Goal: Task Accomplishment & Management: Manage account settings

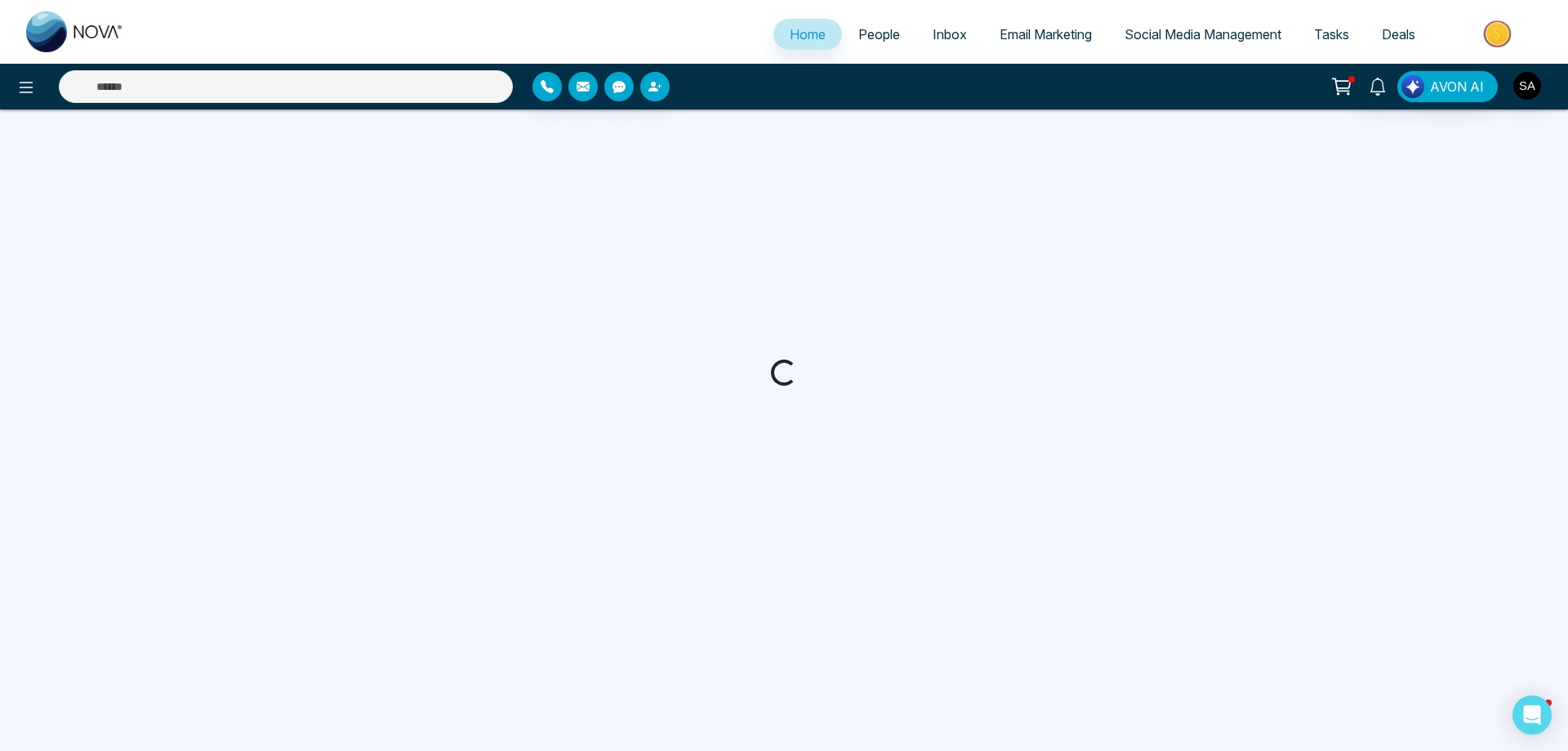
select select "*"
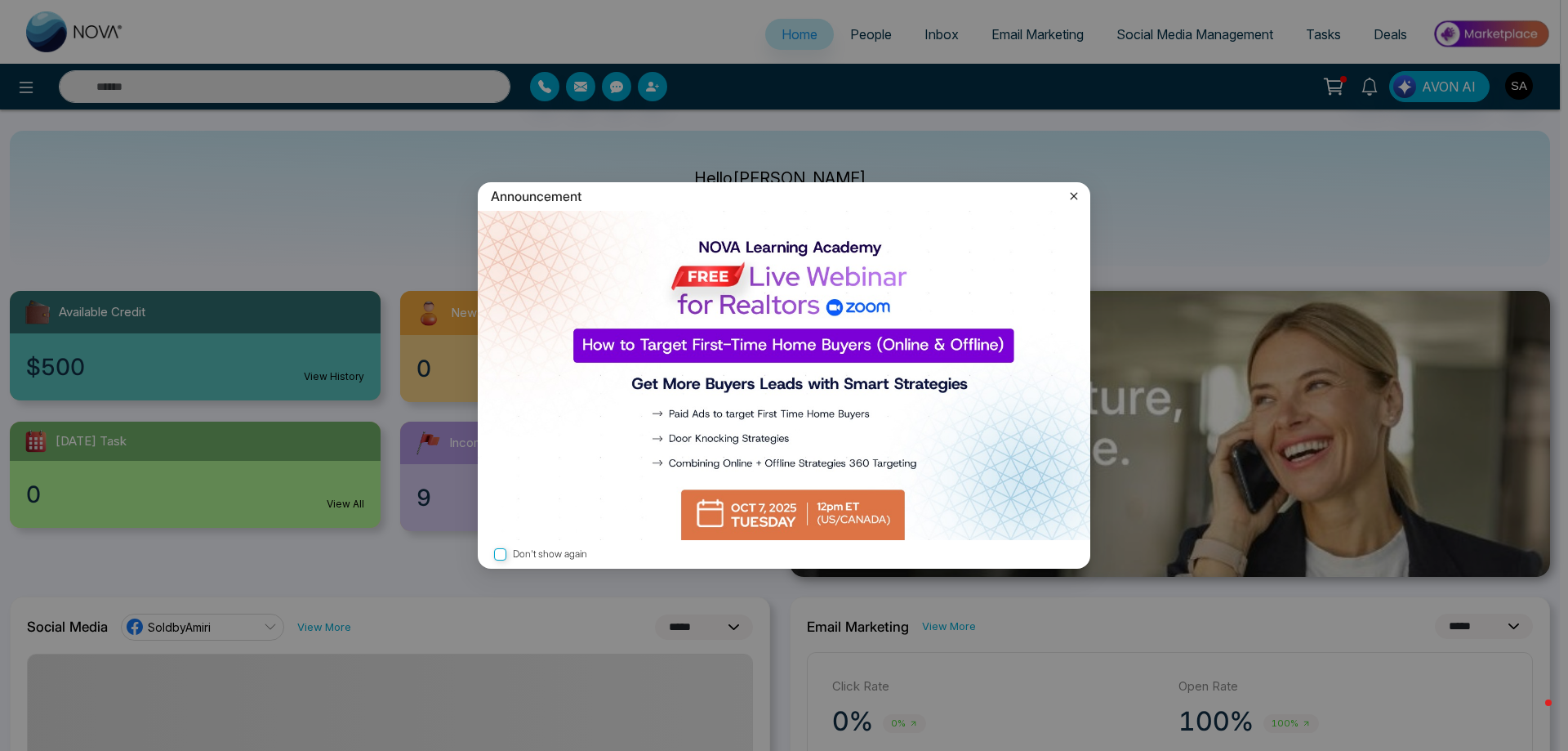
click at [1076, 190] on icon at bounding box center [1073, 195] width 16 height 16
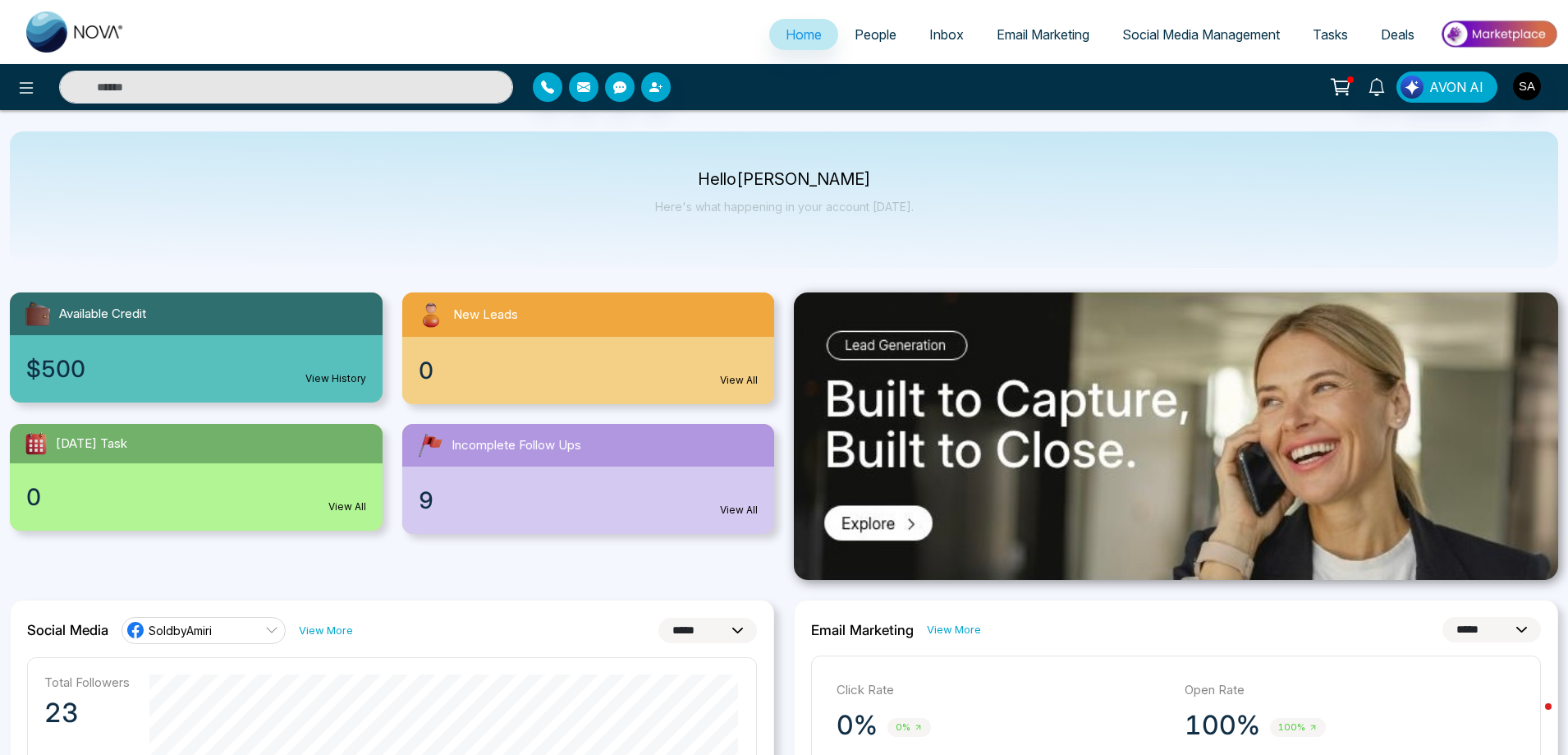
click at [1192, 33] on span "Social Media Management" at bounding box center [1200, 34] width 158 height 16
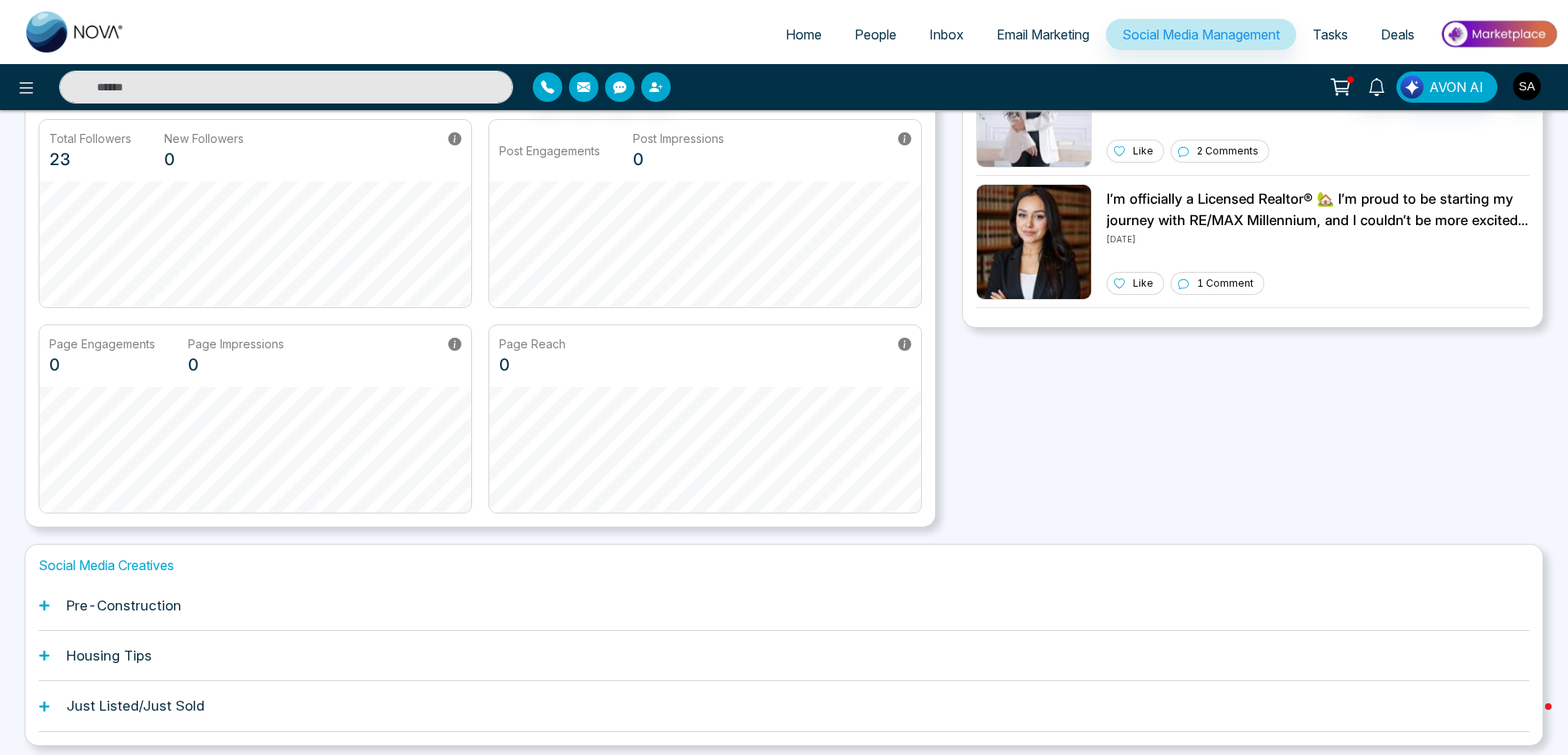
scroll to position [200, 0]
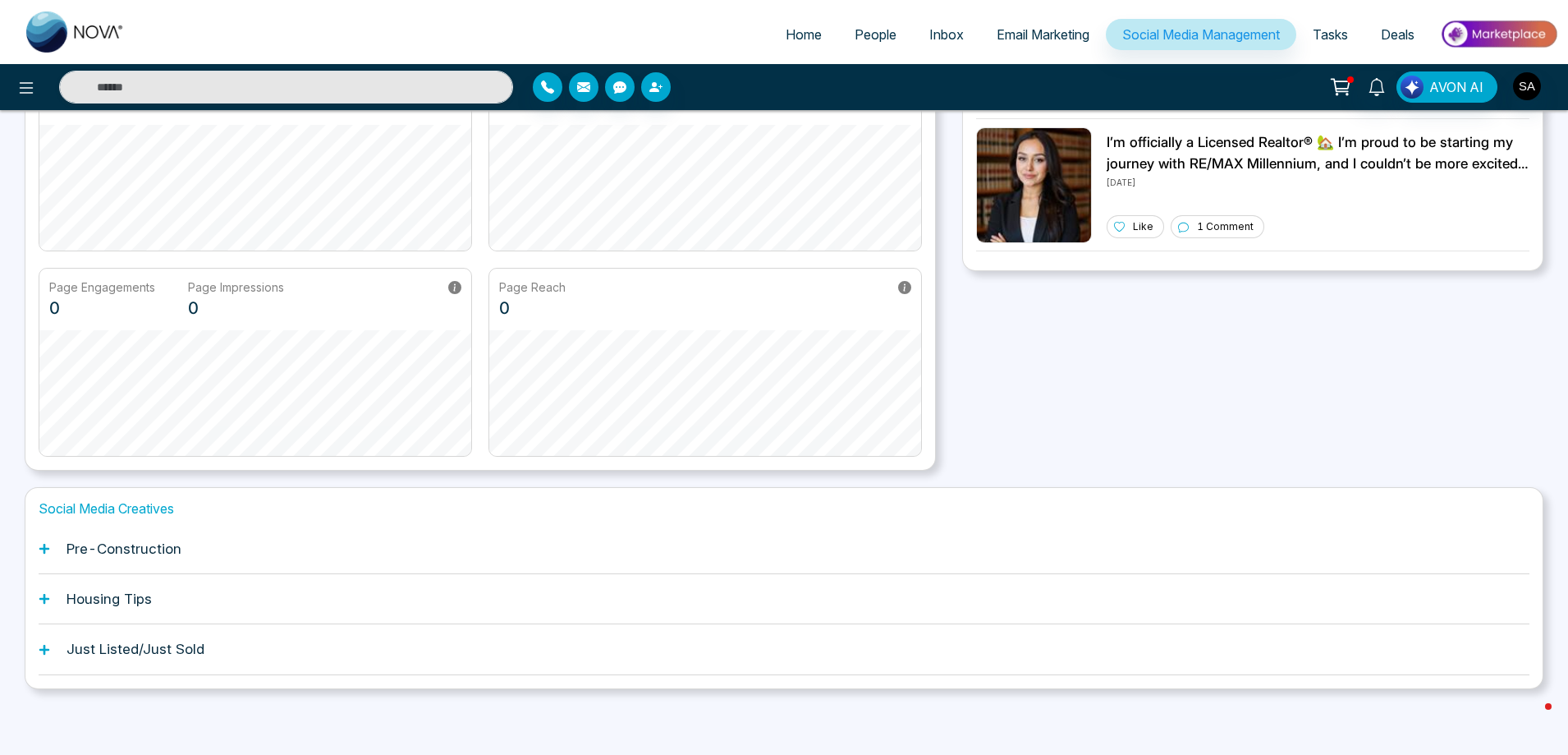
click at [89, 547] on h1 "Pre-Construction" at bounding box center [123, 548] width 115 height 16
click at [43, 546] on icon at bounding box center [44, 548] width 11 height 11
click at [46, 554] on div "Pre-Construction" at bounding box center [784, 549] width 1490 height 50
click at [152, 560] on div "Pre-Construction" at bounding box center [784, 549] width 1490 height 50
click at [30, 549] on div "Social Media Creatives Pre-Construction Housing Tips Just Listed/Just Sold" at bounding box center [784, 587] width 1519 height 201
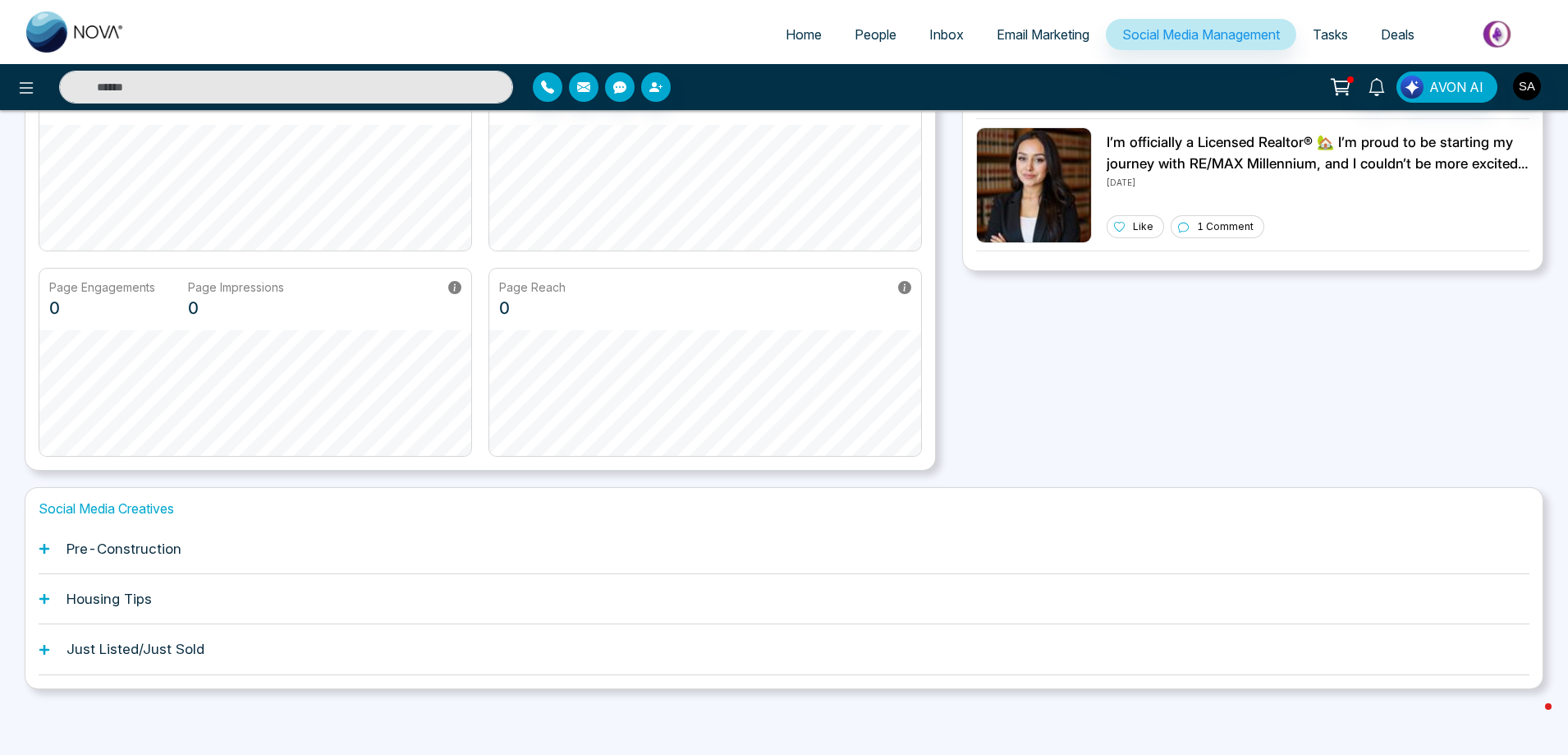
click at [52, 547] on div "Pre-Construction" at bounding box center [784, 549] width 1490 height 50
click at [46, 551] on icon at bounding box center [44, 548] width 11 height 11
click at [46, 552] on icon at bounding box center [44, 548] width 11 height 11
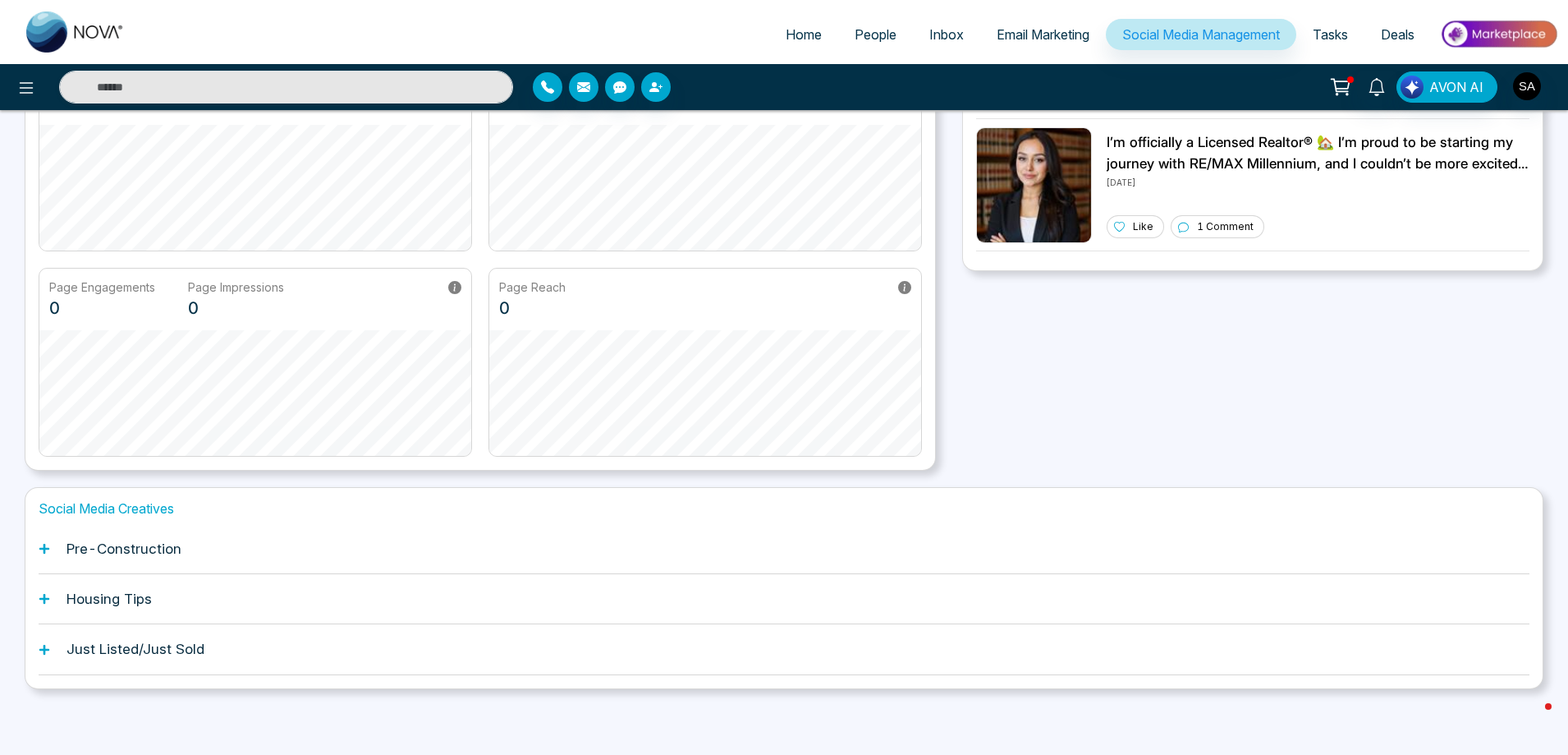
click at [132, 592] on h1 "Housing Tips" at bounding box center [109, 598] width 85 height 16
click at [43, 599] on icon at bounding box center [44, 598] width 9 height 9
drag, startPoint x: 51, startPoint y: 647, endPoint x: 114, endPoint y: 567, distance: 101.8
click at [51, 648] on div "Just Listed/Just Sold" at bounding box center [784, 649] width 1490 height 50
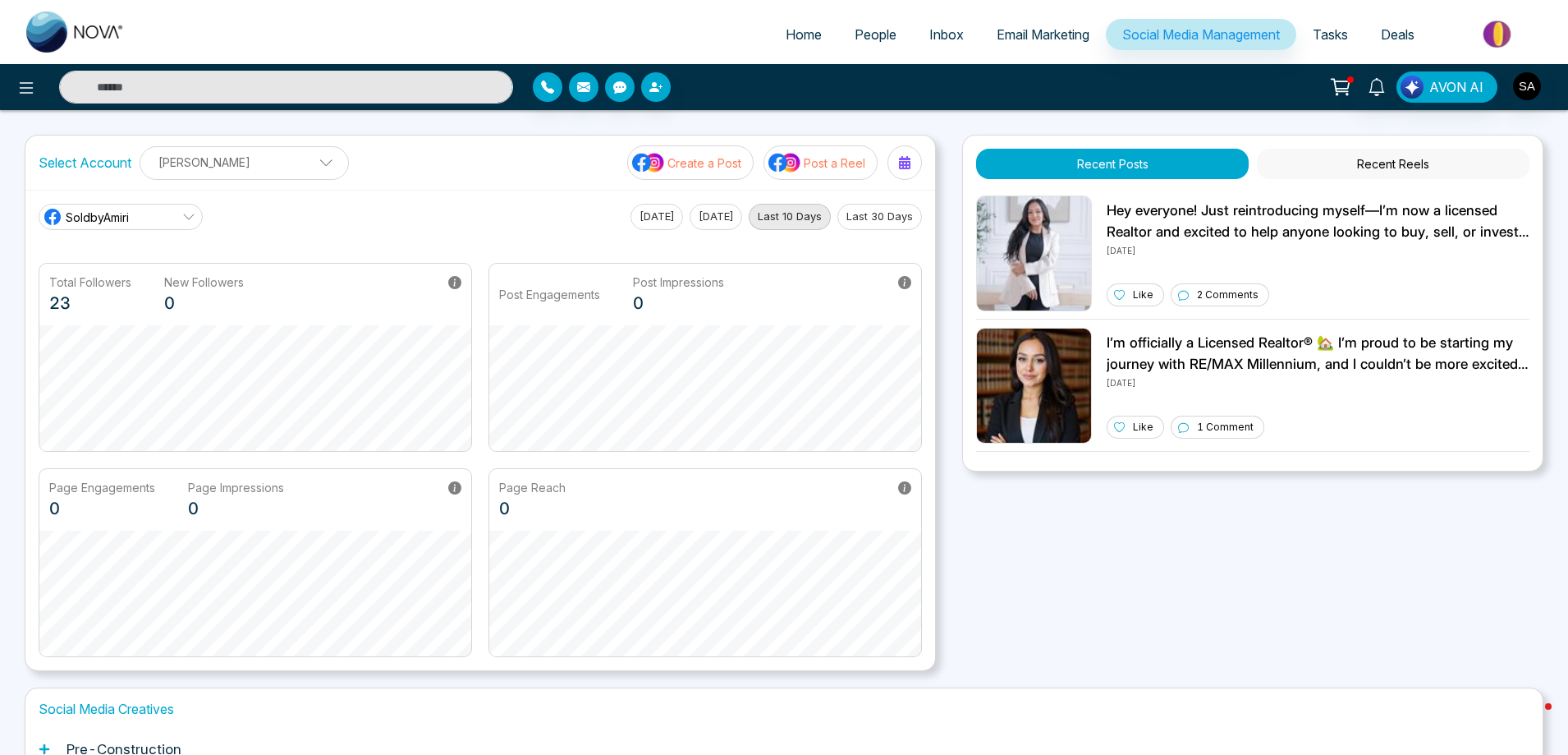
scroll to position [253, 0]
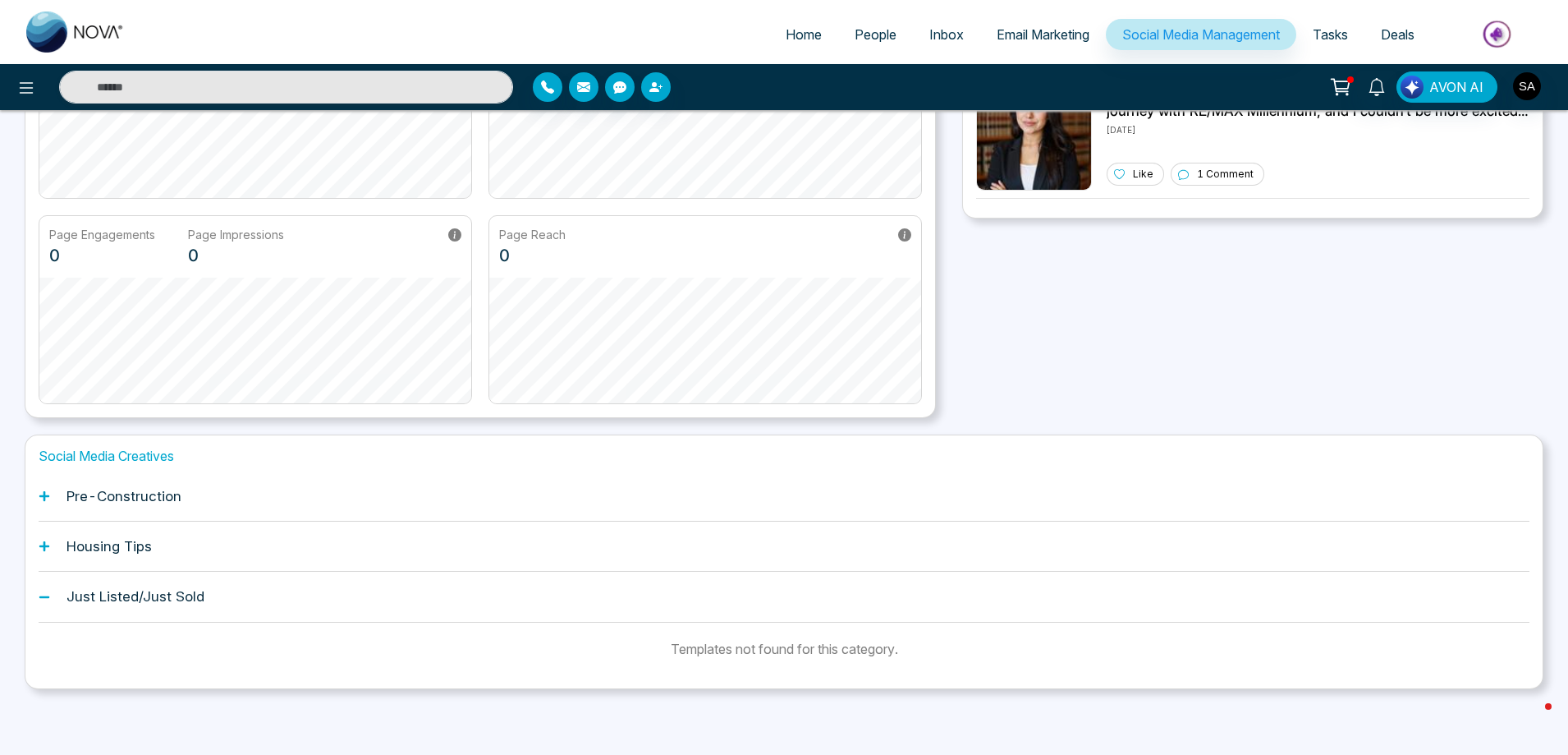
click at [41, 496] on icon at bounding box center [44, 496] width 9 height 9
click at [39, 484] on div "Social Media Creatives Pre-Construction Housing Tips Just Listed/Just Sold Temp…" at bounding box center [784, 561] width 1519 height 253
click at [43, 490] on icon at bounding box center [44, 496] width 11 height 11
click at [168, 496] on h1 "Pre-Construction" at bounding box center [123, 496] width 115 height 16
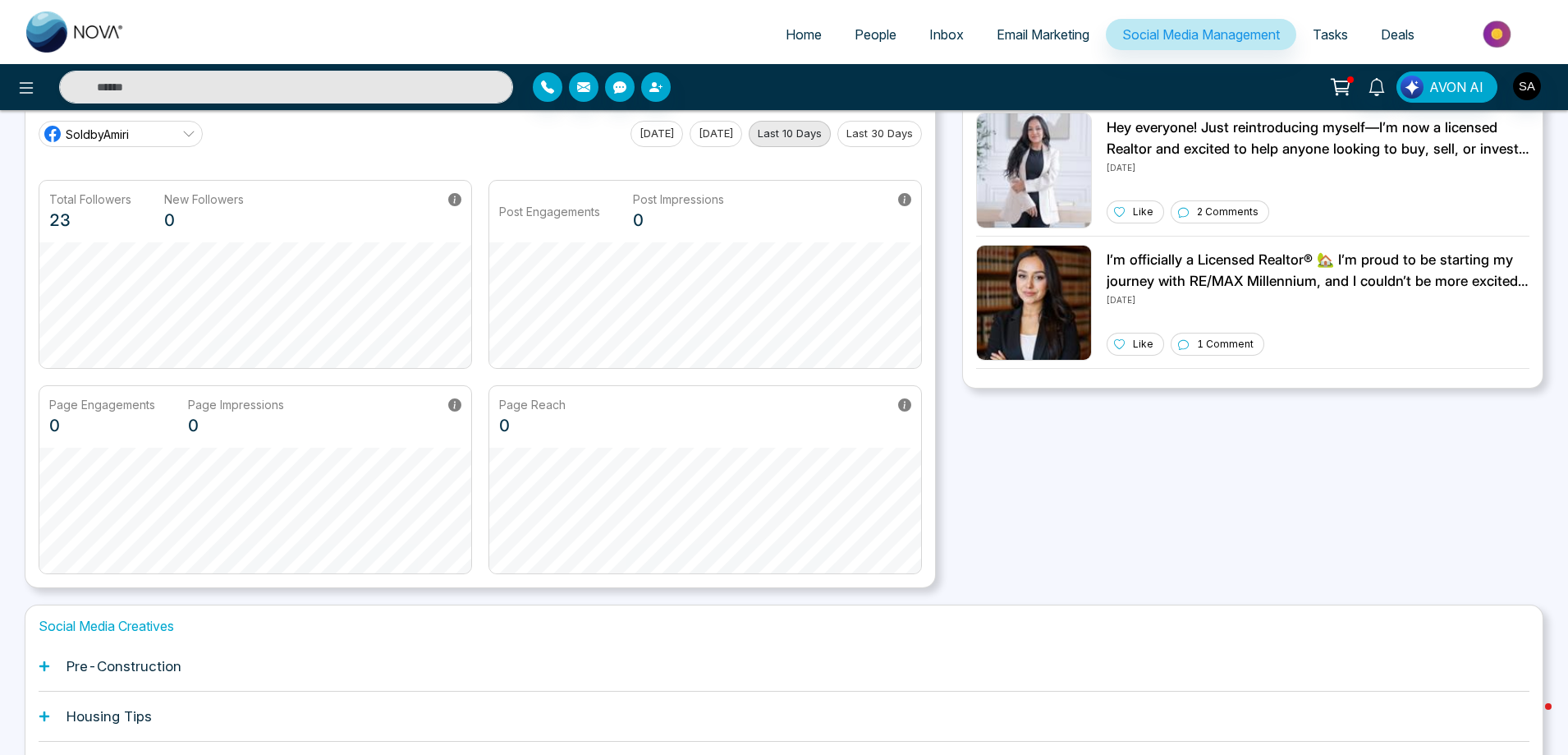
scroll to position [200, 0]
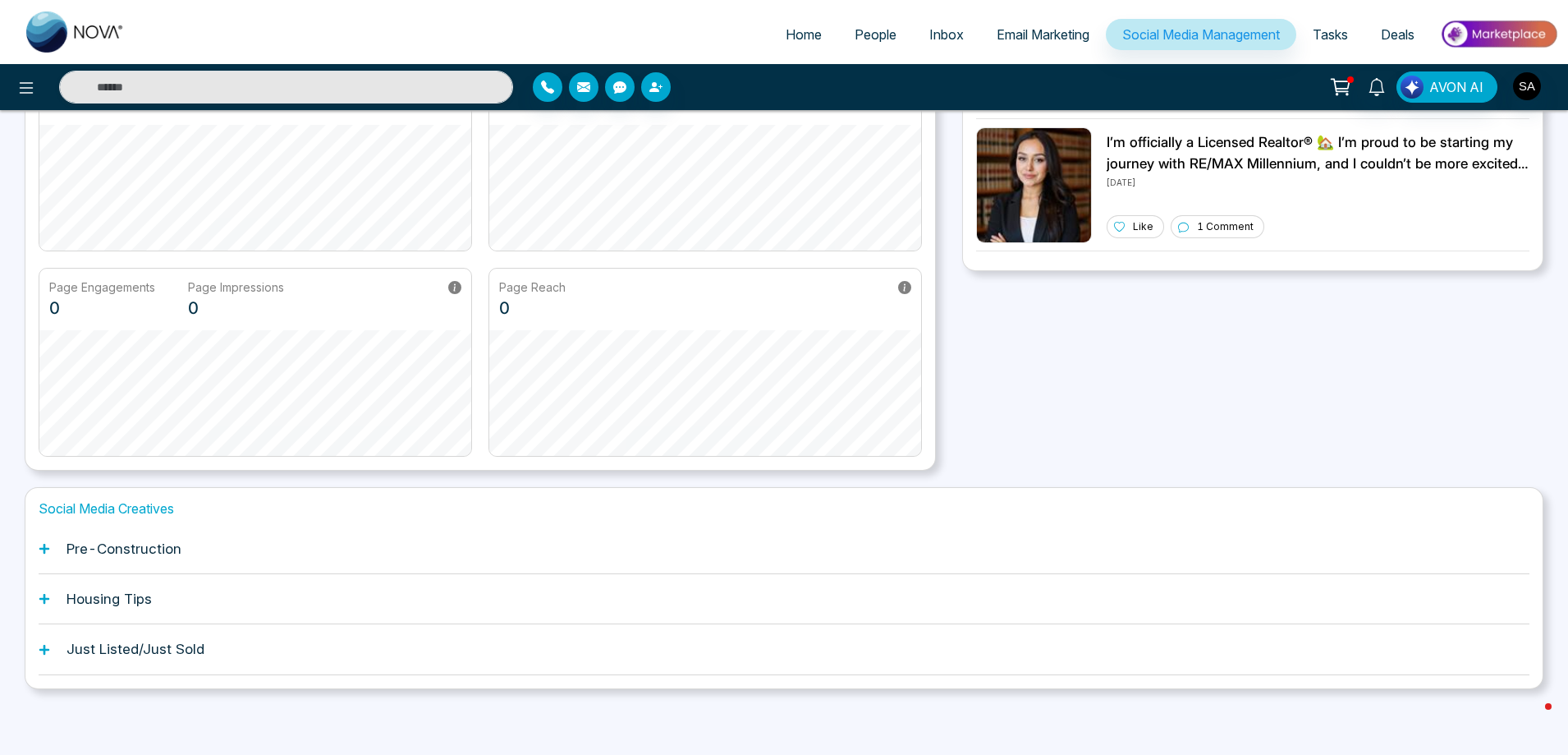
click at [42, 547] on icon at bounding box center [44, 548] width 9 height 9
drag, startPoint x: 105, startPoint y: 550, endPoint x: 161, endPoint y: 563, distance: 57.5
click at [105, 551] on h1 "Pre-Construction" at bounding box center [123, 548] width 115 height 16
click at [43, 548] on icon at bounding box center [44, 548] width 9 height 9
click at [120, 552] on h1 "Pre-Construction" at bounding box center [123, 548] width 115 height 16
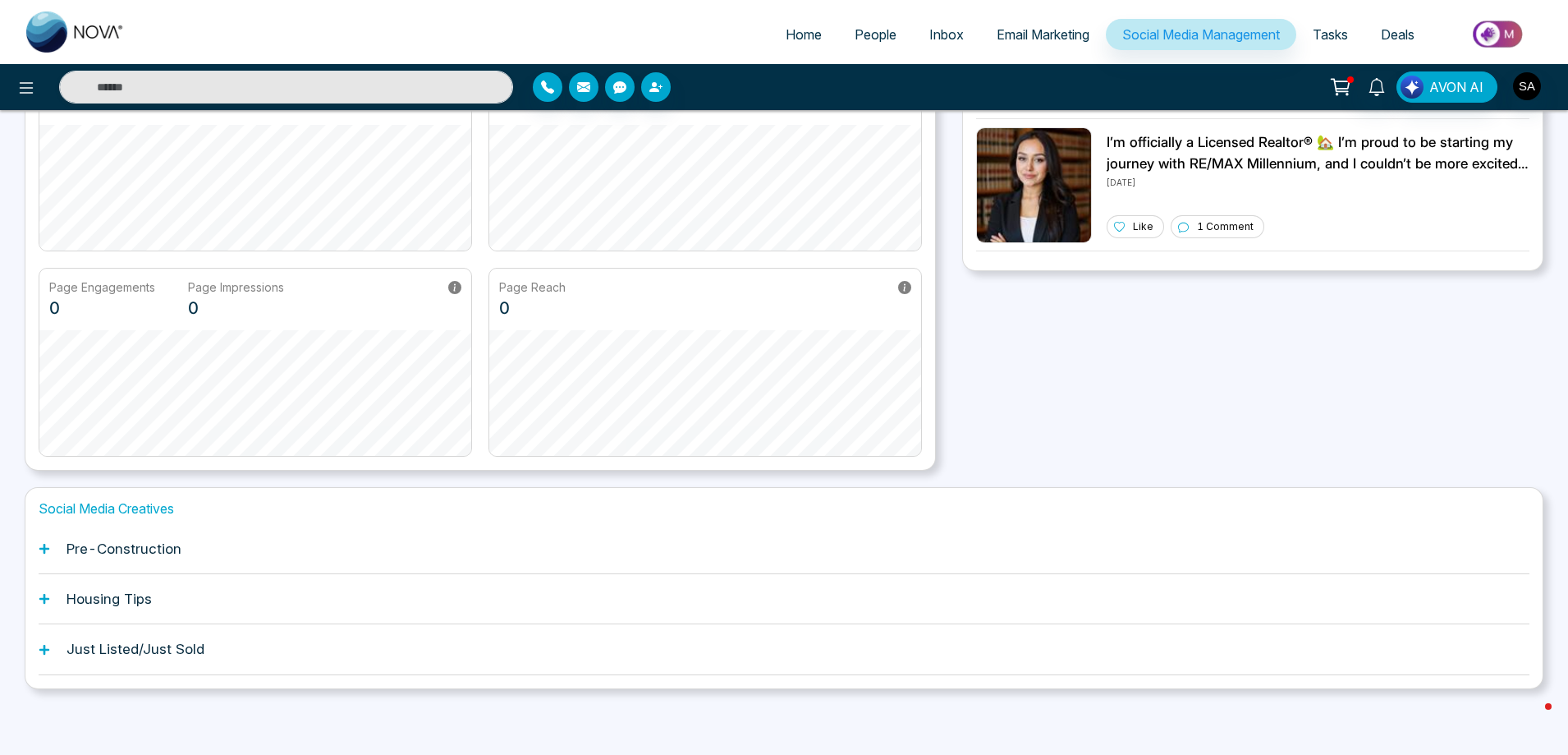
scroll to position [0, 0]
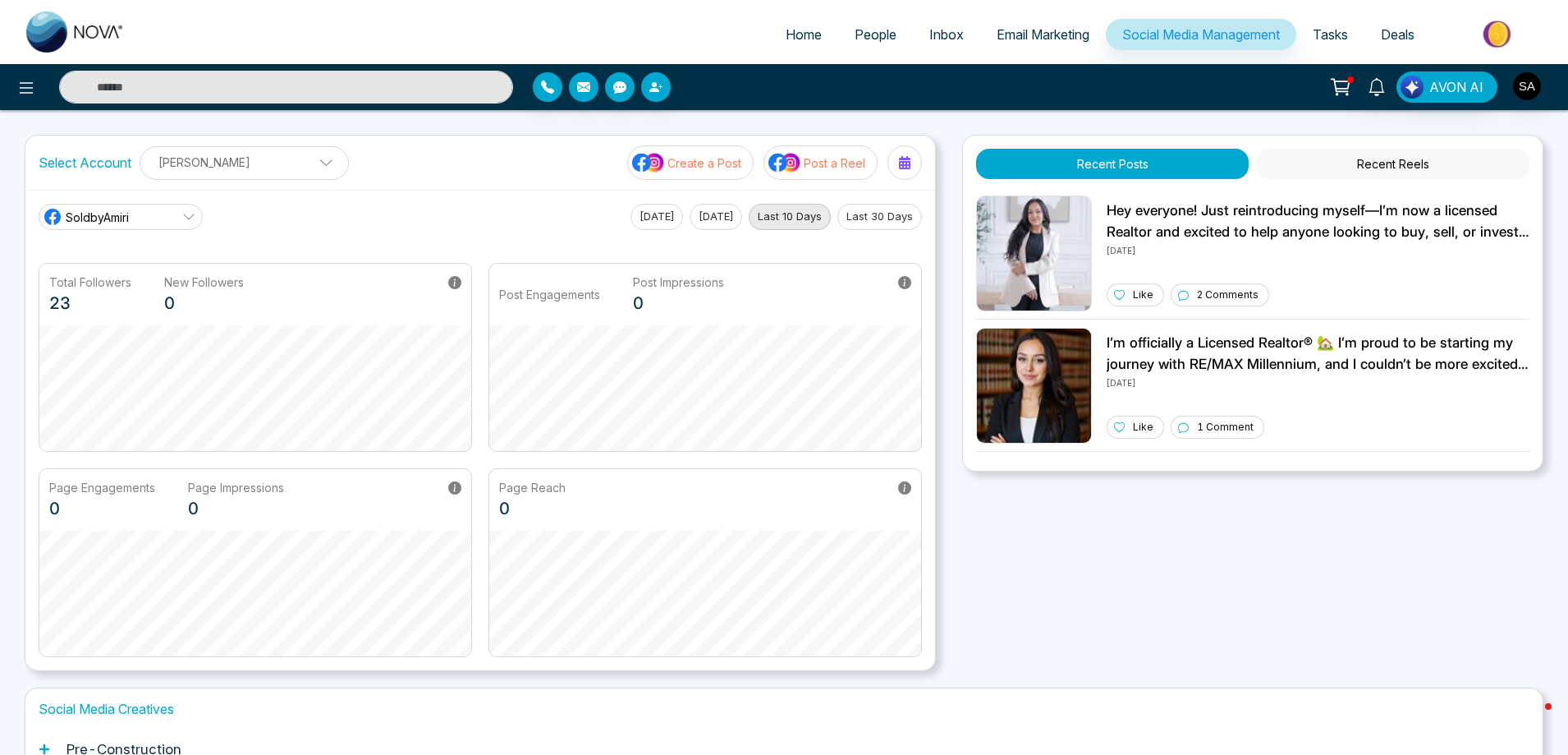
click at [697, 163] on p "Create a Post" at bounding box center [705, 163] width 74 height 17
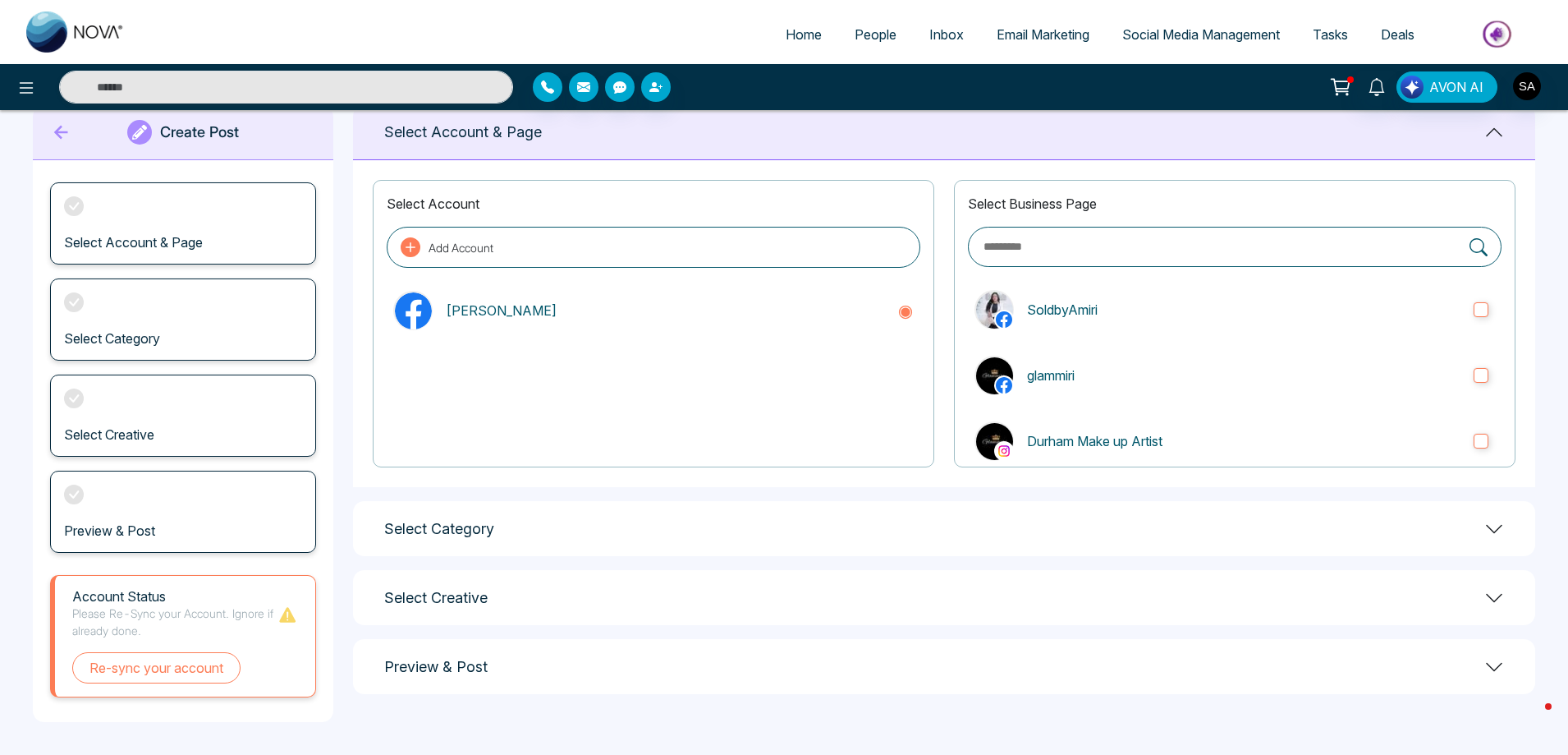
click at [842, 520] on div "Select Category" at bounding box center [944, 528] width 1182 height 55
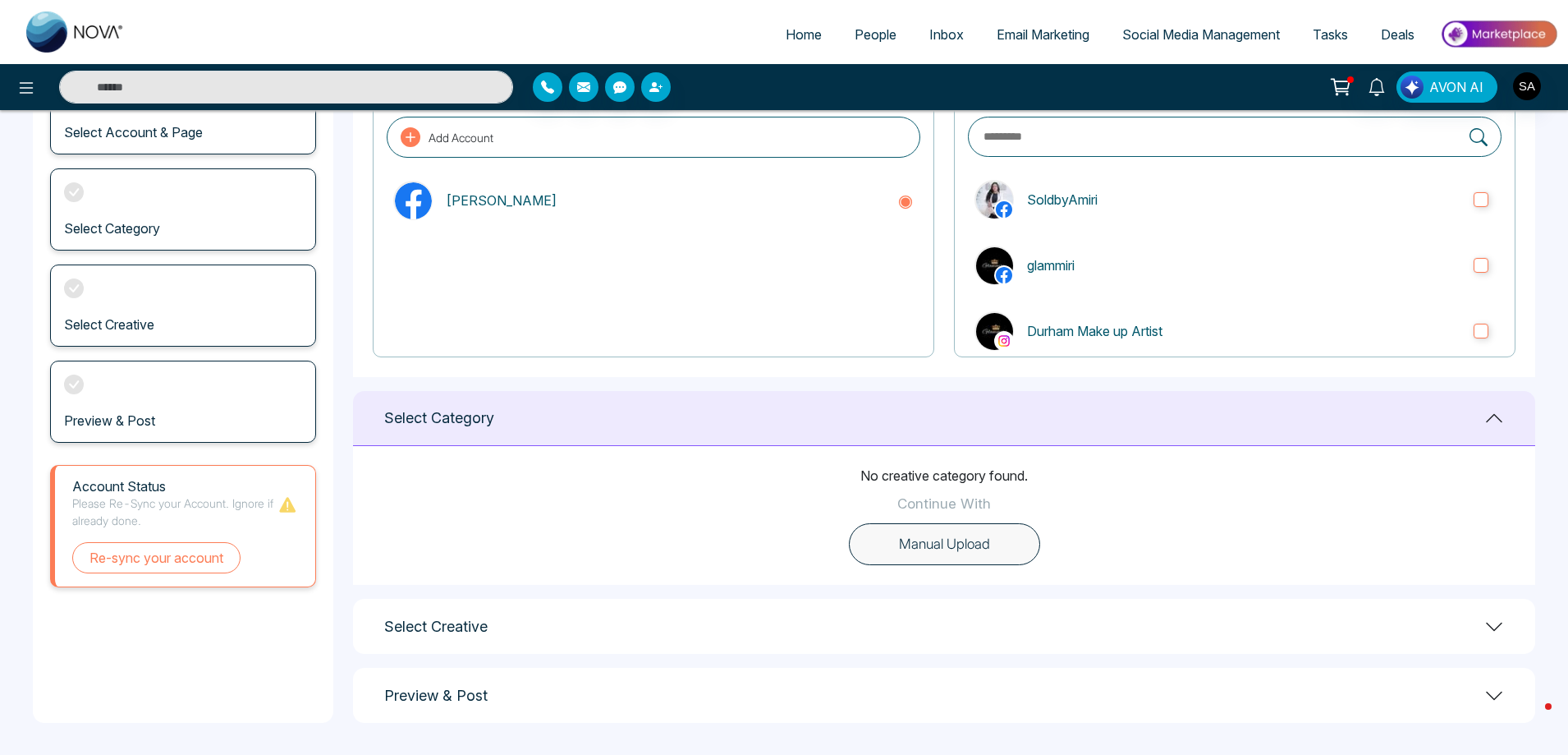
scroll to position [148, 0]
drag, startPoint x: 1062, startPoint y: 495, endPoint x: 771, endPoint y: 459, distance: 293.2
click at [821, 470] on div "No creative category found. Continue With Manual Upload" at bounding box center [944, 514] width 1182 height 139
click at [1050, 498] on div "No creative category found. Continue With Manual Upload" at bounding box center [944, 514] width 1182 height 139
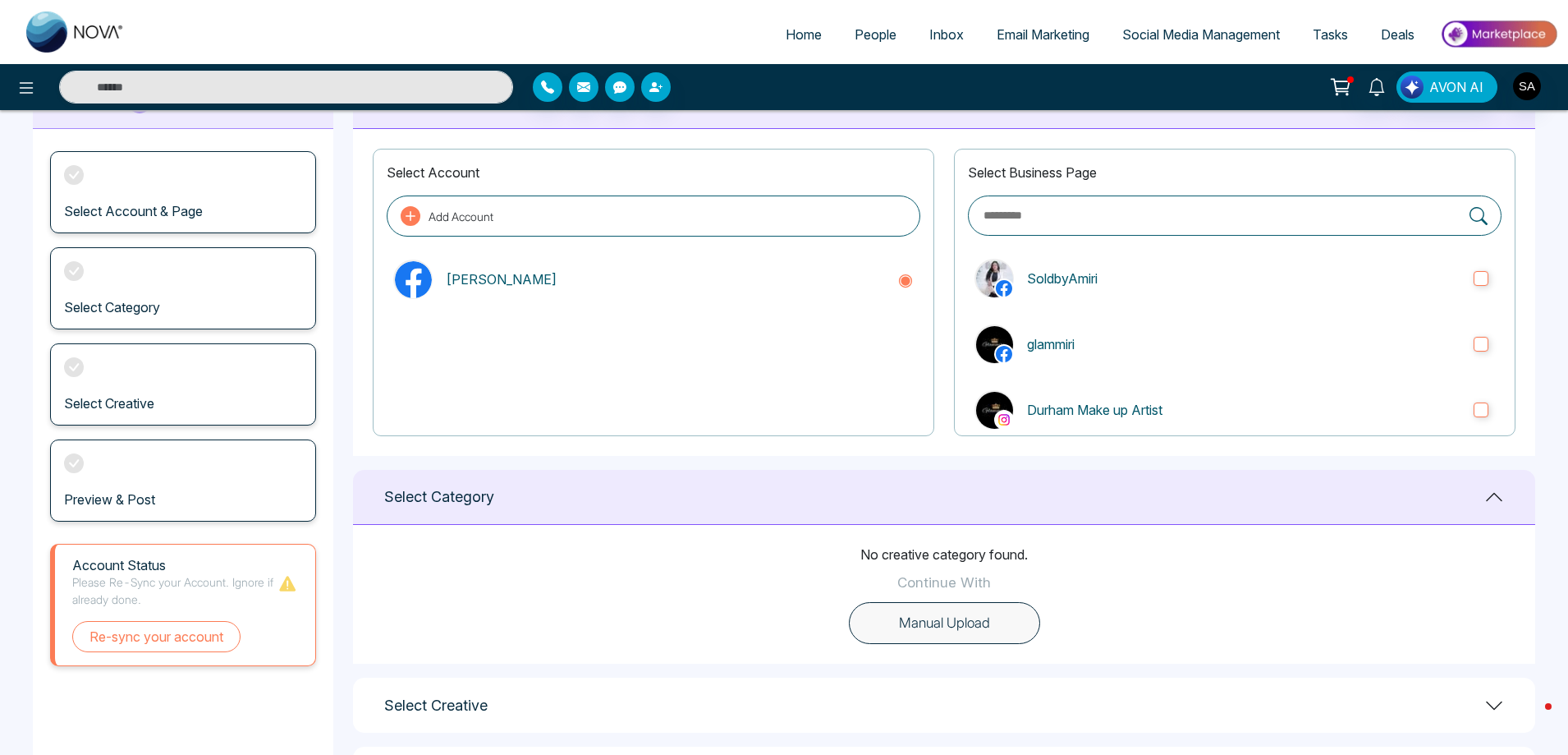
scroll to position [0, 0]
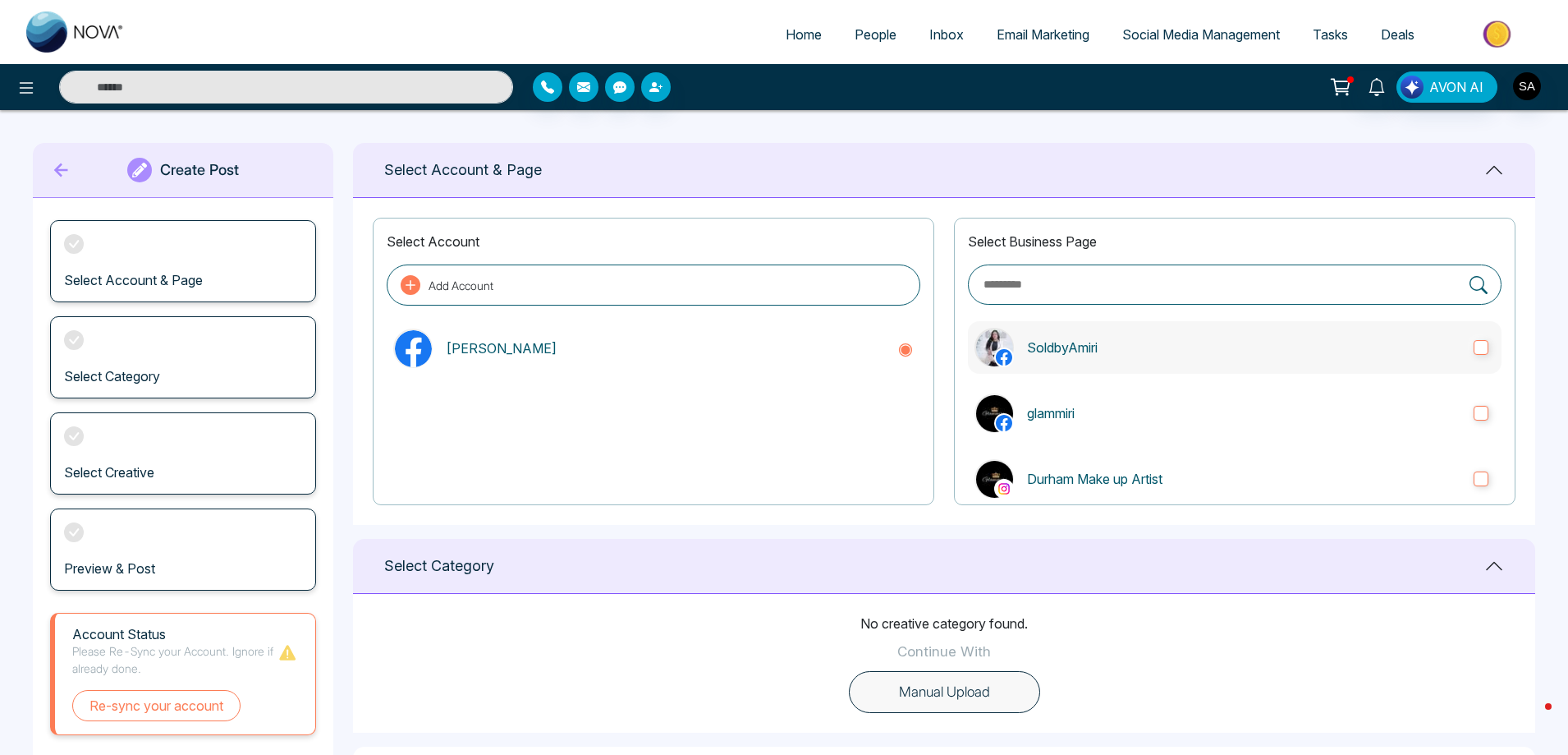
click at [1314, 361] on label "SoldbyAmiri" at bounding box center [1234, 347] width 533 height 53
click at [743, 286] on button "Add Account" at bounding box center [653, 285] width 533 height 41
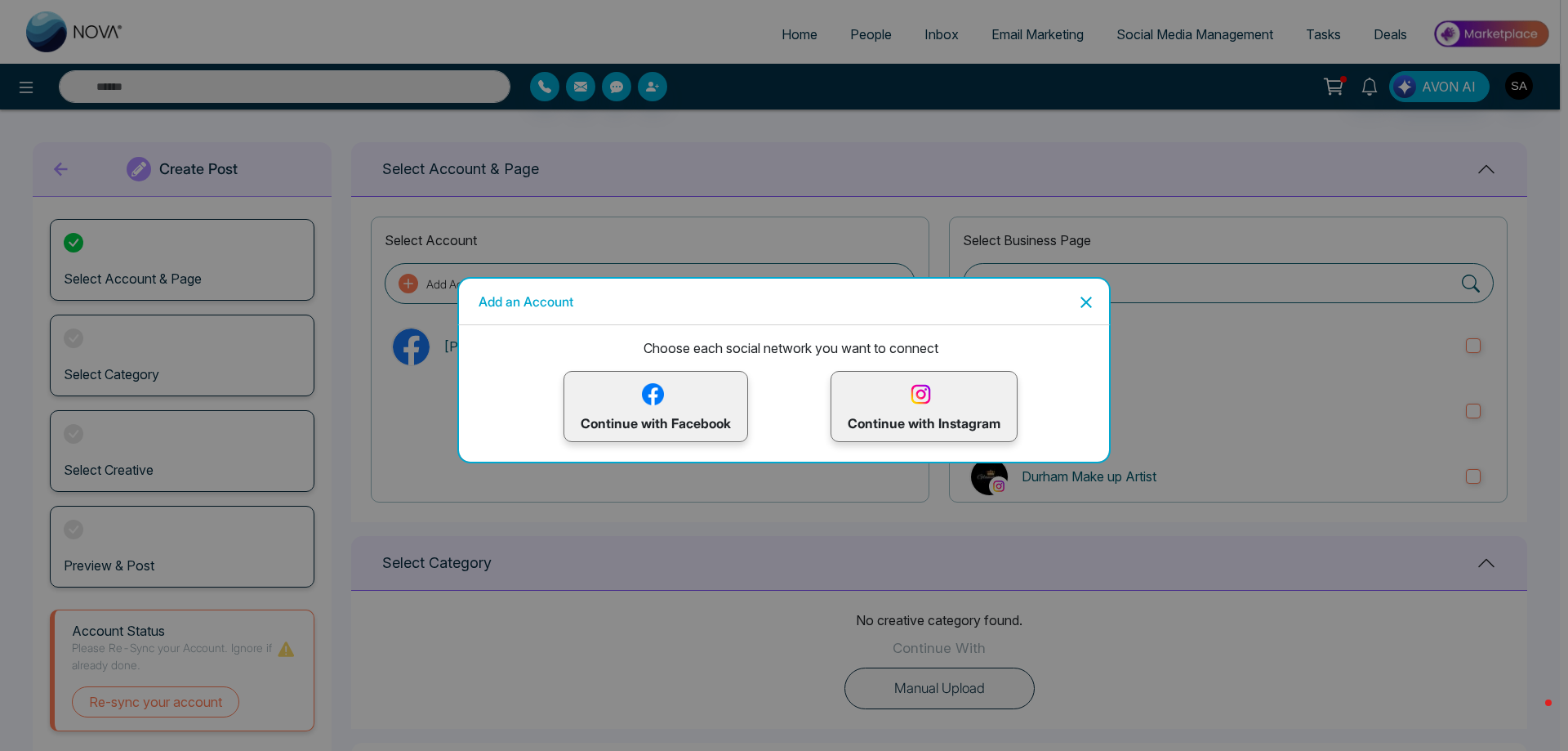
click at [937, 414] on p "Continue with Instagram" at bounding box center [924, 406] width 153 height 53
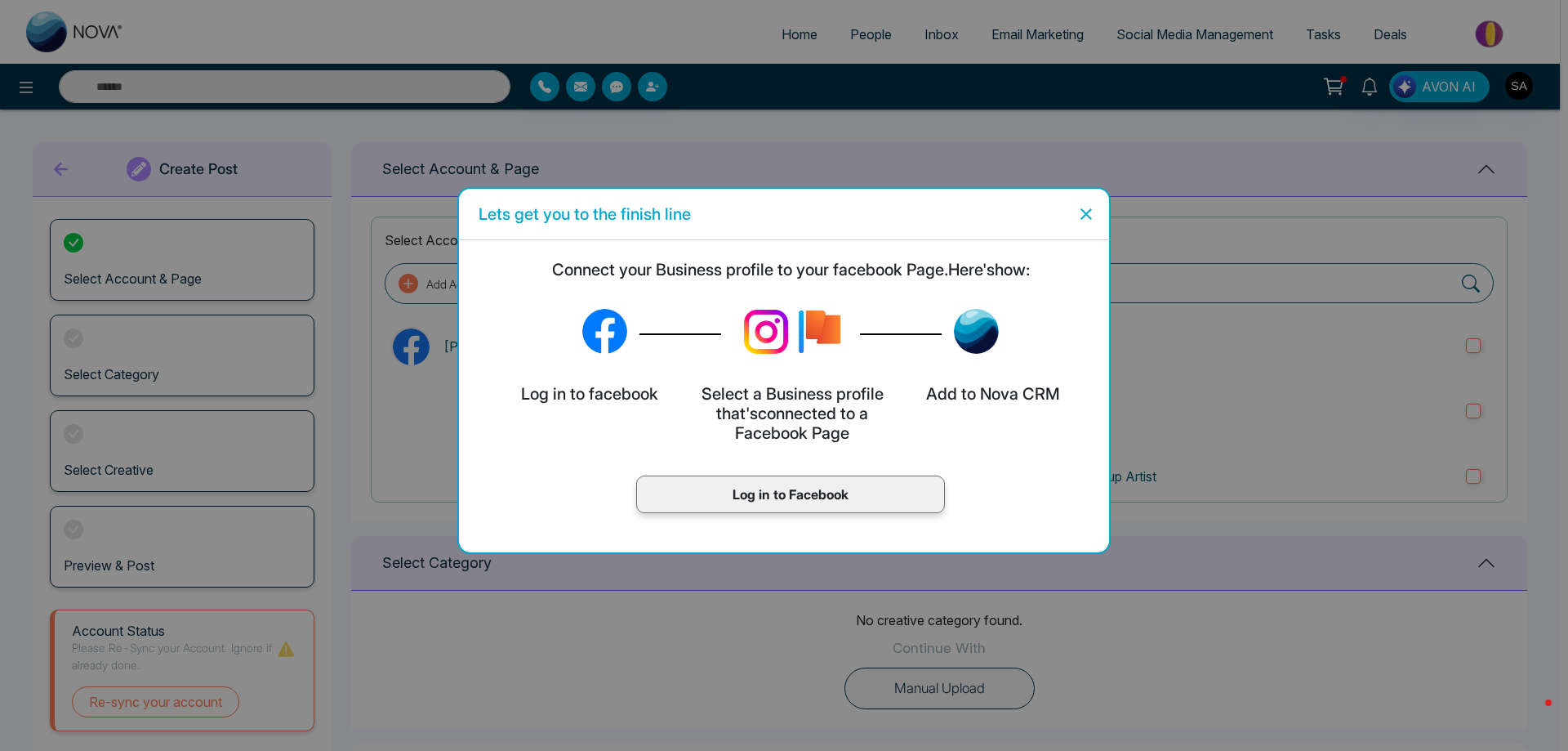
click at [845, 501] on p "Log in to Facebook" at bounding box center [790, 494] width 274 height 20
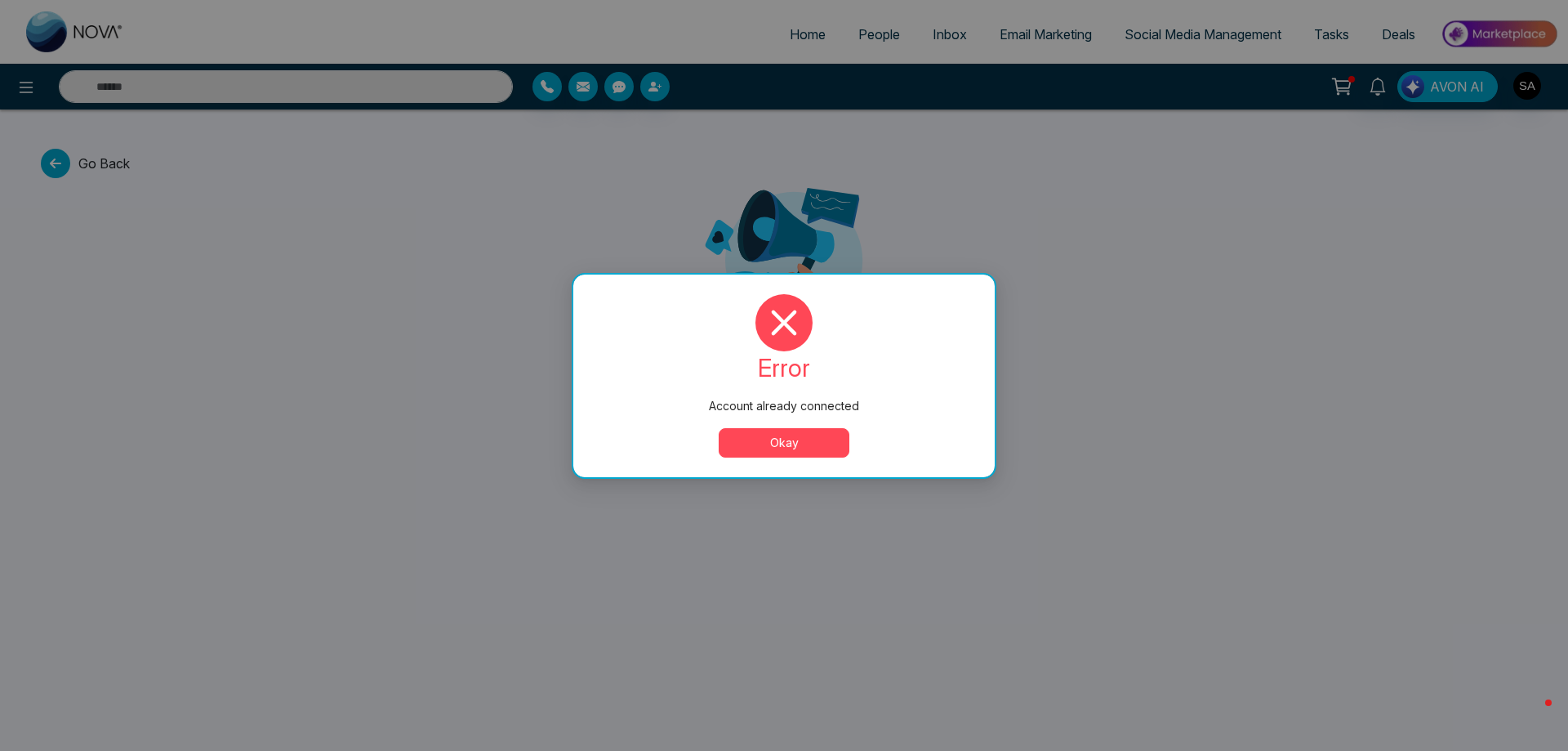
click at [821, 449] on button "Okay" at bounding box center [784, 442] width 130 height 29
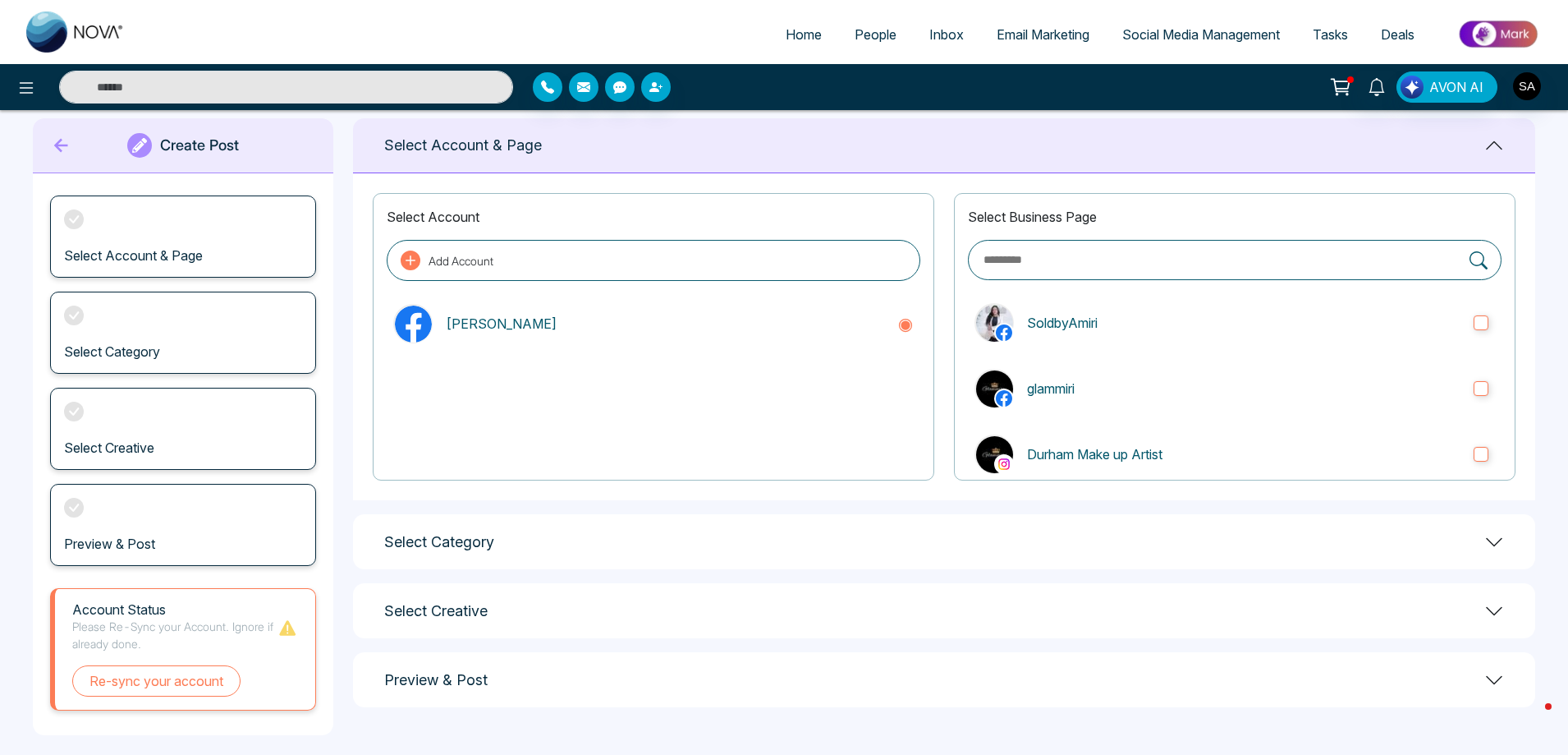
scroll to position [38, 0]
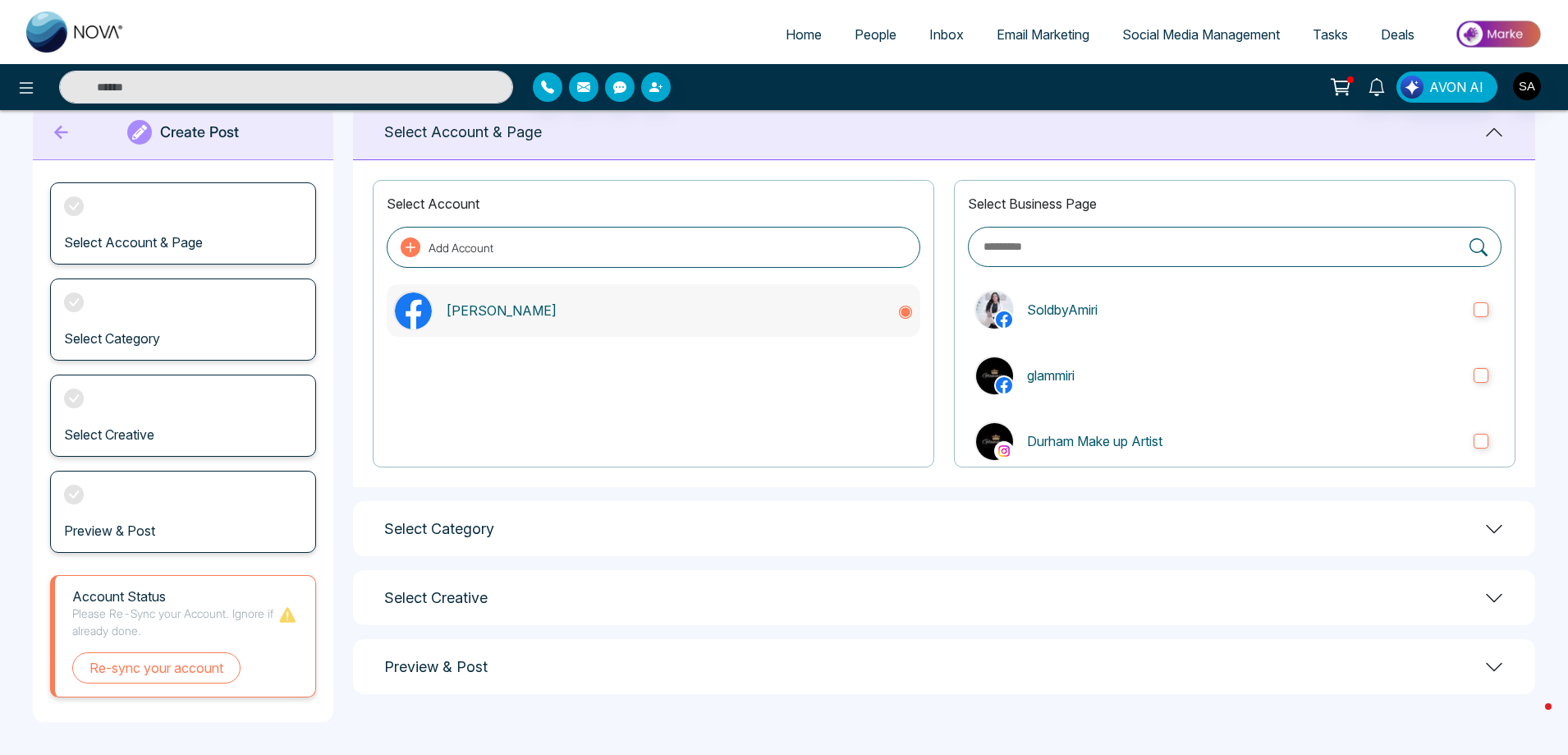
click at [552, 323] on div "[PERSON_NAME]" at bounding box center [653, 310] width 533 height 53
click at [610, 225] on div "Select Account Add Account Zara Amiri" at bounding box center [654, 323] width 562 height 287
click at [600, 252] on button "Add Account" at bounding box center [653, 247] width 533 height 41
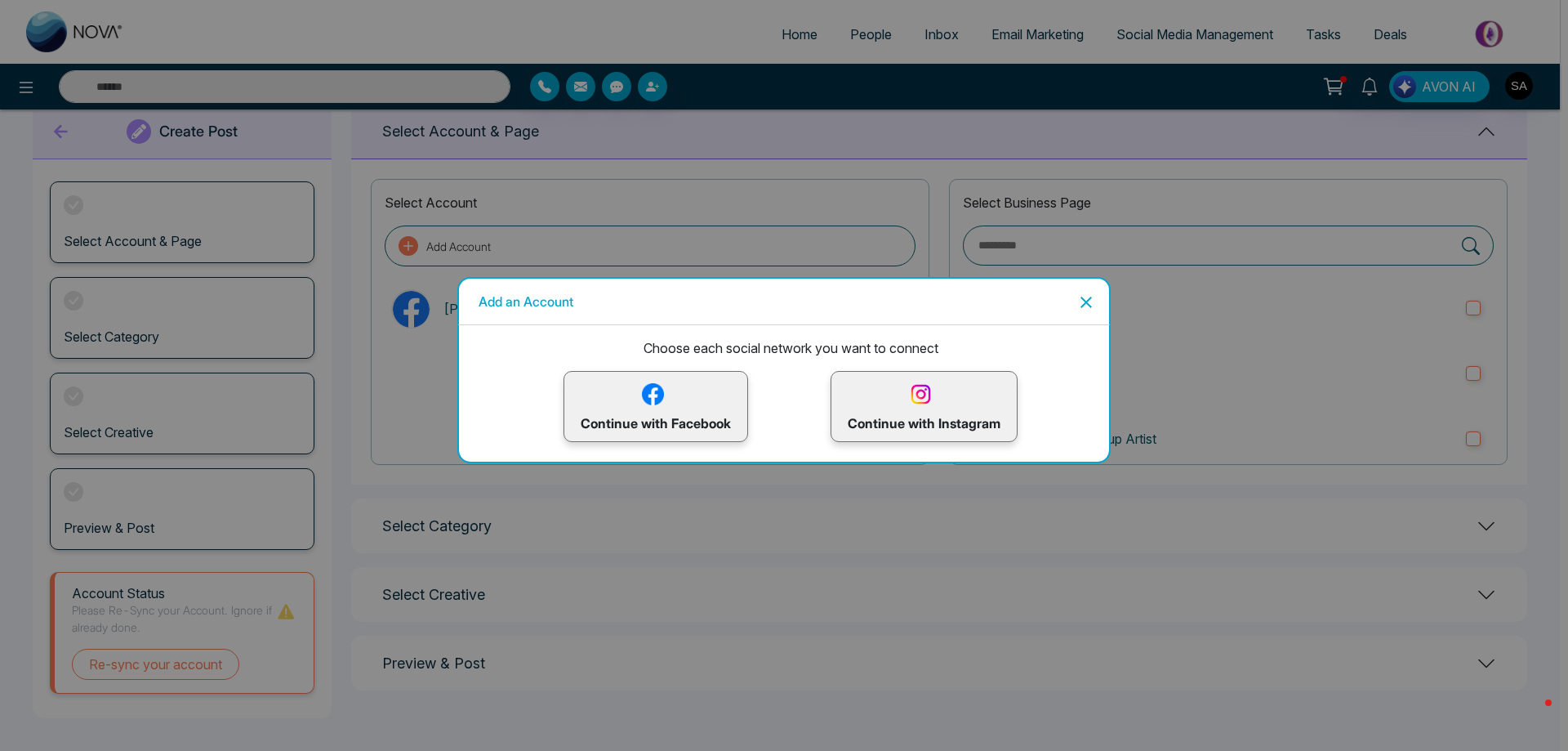
click at [901, 402] on p "Continue with Instagram" at bounding box center [924, 406] width 153 height 53
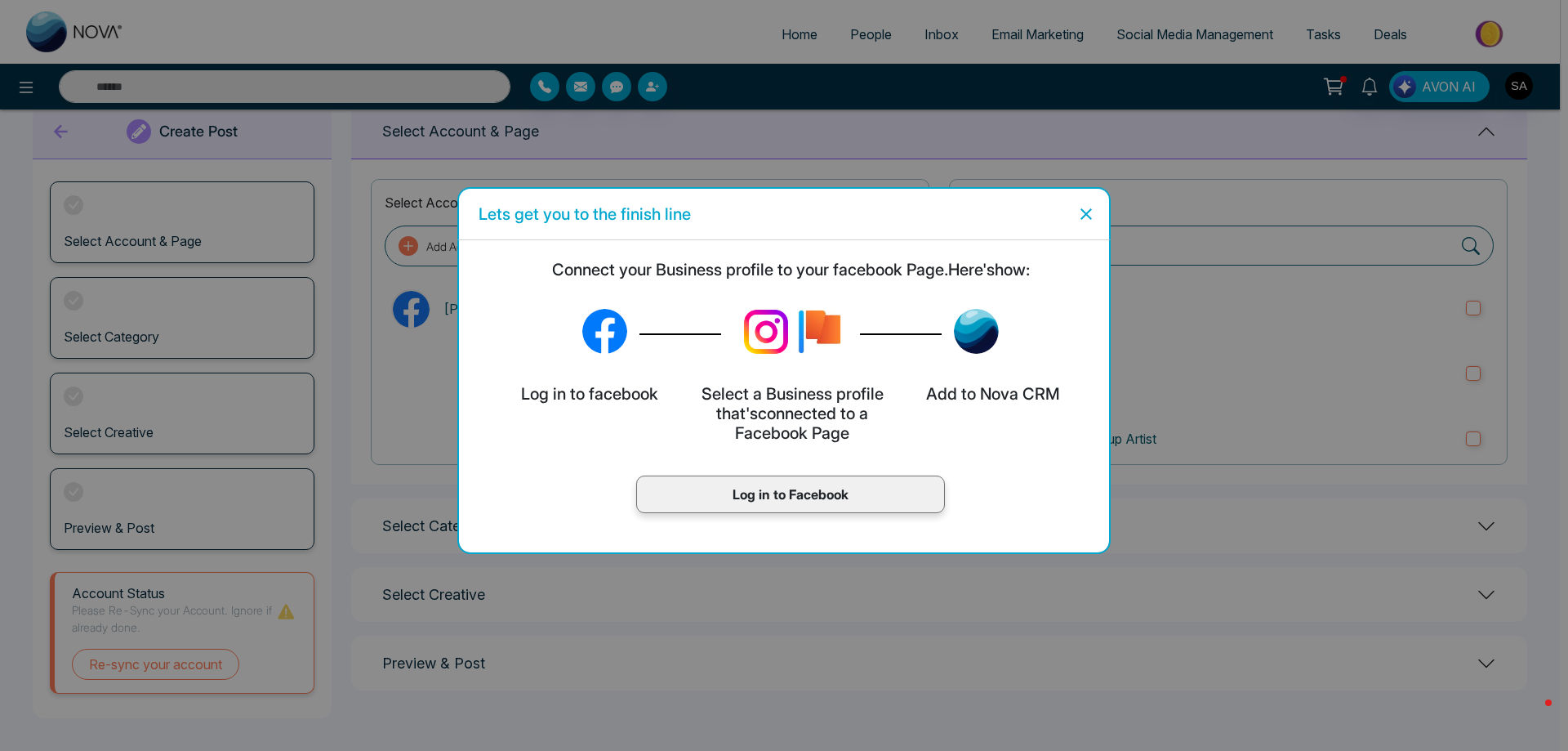
click at [1082, 222] on icon "Close" at bounding box center [1086, 213] width 20 height 20
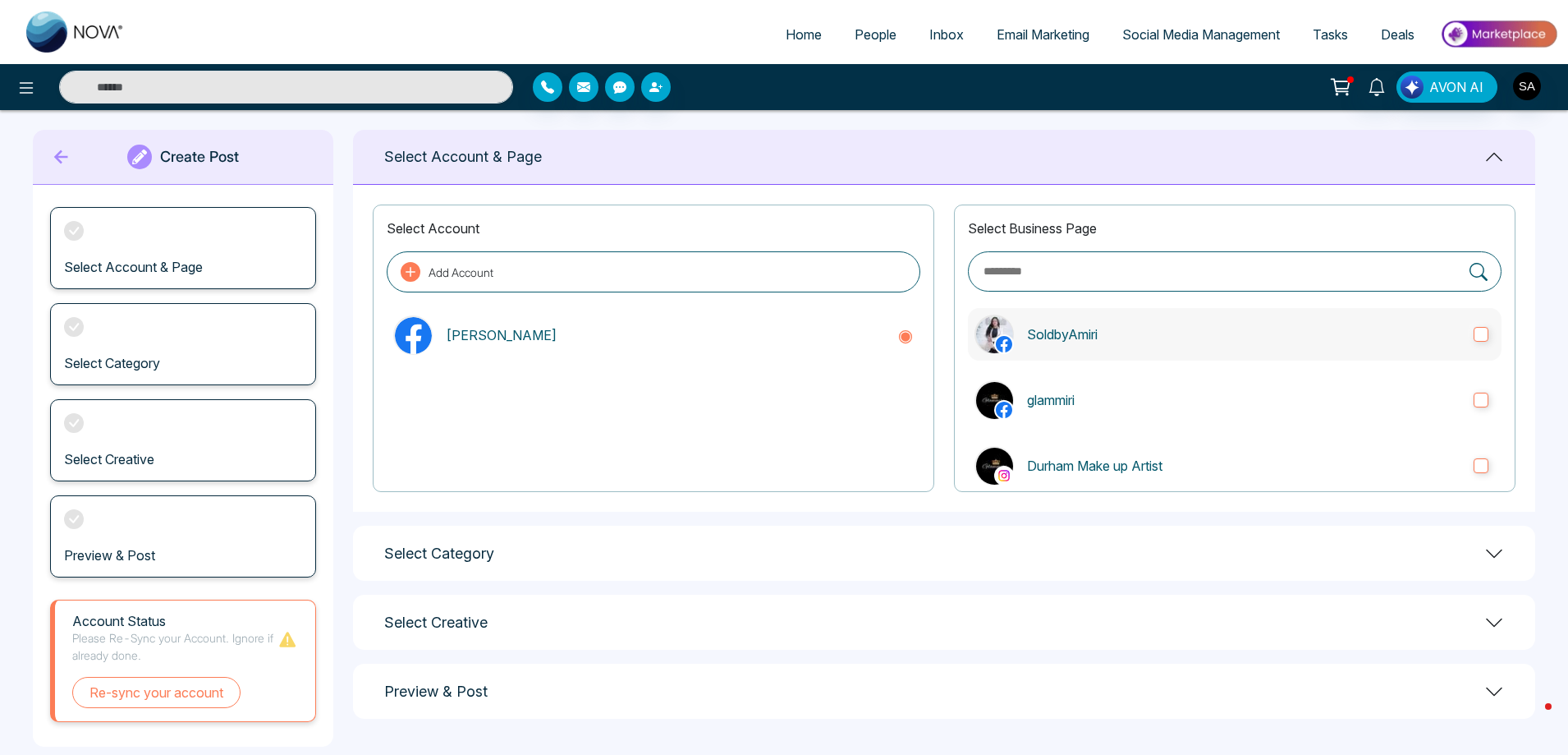
scroll to position [0, 0]
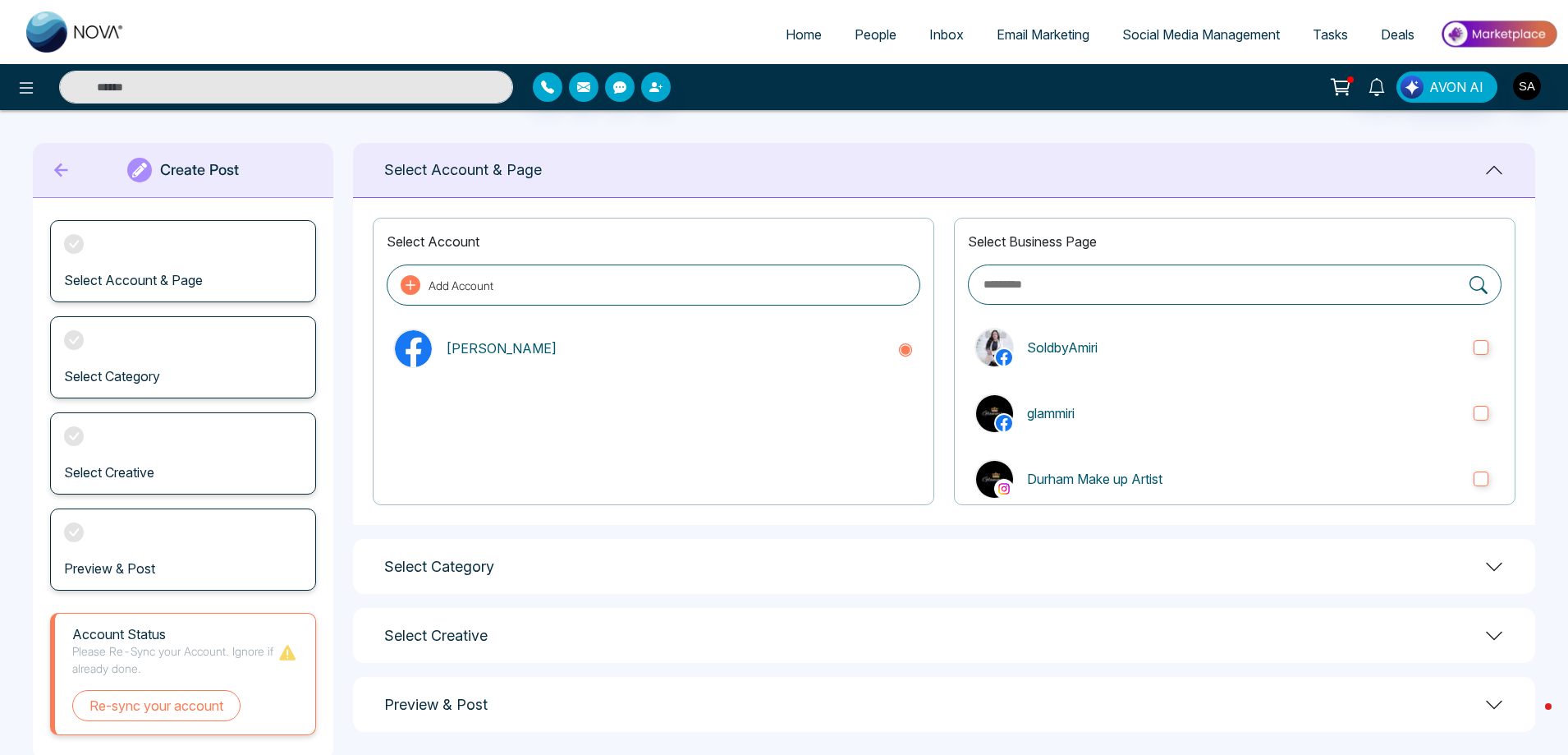
click at [1305, 289] on input "text" at bounding box center [1221, 284] width 479 height 19
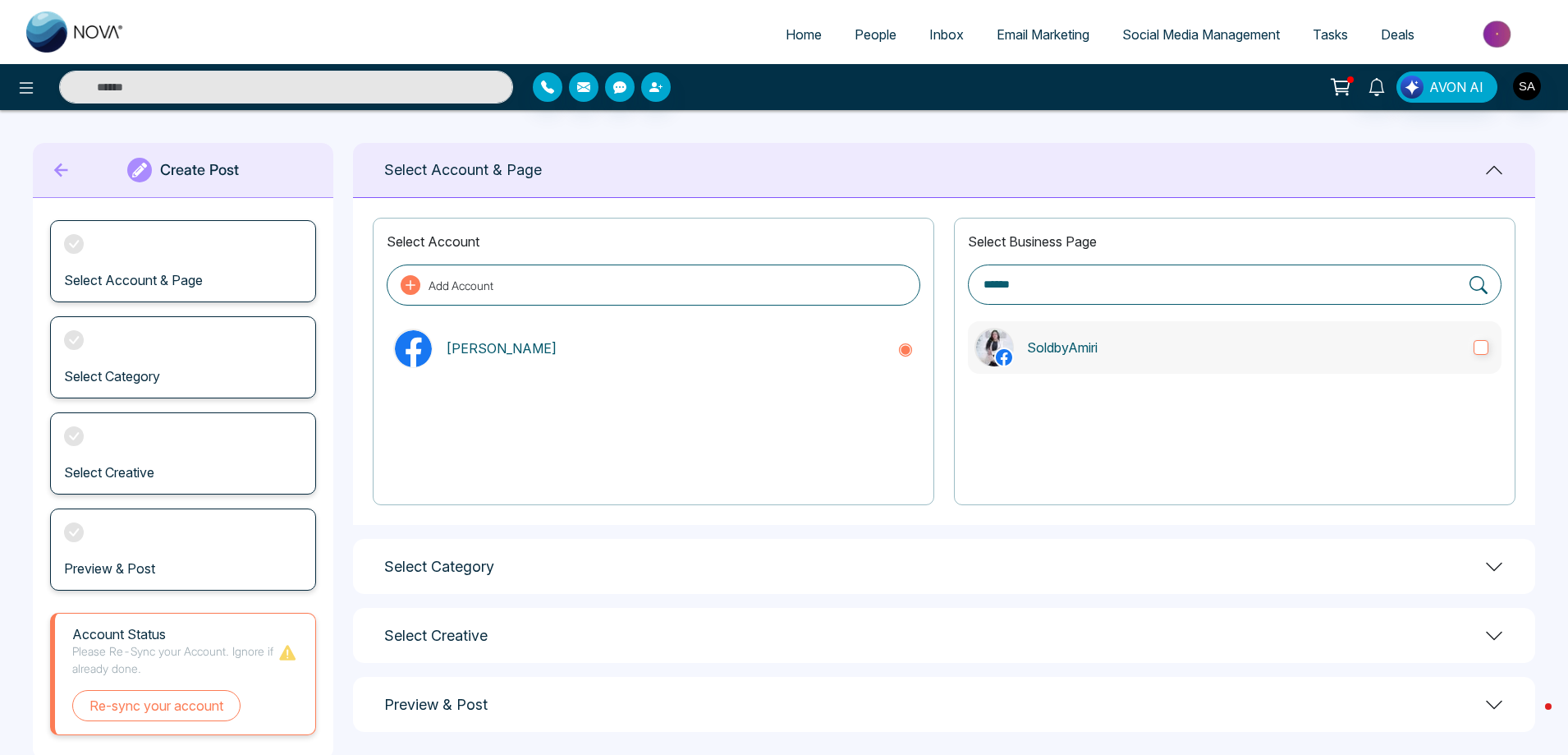
type input "******"
click at [1495, 352] on label "SoldbyAmiri" at bounding box center [1234, 347] width 533 height 53
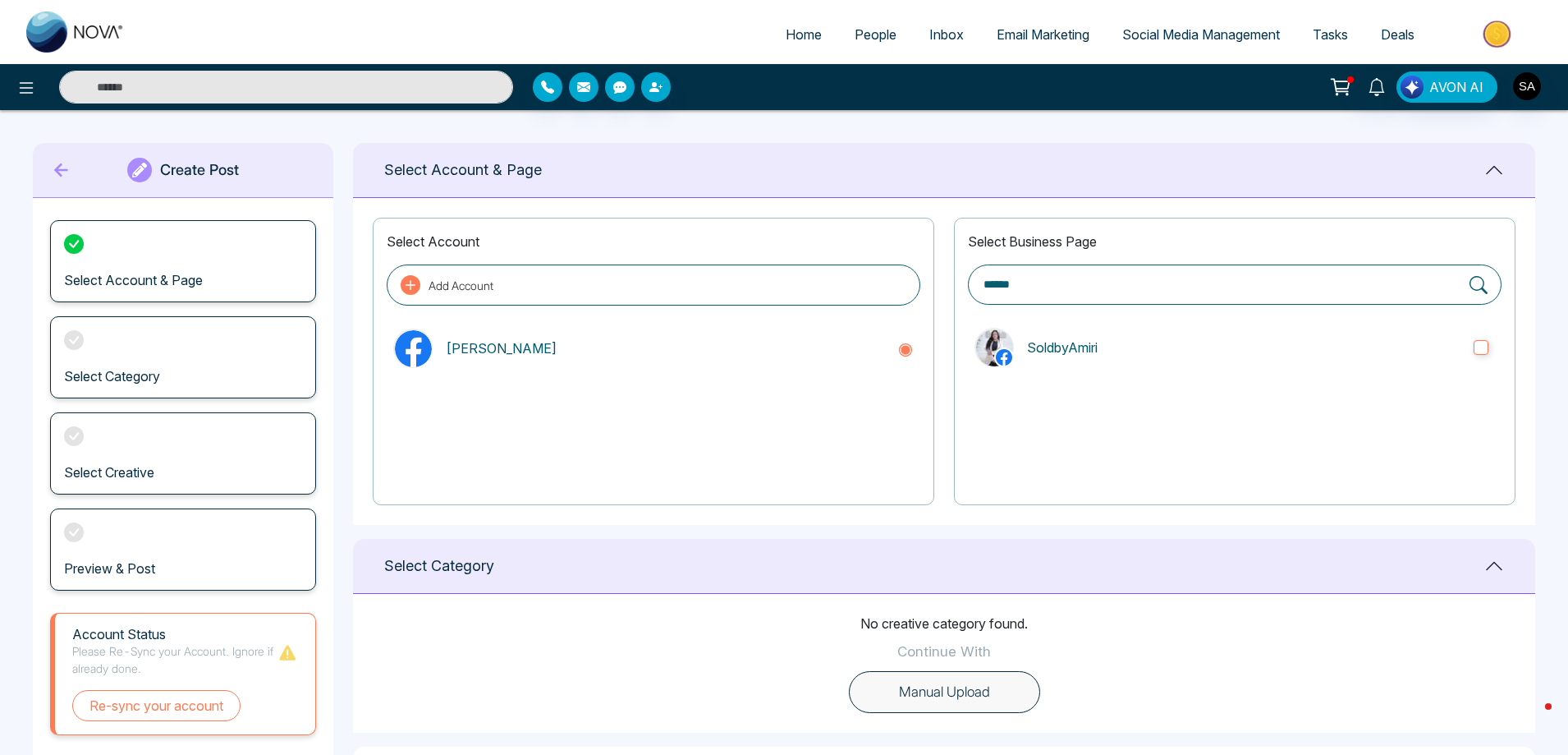
click at [948, 683] on button "Manual Upload" at bounding box center [944, 692] width 191 height 43
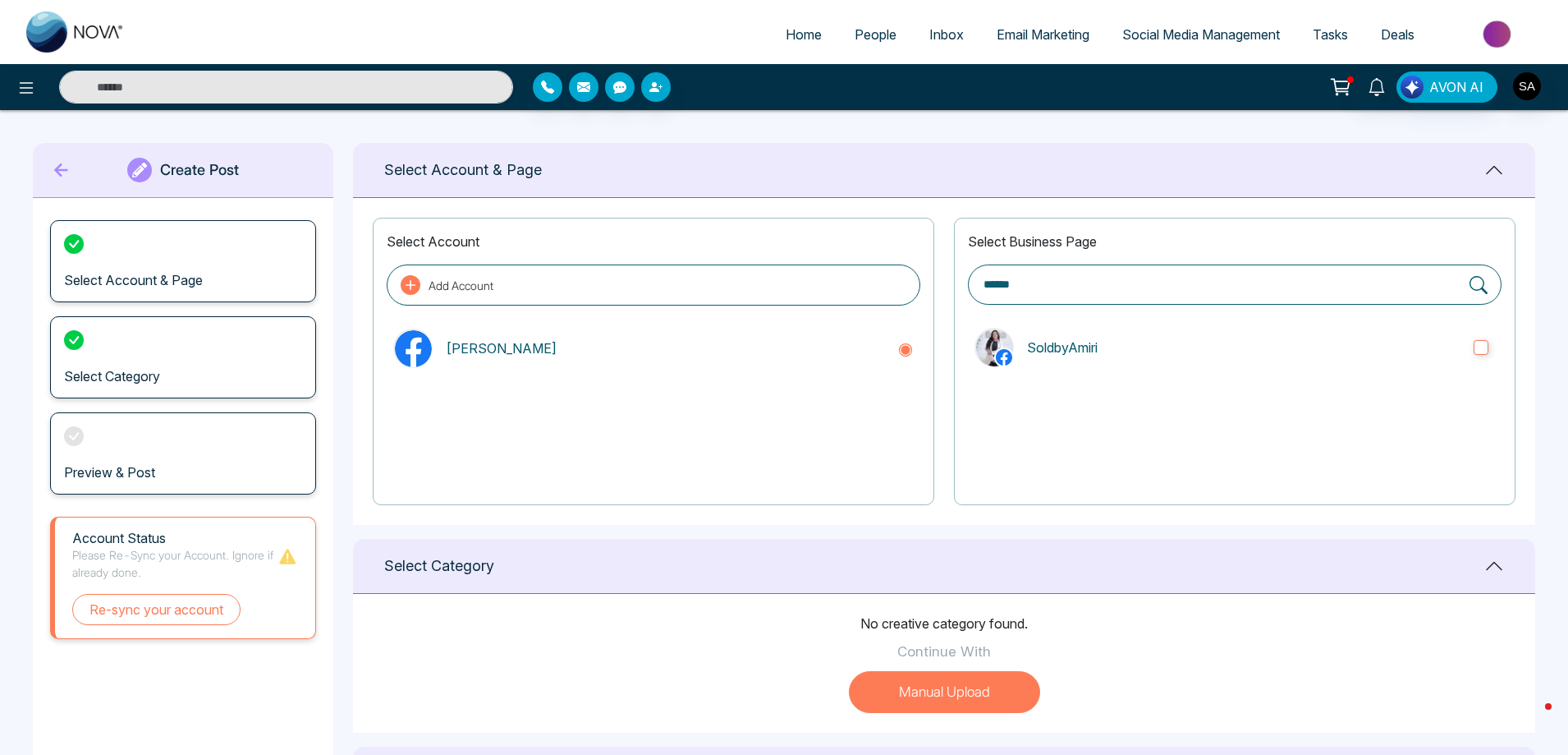
click at [906, 602] on div "No creative category found. Continue With Manual Upload" at bounding box center [944, 663] width 1182 height 139
click at [975, 571] on div "Select Category" at bounding box center [944, 566] width 1182 height 55
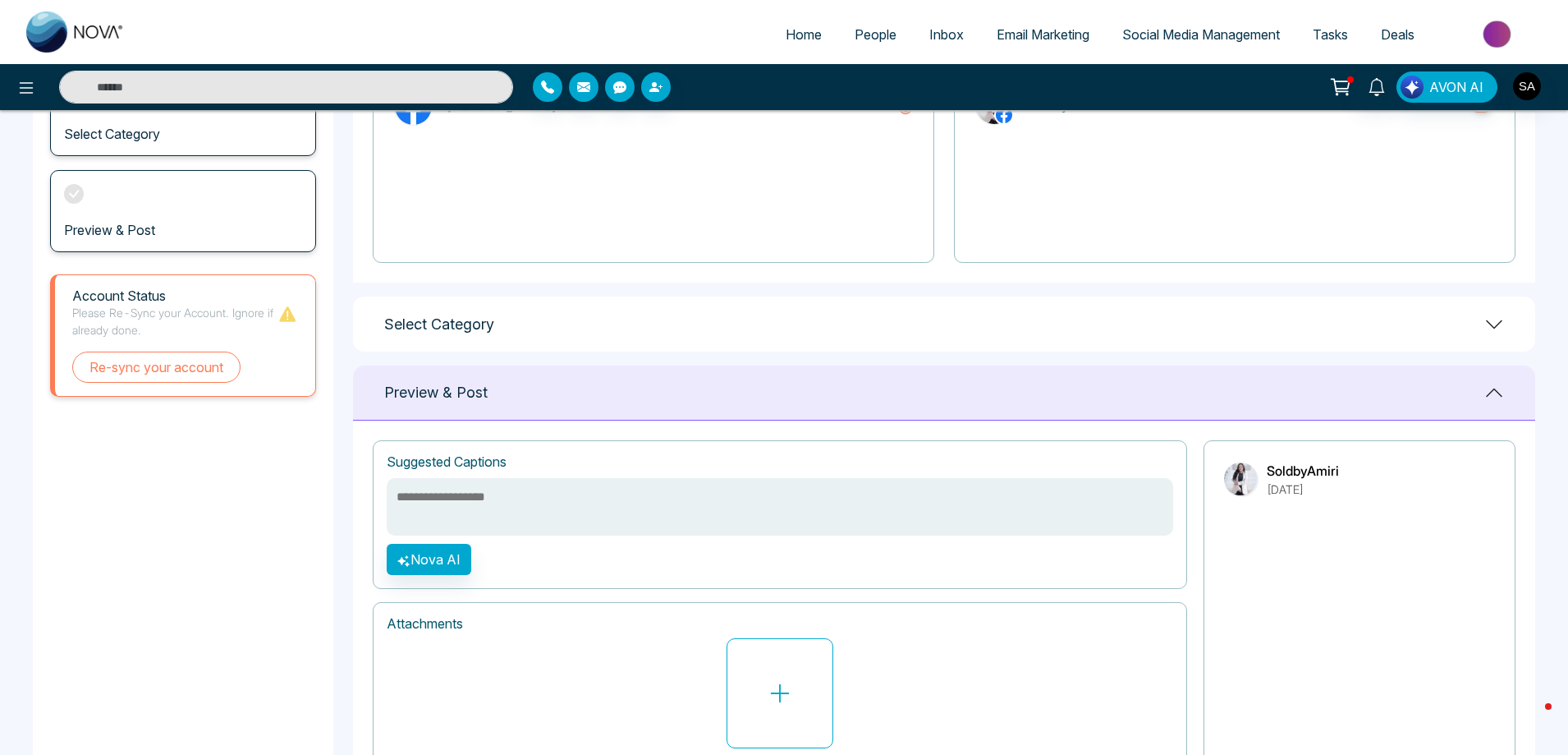
scroll to position [246, 0]
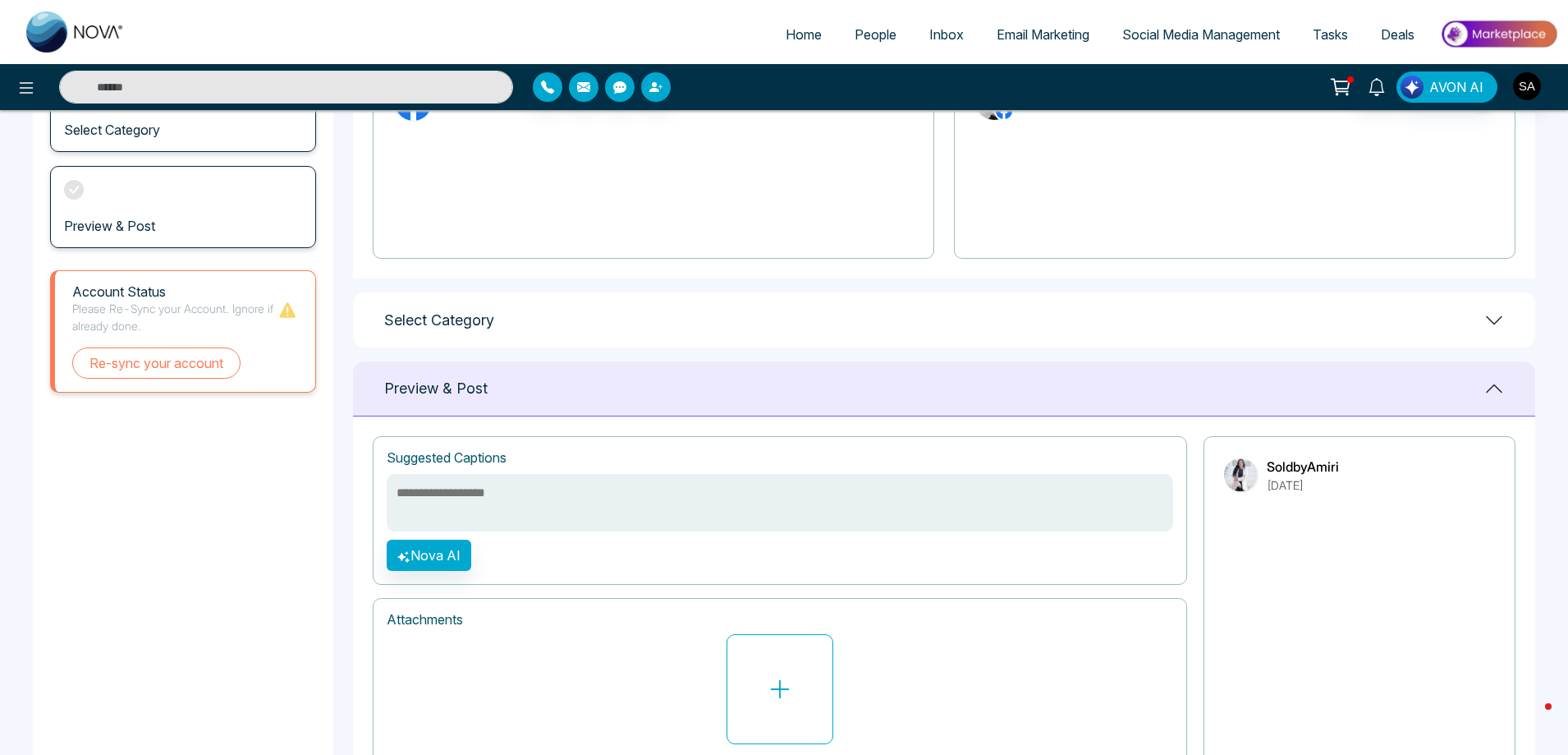
click at [886, 332] on div "Select Category" at bounding box center [944, 320] width 1182 height 55
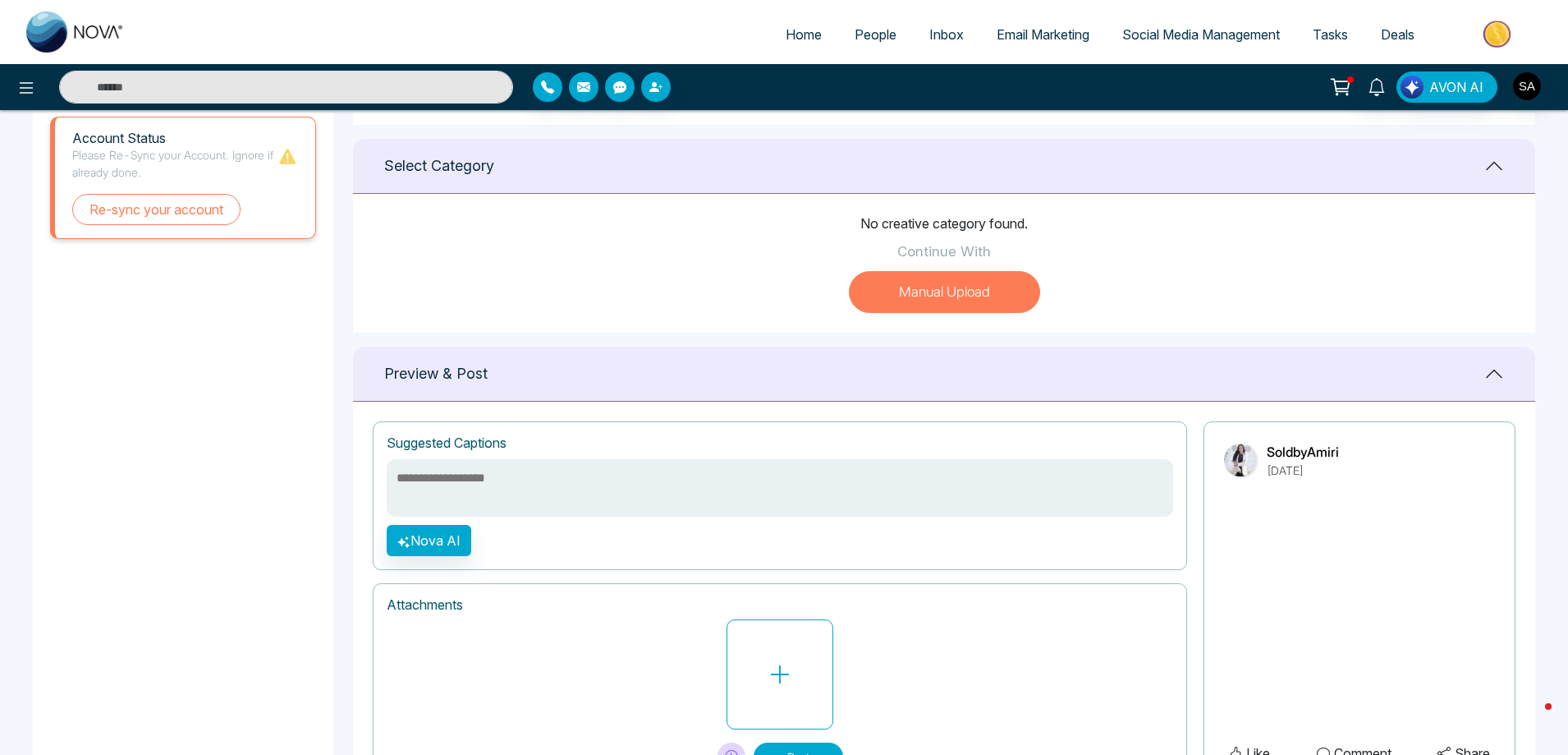
scroll to position [0, 0]
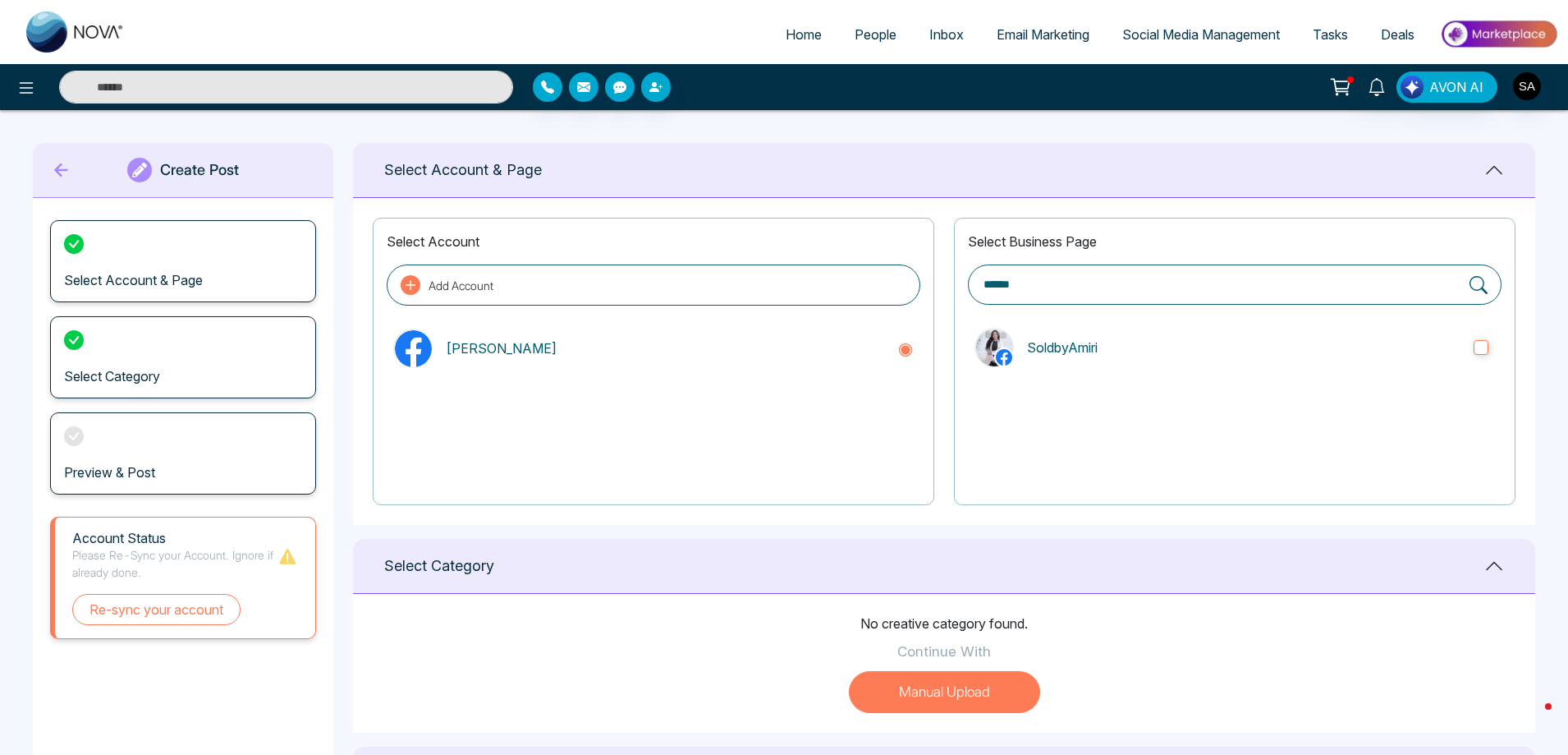
click at [83, 165] on div "Create Post" at bounding box center [183, 171] width 301 height 55
click at [66, 174] on icon at bounding box center [61, 170] width 25 height 33
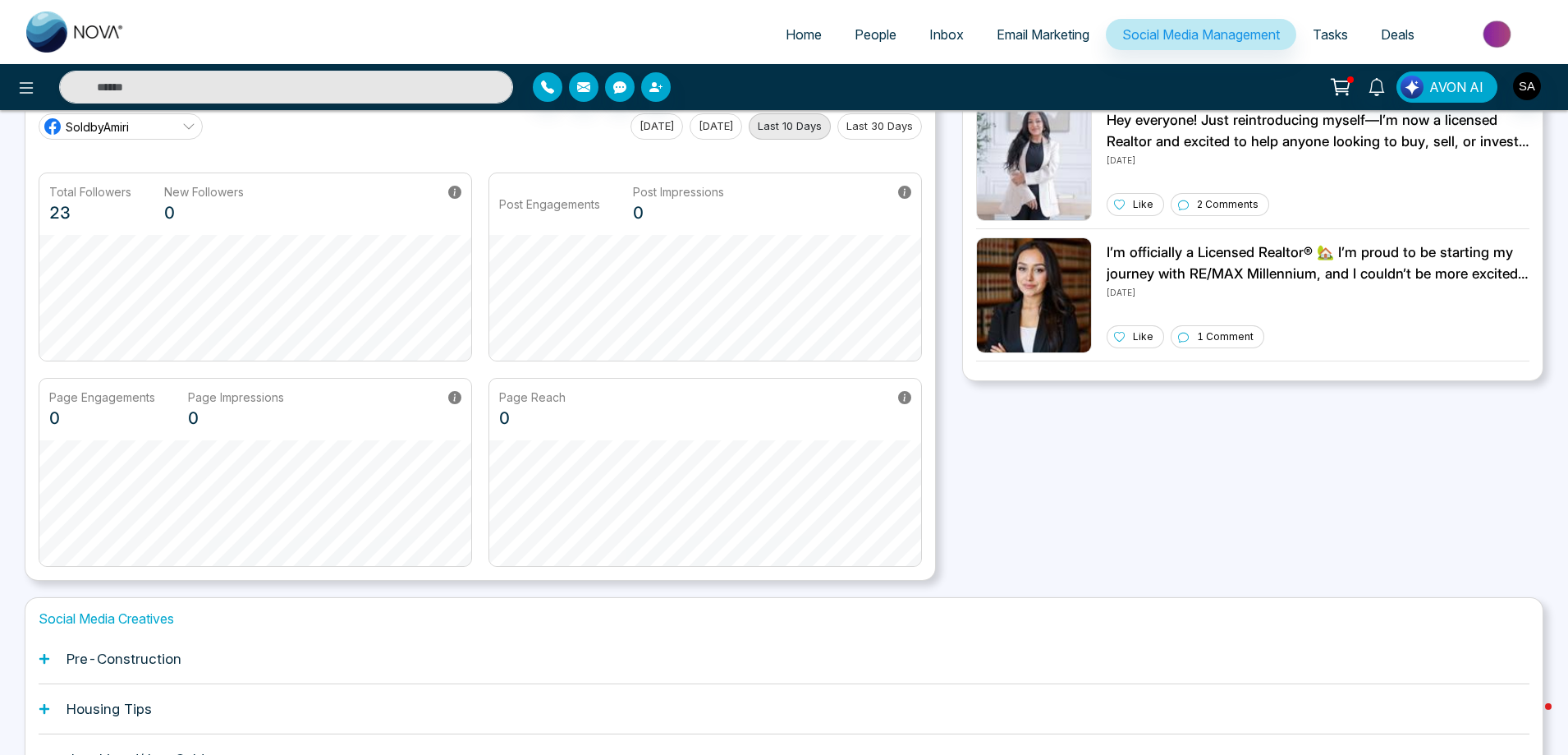
scroll to position [200, 0]
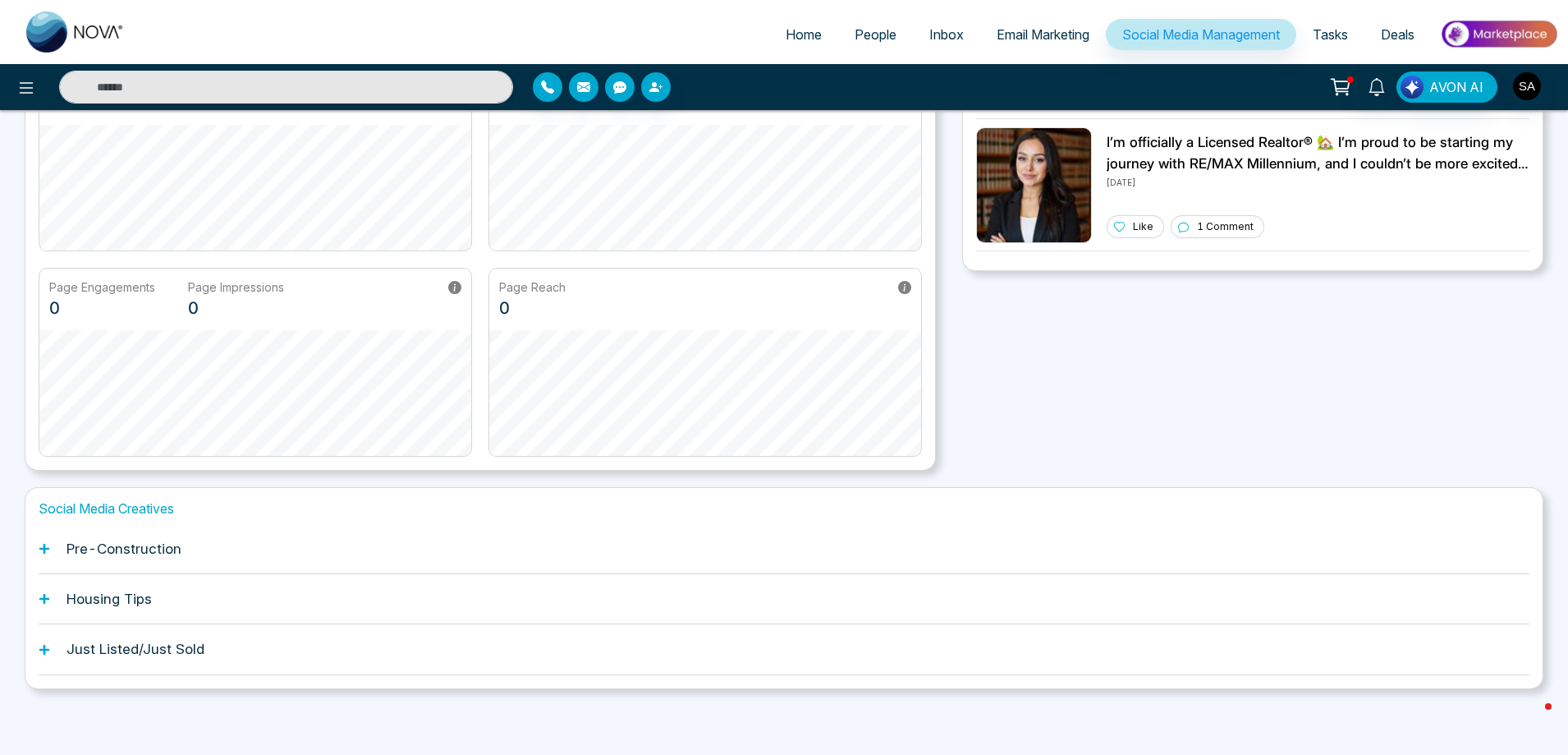
click at [52, 550] on div "Pre-Construction" at bounding box center [784, 549] width 1490 height 50
click at [116, 509] on h1 "Social Media Creatives" at bounding box center [784, 509] width 1490 height 16
click at [46, 547] on icon at bounding box center [44, 548] width 11 height 11
click at [113, 557] on div "Pre-Construction" at bounding box center [784, 549] width 1490 height 50
click at [326, 555] on div "Pre-Construction" at bounding box center [784, 549] width 1490 height 50
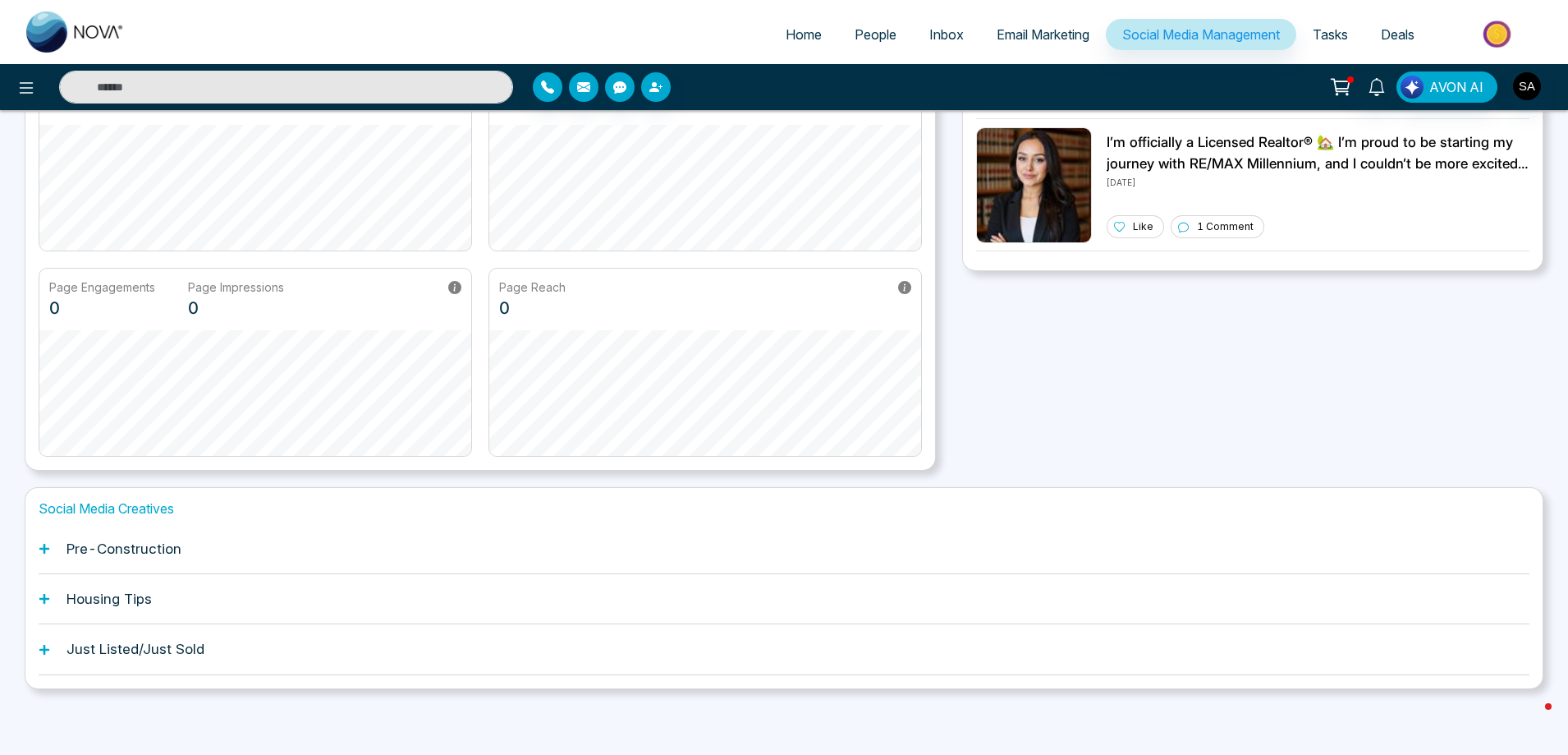
click at [327, 555] on div "Pre-Construction" at bounding box center [784, 549] width 1490 height 50
click at [327, 555] on div "Pre-Construction" at bounding box center [784, 549] width 1490 height 50
click at [245, 546] on div "Pre-Construction" at bounding box center [784, 549] width 1490 height 50
click at [387, 563] on div "Pre-Construction" at bounding box center [784, 549] width 1490 height 50
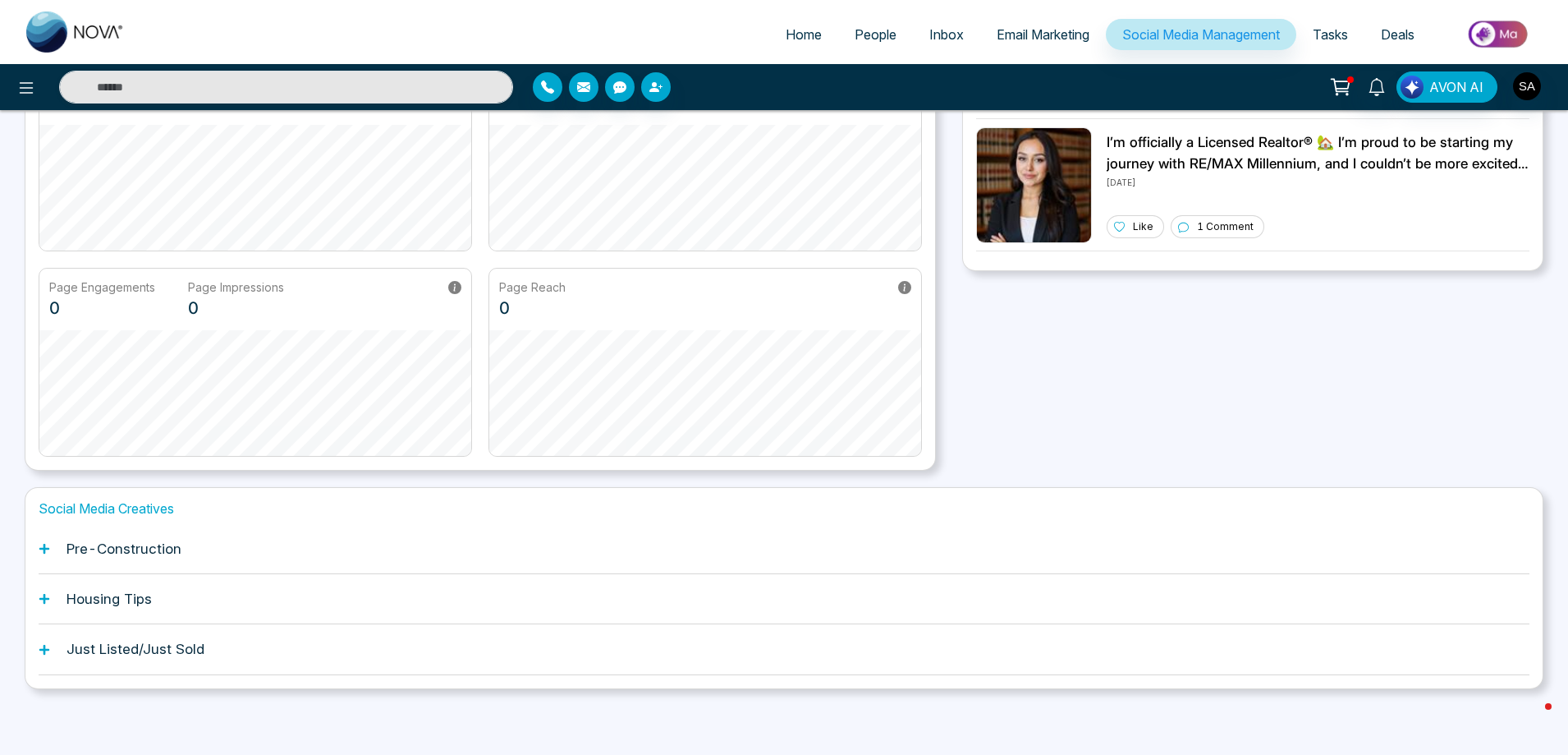
click at [47, 597] on icon at bounding box center [44, 598] width 11 height 11
click at [89, 596] on h1 "Housing Tips" at bounding box center [109, 598] width 85 height 16
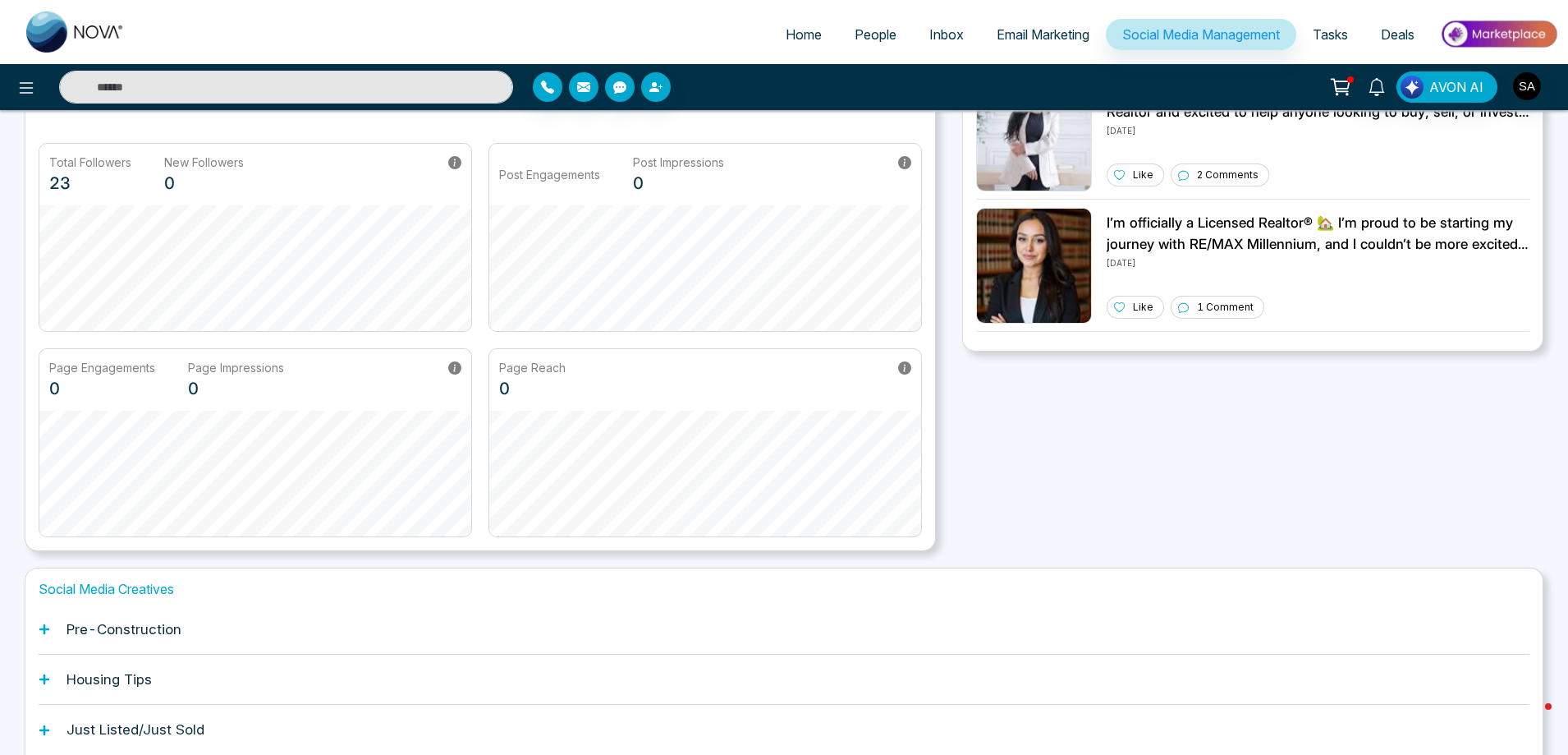
scroll to position [0, 0]
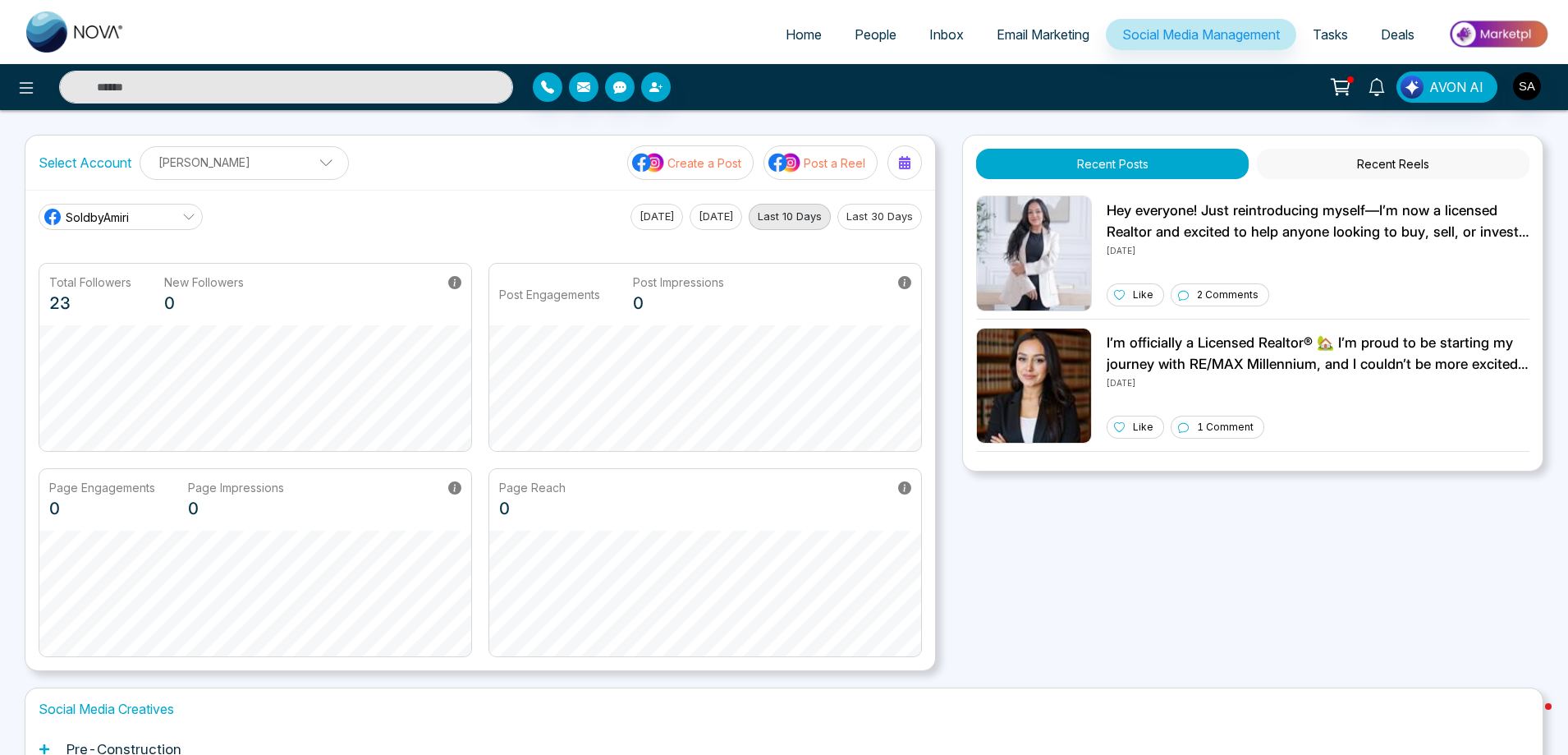
click at [645, 165] on img at bounding box center [649, 162] width 33 height 22
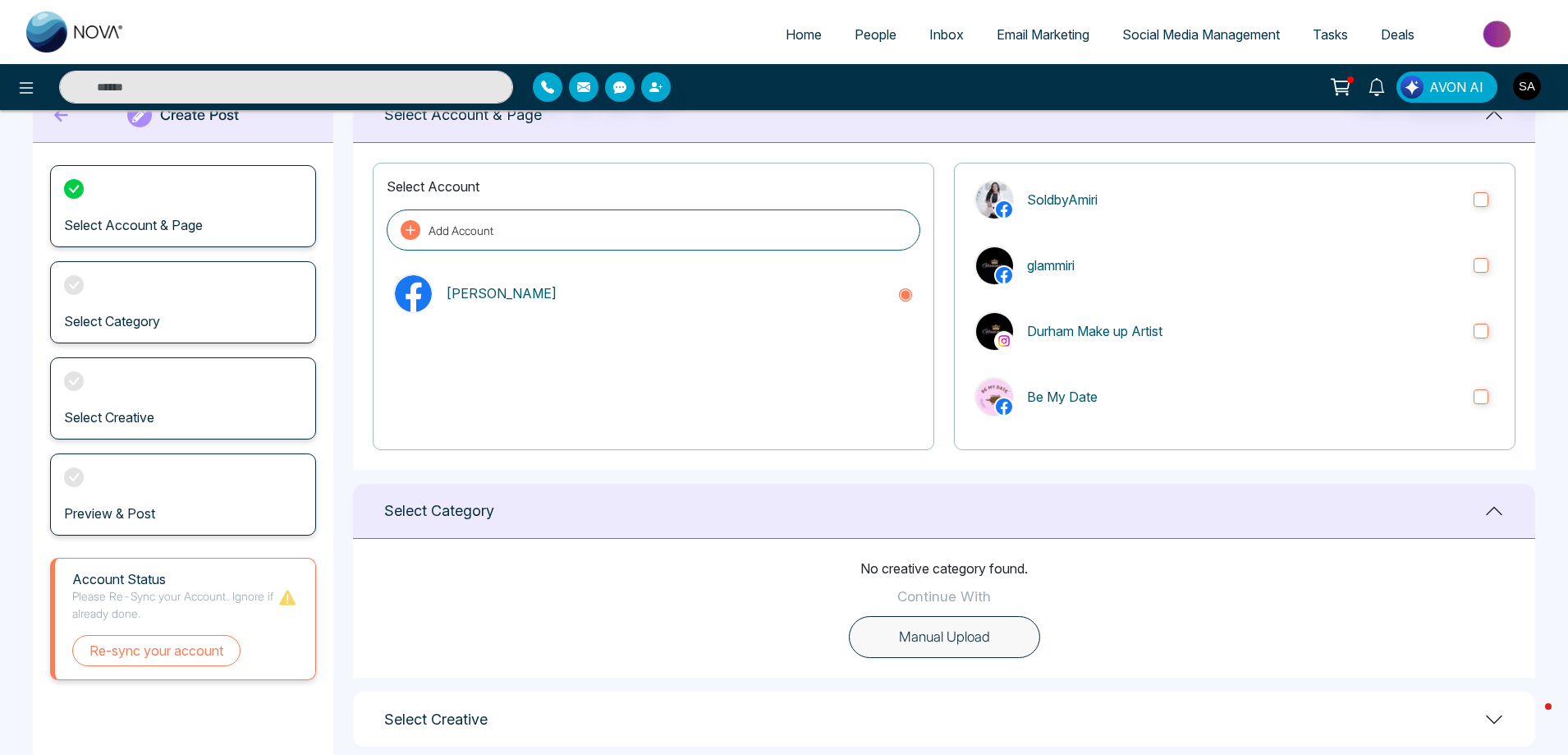
scroll to position [148, 0]
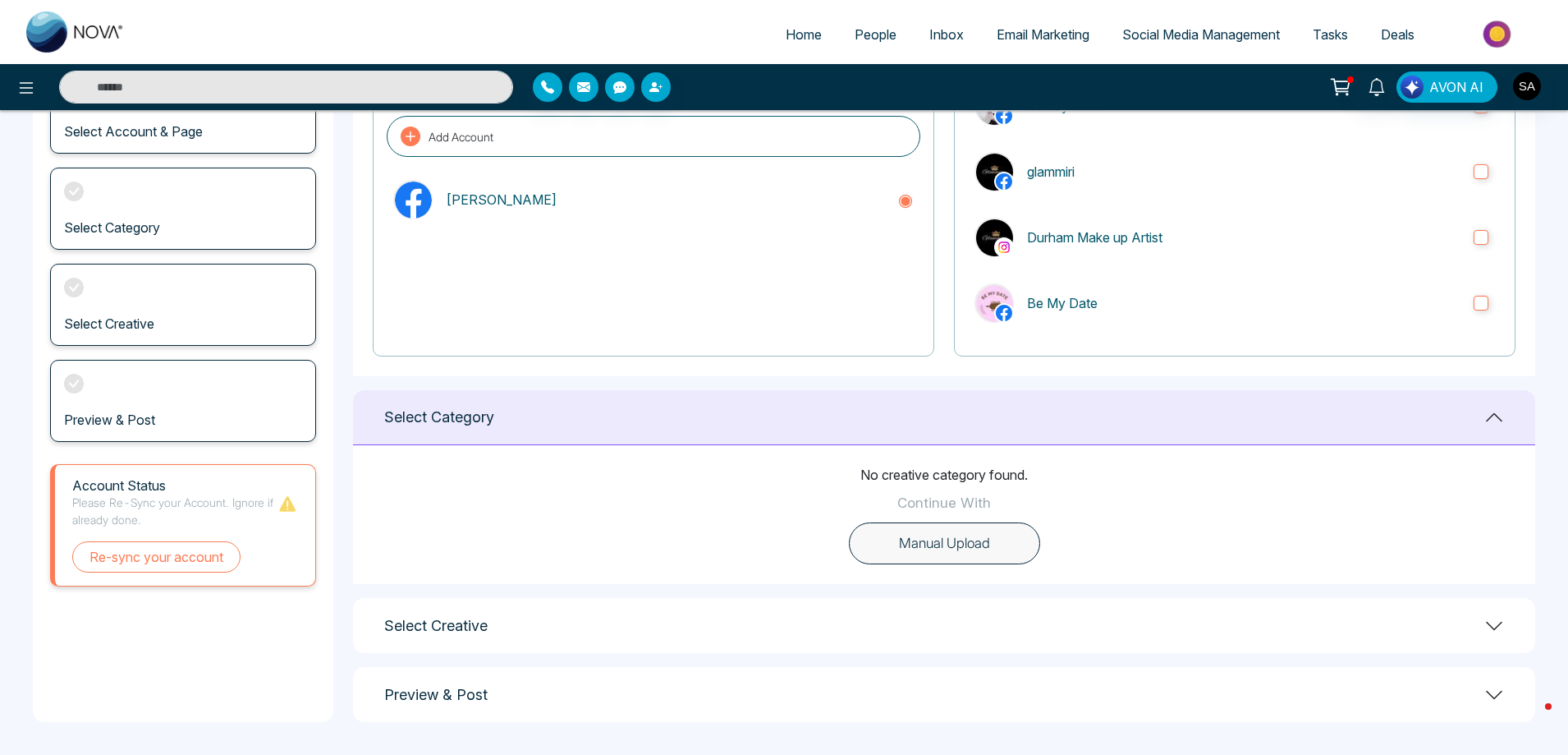
click at [986, 465] on p "No creative category found." at bounding box center [943, 474] width 167 height 20
click at [598, 612] on div "Select Creative" at bounding box center [944, 626] width 1182 height 55
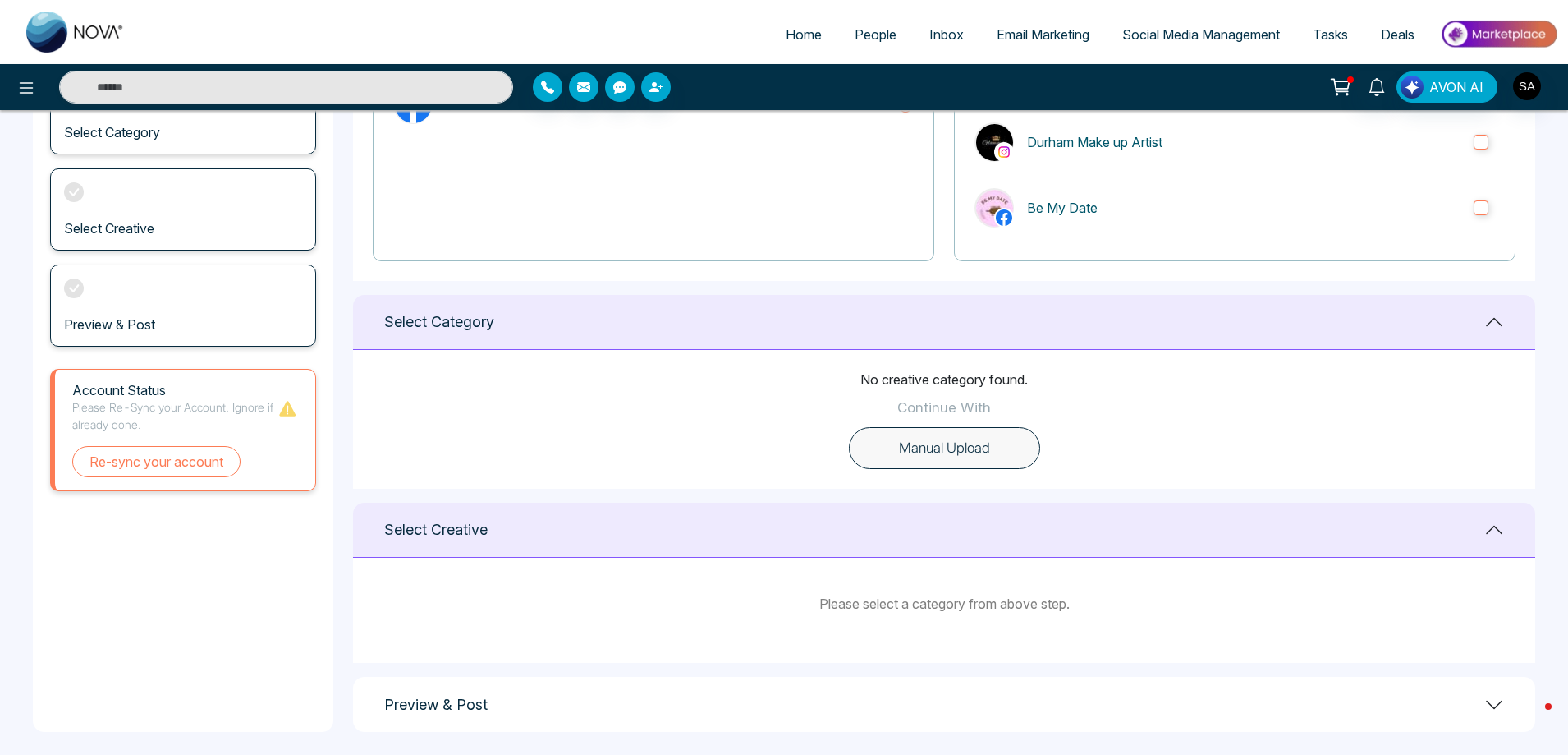
scroll to position [253, 0]
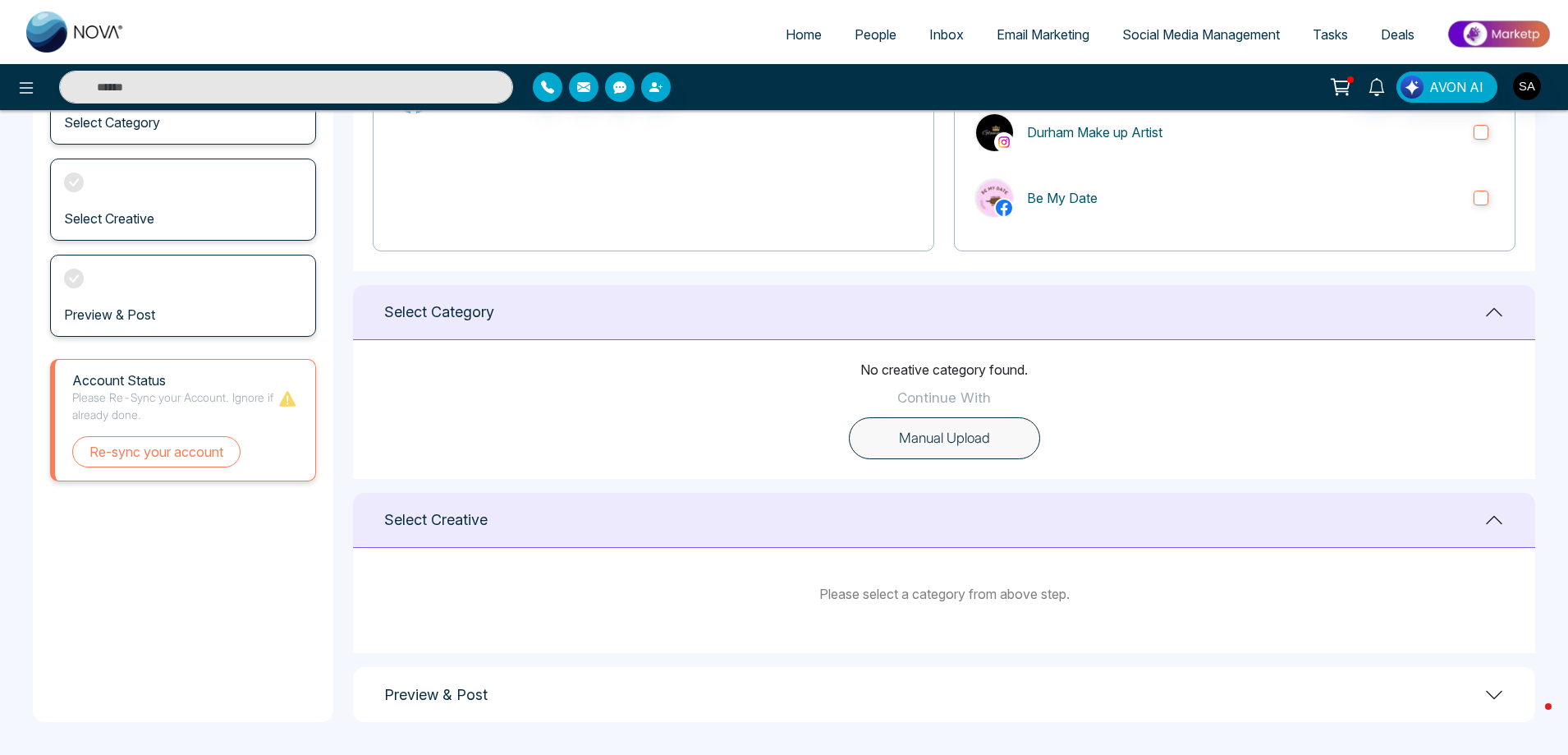
click at [532, 682] on div "Preview & Post" at bounding box center [944, 695] width 1182 height 55
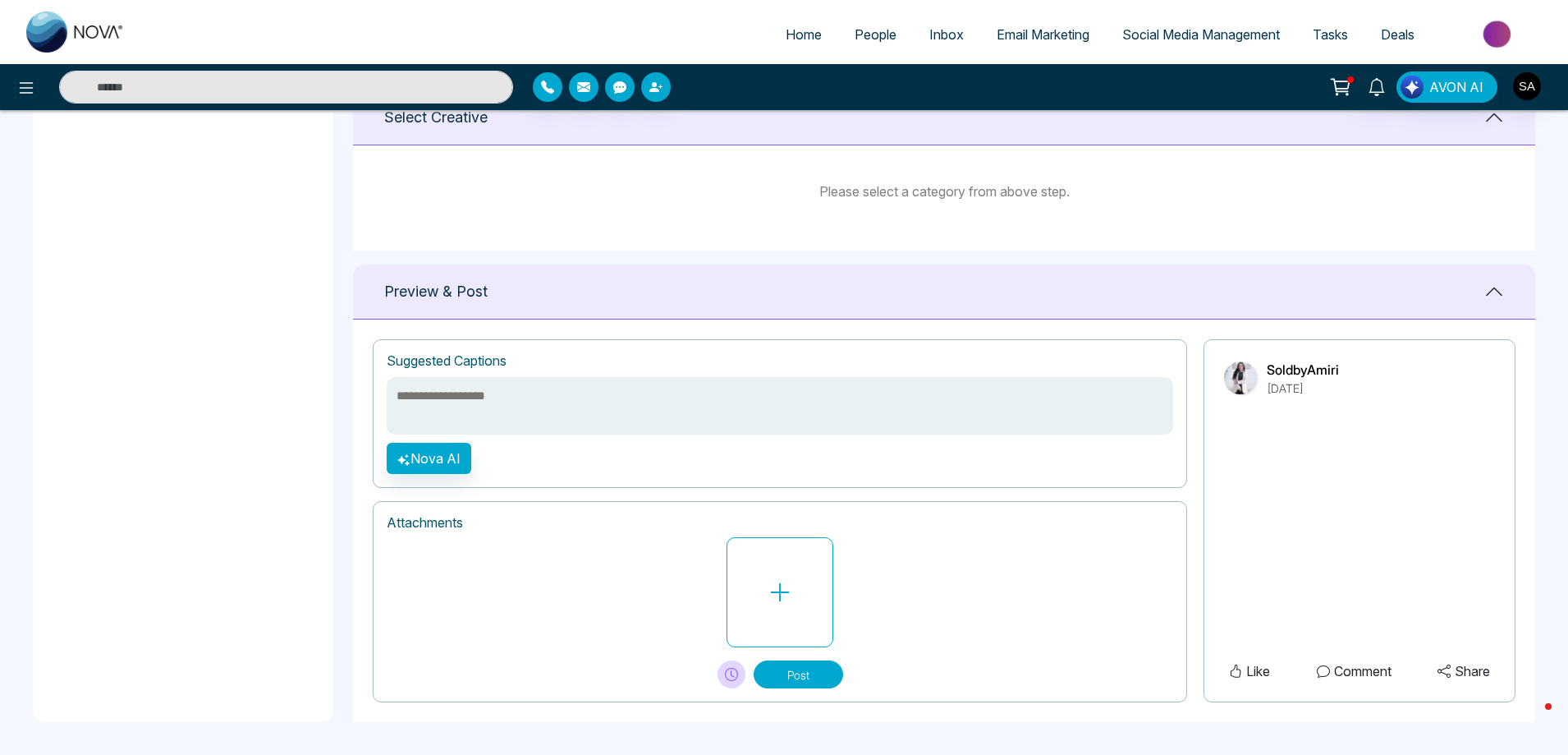
scroll to position [0, 0]
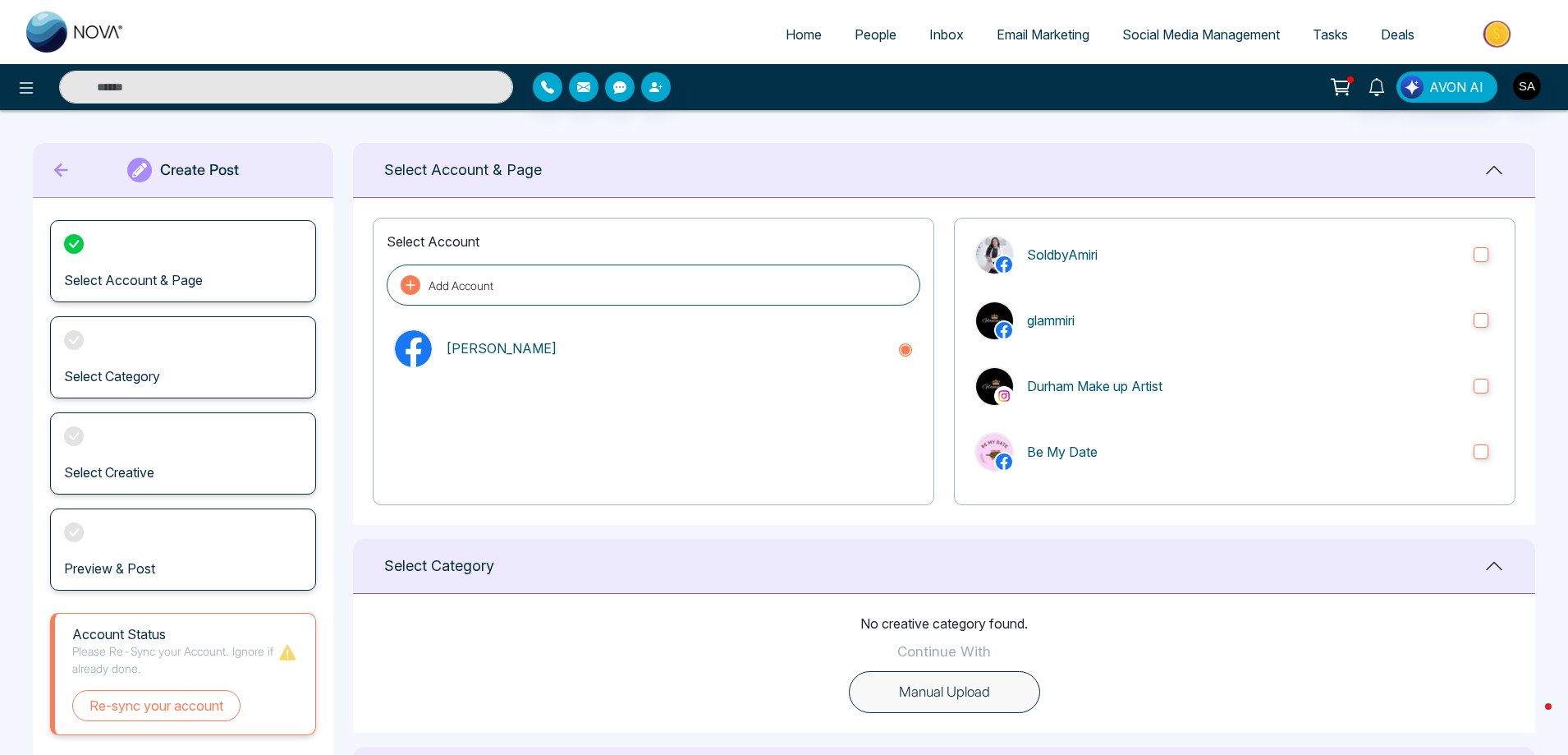
click at [78, 156] on div "Create Post" at bounding box center [183, 171] width 301 height 55
click at [66, 172] on icon at bounding box center [61, 170] width 25 height 33
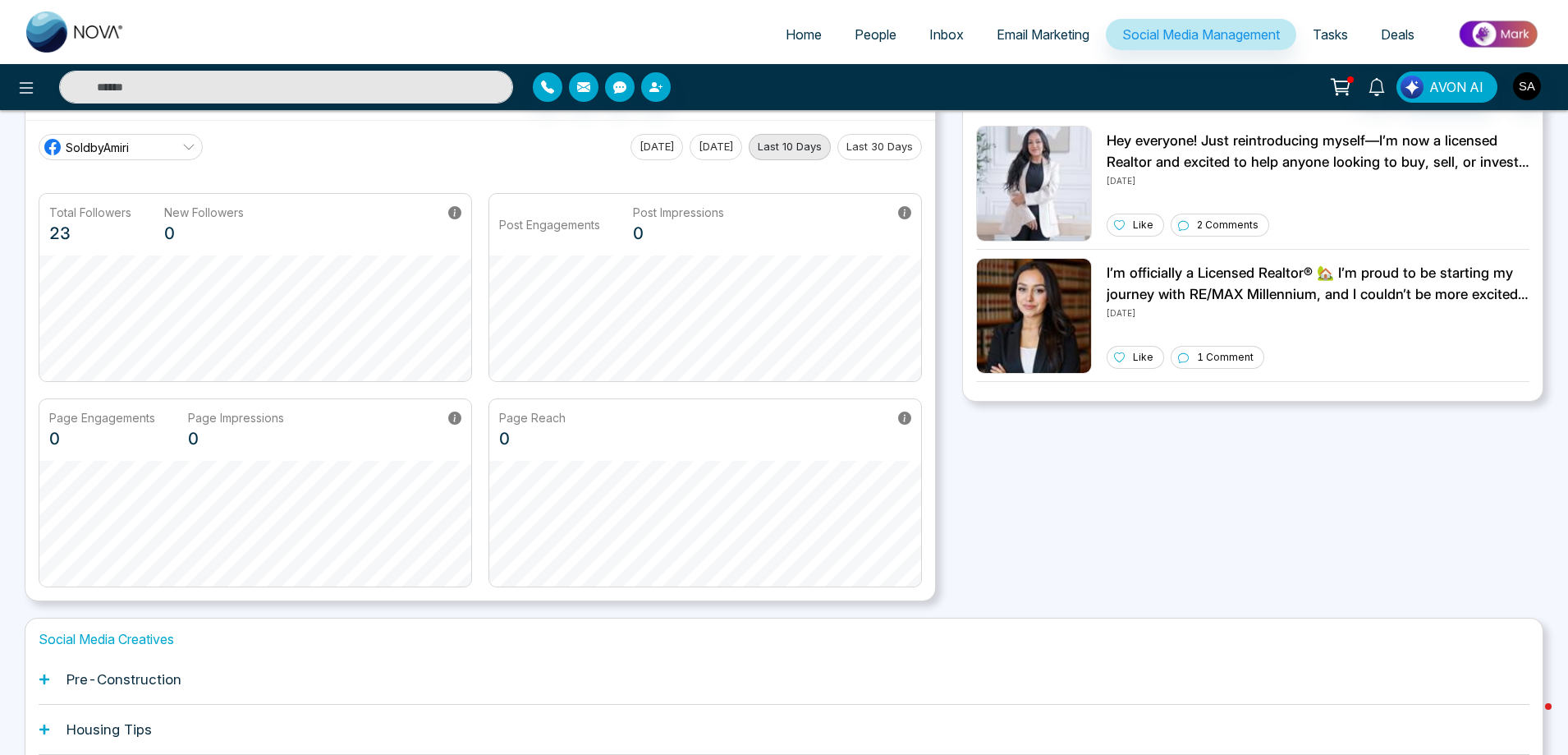
scroll to position [200, 0]
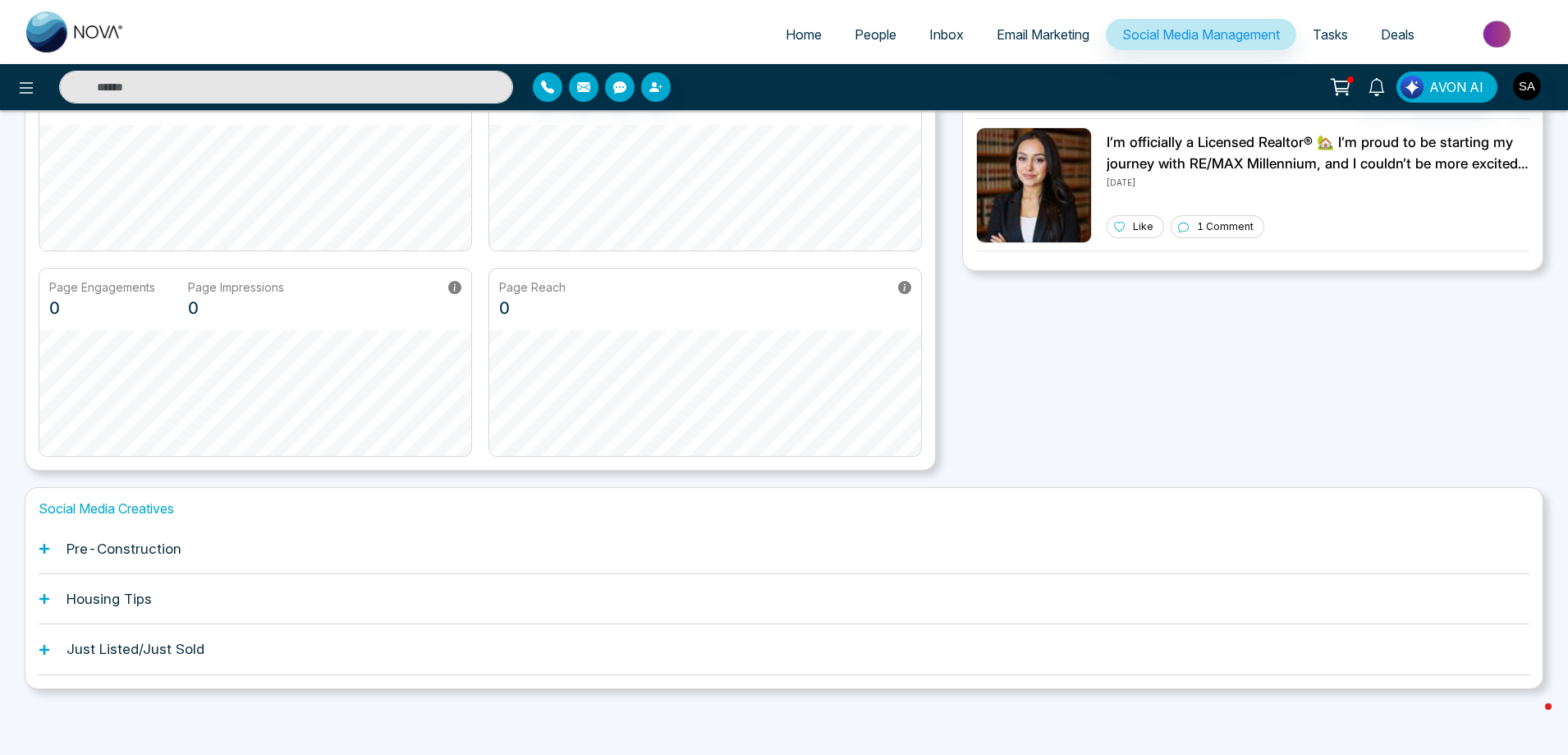
drag, startPoint x: 130, startPoint y: 533, endPoint x: 116, endPoint y: 547, distance: 19.8
click at [130, 533] on div "Pre-Construction" at bounding box center [784, 549] width 1490 height 50
click at [115, 549] on h1 "Pre-Construction" at bounding box center [123, 548] width 115 height 16
click at [41, 544] on icon at bounding box center [44, 548] width 11 height 11
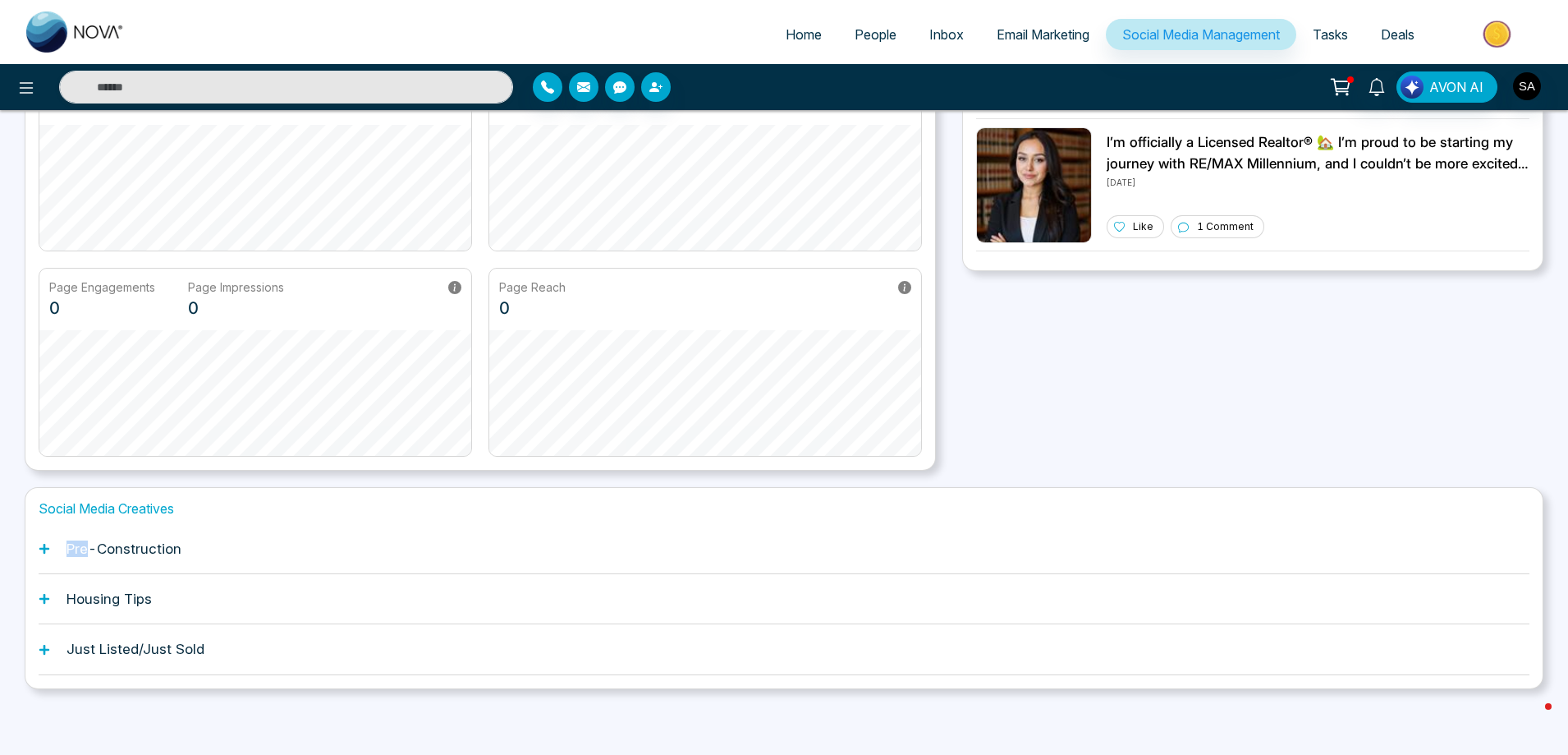
click at [41, 544] on icon at bounding box center [44, 548] width 11 height 11
drag, startPoint x: 41, startPoint y: 544, endPoint x: 37, endPoint y: 551, distance: 8.1
click at [37, 550] on div "Social Media Creatives Pre-Construction Housing Tips Just Listed/Just Sold" at bounding box center [784, 587] width 1519 height 201
click at [1128, 392] on div "Recent Posts Recent Reels Hey everyone! Just reintroducing myself—I’m now a lic…" at bounding box center [1253, 203] width 582 height 536
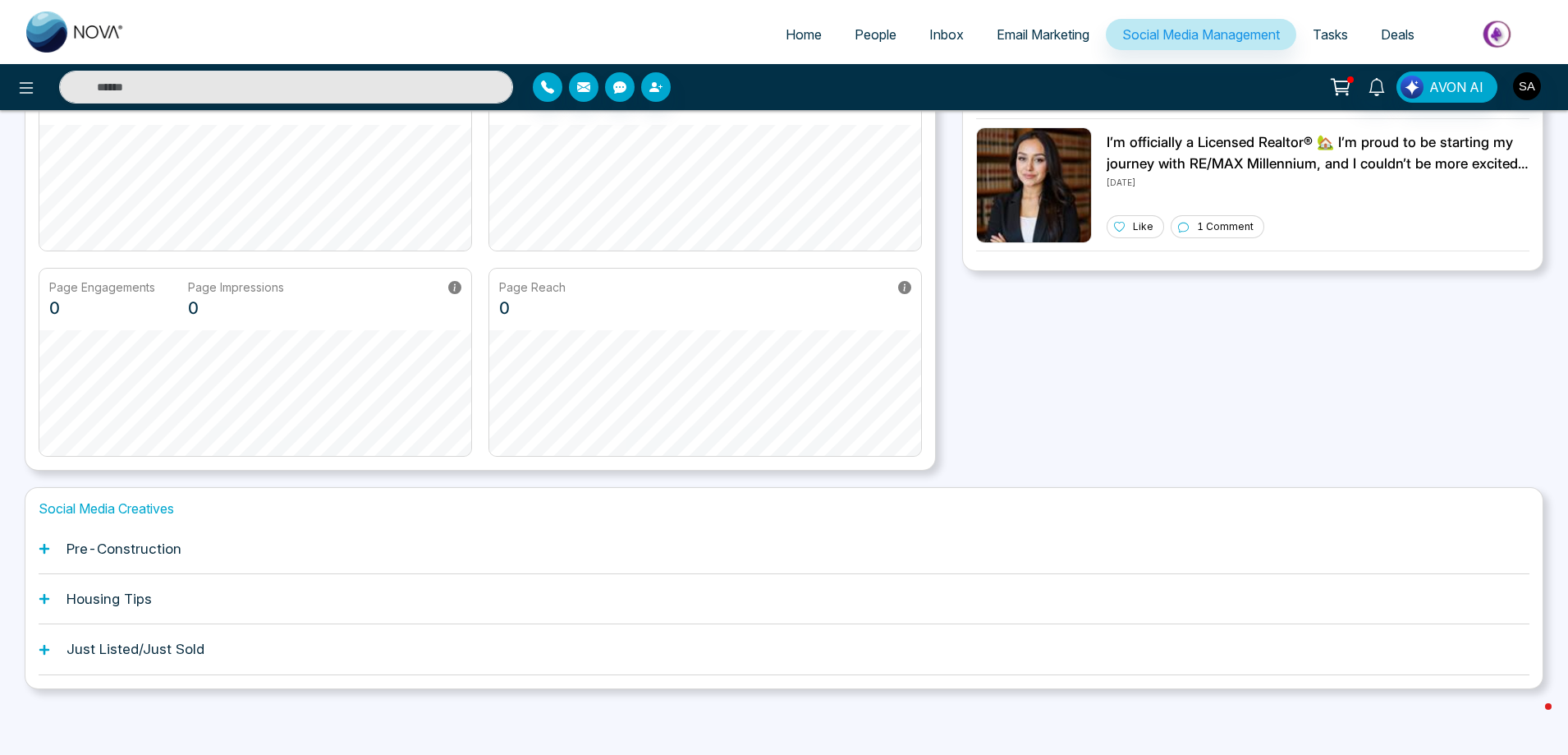
click at [49, 546] on icon at bounding box center [44, 548] width 11 height 11
click at [74, 513] on h1 "Social Media Creatives" at bounding box center [784, 509] width 1490 height 16
click at [78, 505] on h1 "Social Media Creatives" at bounding box center [784, 509] width 1490 height 16
click at [96, 550] on h1 "Pre-Construction" at bounding box center [123, 548] width 115 height 16
click at [97, 548] on h1 "Pre-Construction" at bounding box center [123, 548] width 115 height 16
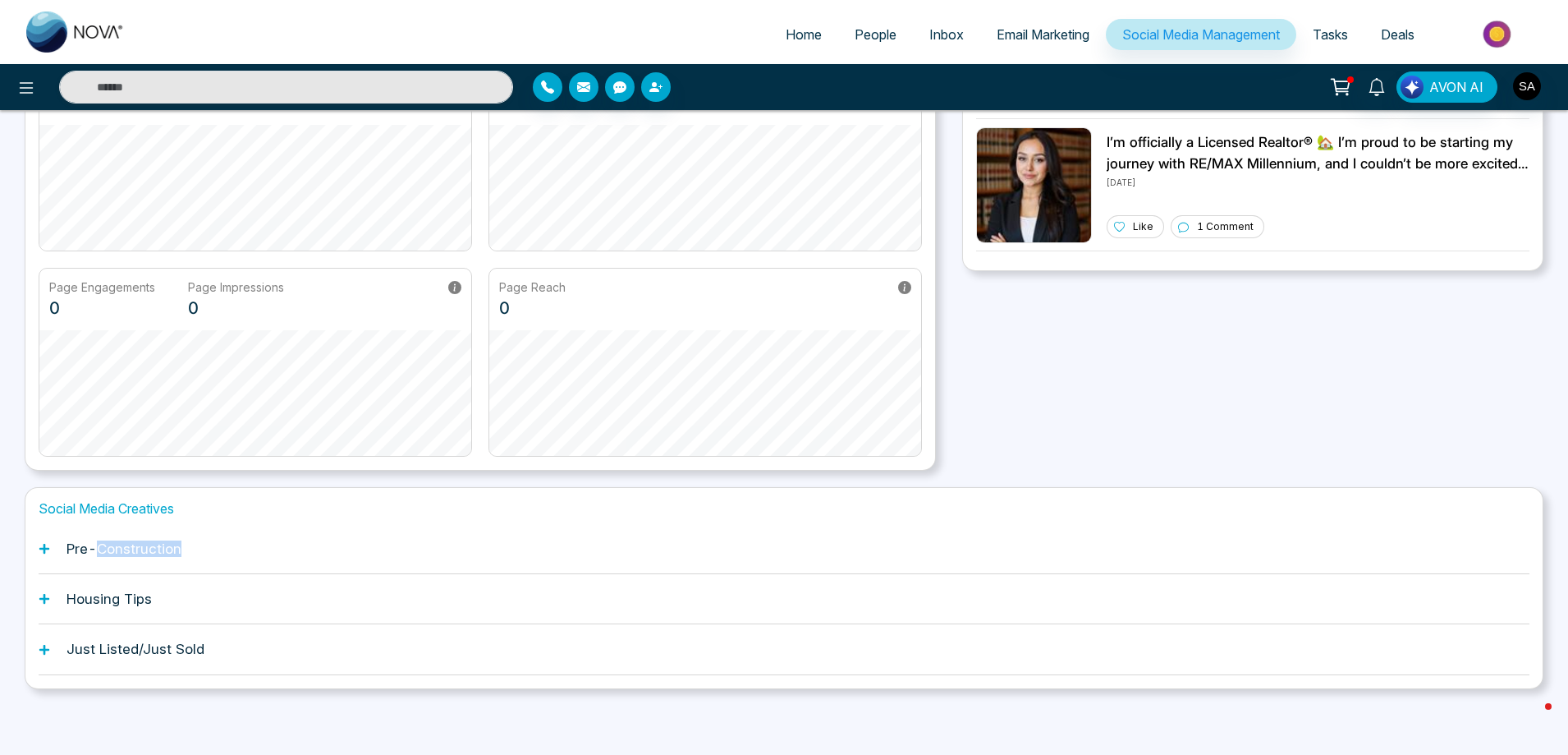
click at [99, 548] on h1 "Pre-Construction" at bounding box center [123, 548] width 115 height 16
click at [49, 547] on icon at bounding box center [44, 548] width 11 height 11
click at [48, 550] on icon at bounding box center [44, 548] width 11 height 11
click at [106, 546] on h1 "Pre-Construction" at bounding box center [123, 548] width 115 height 16
click at [109, 551] on h1 "Pre-Construction" at bounding box center [123, 548] width 115 height 16
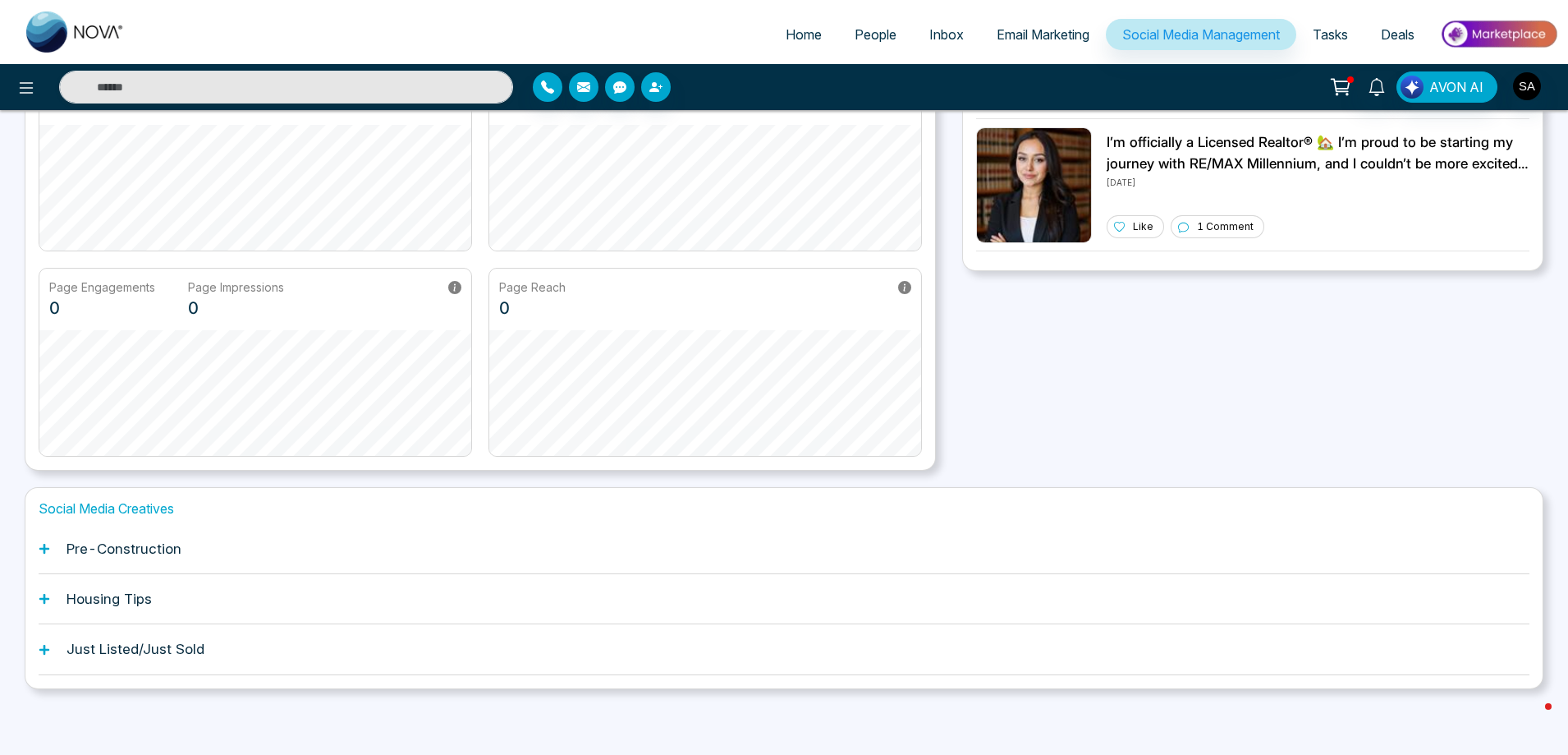
click at [109, 551] on h1 "Pre-Construction" at bounding box center [123, 548] width 115 height 16
click at [96, 583] on div "Housing Tips" at bounding box center [784, 599] width 1490 height 50
click at [83, 598] on h1 "Housing Tips" at bounding box center [109, 598] width 85 height 16
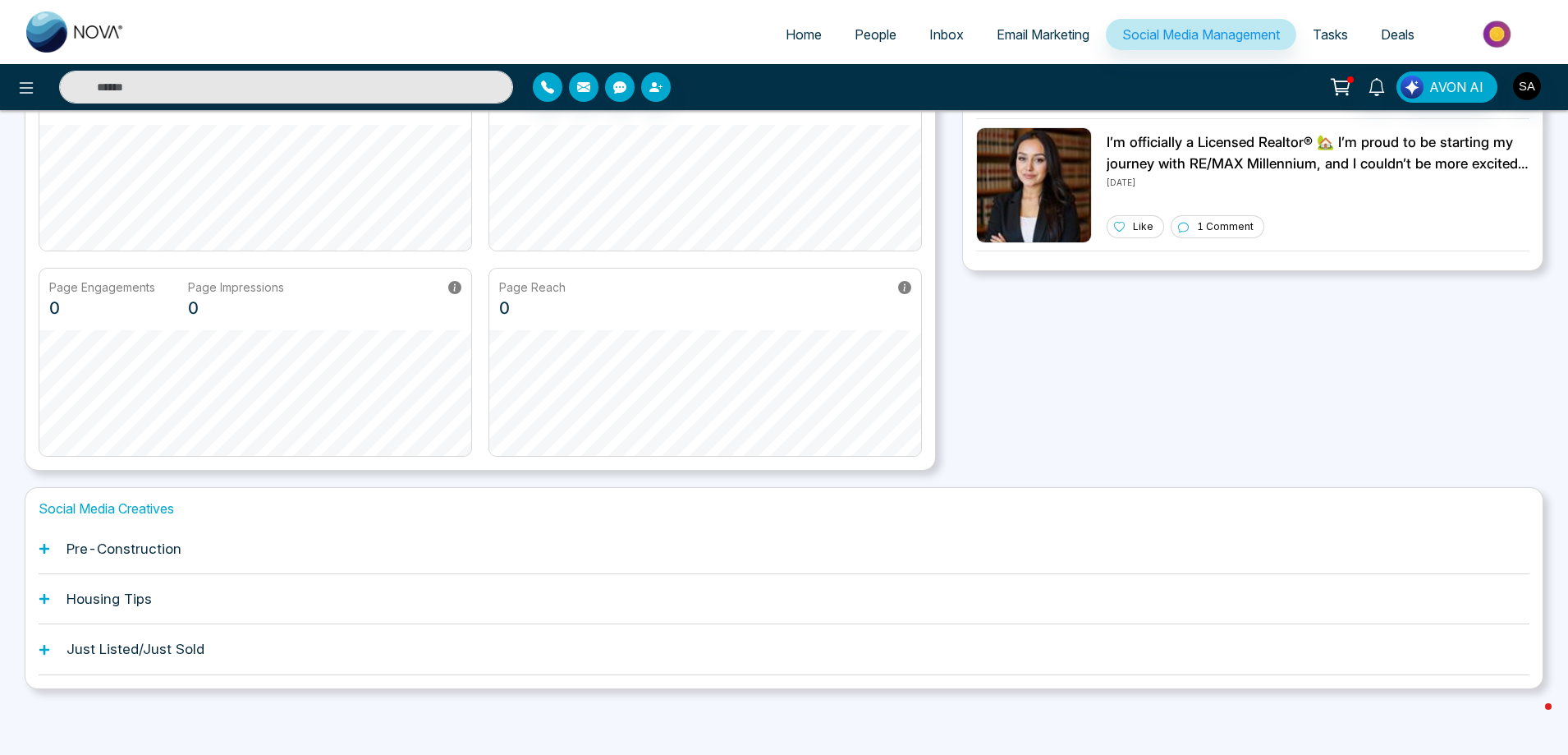
click at [46, 588] on div "Housing Tips" at bounding box center [784, 599] width 1490 height 50
click at [44, 597] on icon at bounding box center [44, 598] width 9 height 9
click at [52, 646] on div "Just Listed/Just Sold" at bounding box center [784, 649] width 1490 height 50
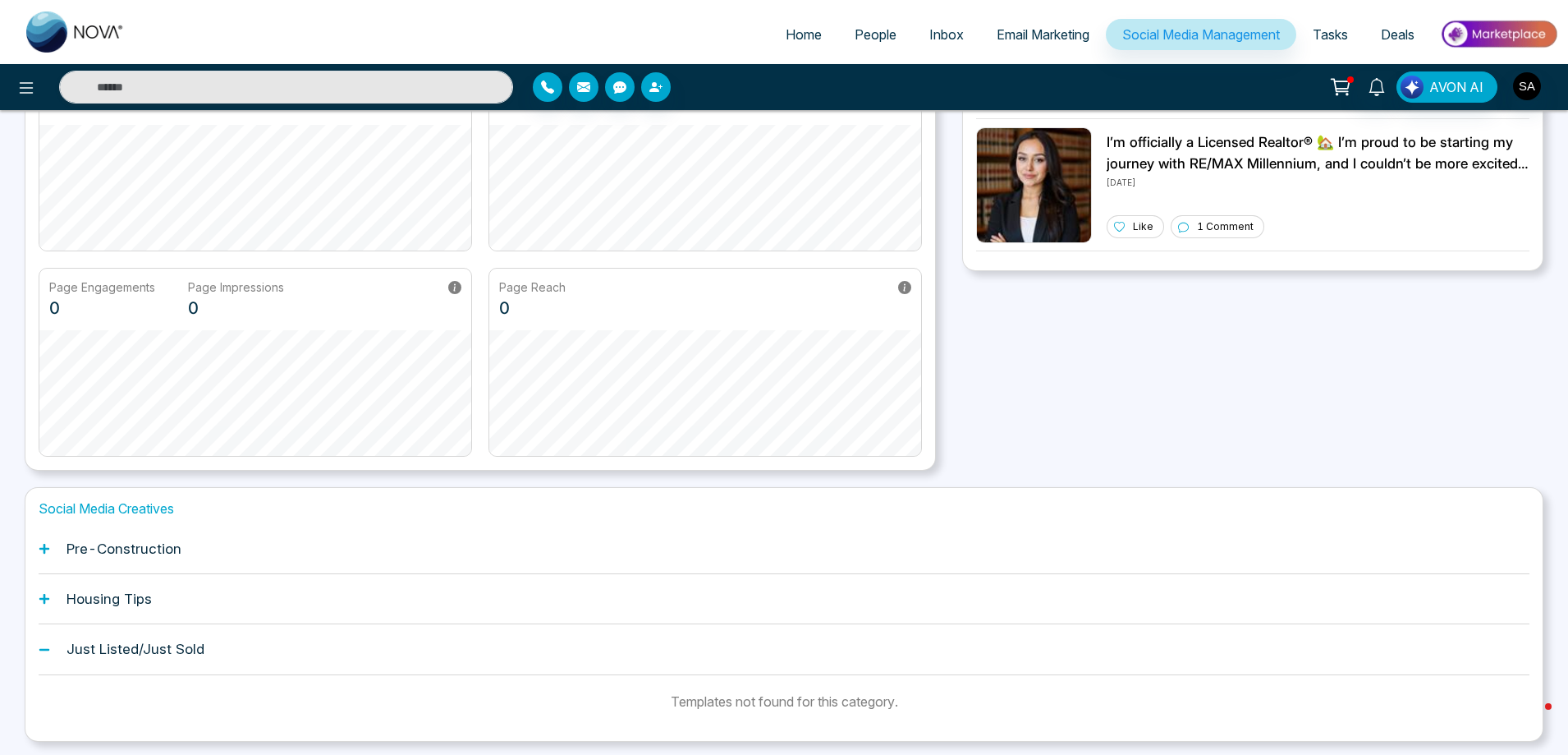
scroll to position [253, 0]
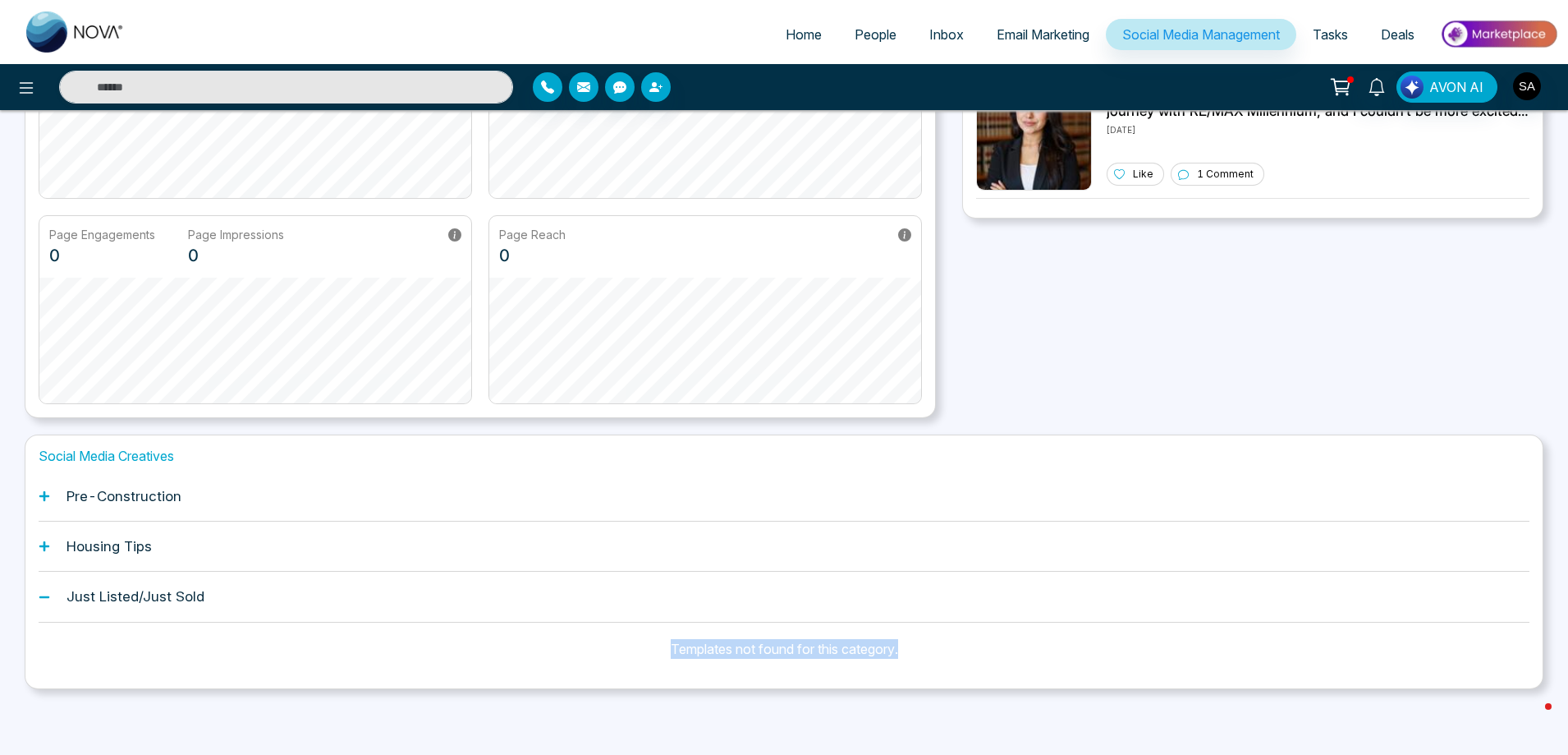
drag, startPoint x: 907, startPoint y: 652, endPoint x: 681, endPoint y: 617, distance: 228.7
click at [682, 620] on div "Just Listed/Just Sold Templates not found for this category." at bounding box center [784, 622] width 1490 height 103
copy div "Templates not found for this category."
drag, startPoint x: 908, startPoint y: 667, endPoint x: 650, endPoint y: 667, distance: 258.0
click at [650, 667] on div "Templates not found for this category." at bounding box center [784, 648] width 1490 height 53
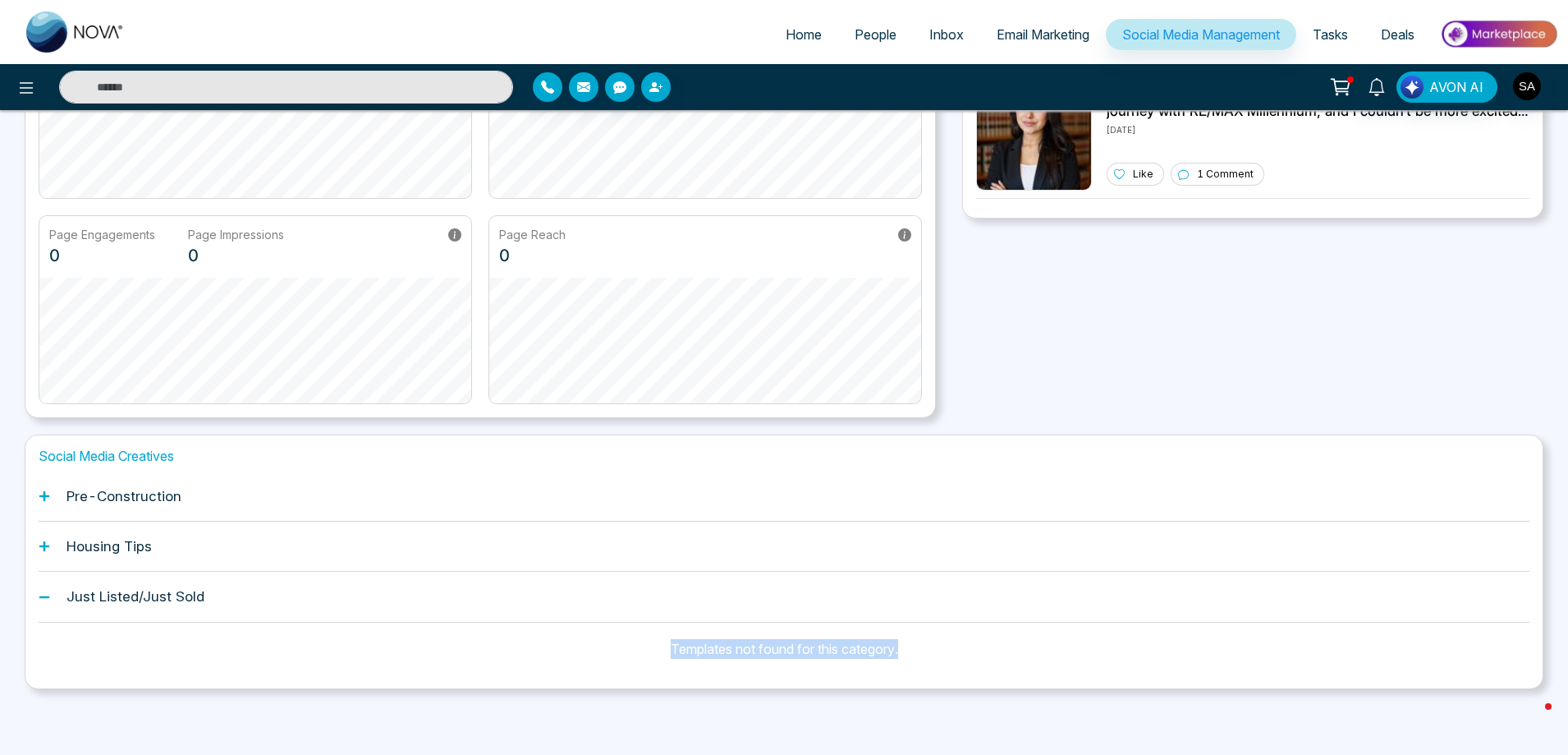
copy div "Templates not found for this category."
click at [46, 495] on icon at bounding box center [44, 496] width 11 height 11
click at [38, 599] on div "Social Media Creatives Pre-Construction Housing Tips Just Listed/Just Sold Temp…" at bounding box center [784, 561] width 1519 height 253
click at [41, 593] on icon at bounding box center [44, 596] width 11 height 11
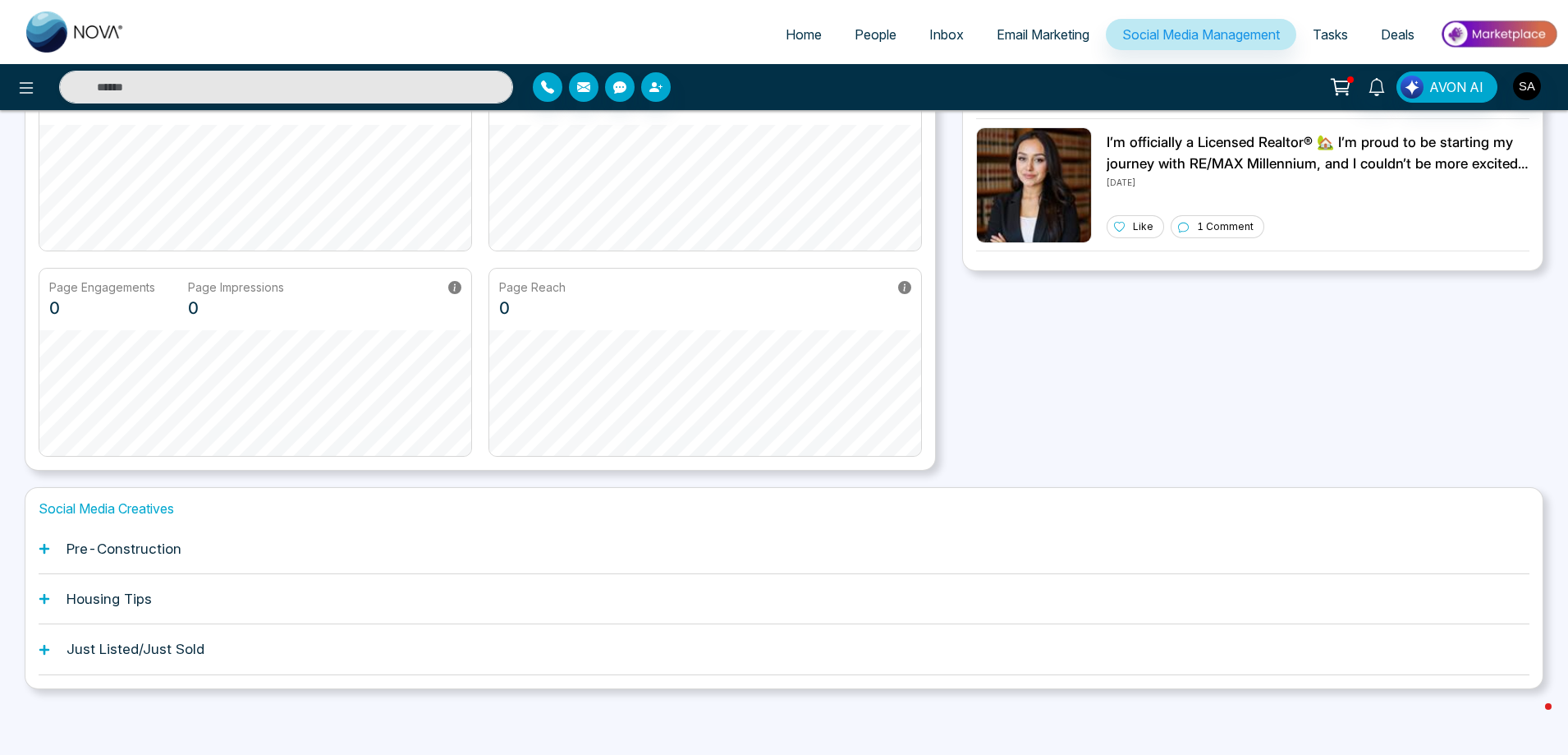
scroll to position [200, 0]
click at [40, 595] on icon at bounding box center [44, 598] width 11 height 11
click at [41, 593] on icon at bounding box center [44, 598] width 11 height 11
click at [42, 592] on div "Housing Tips" at bounding box center [784, 599] width 1490 height 50
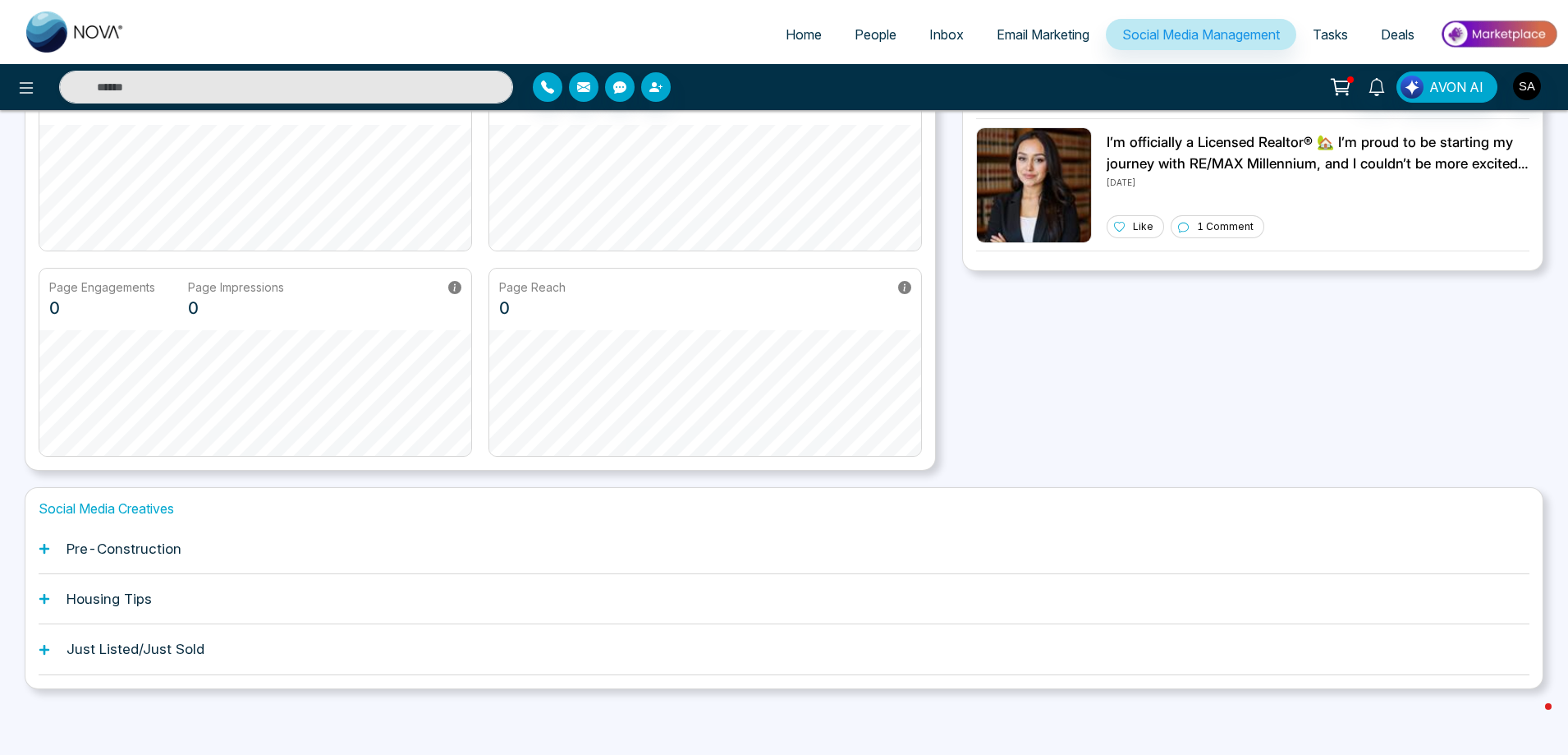
click at [113, 603] on h1 "Housing Tips" at bounding box center [109, 598] width 85 height 16
click at [150, 596] on h1 "Housing Tips" at bounding box center [109, 598] width 85 height 16
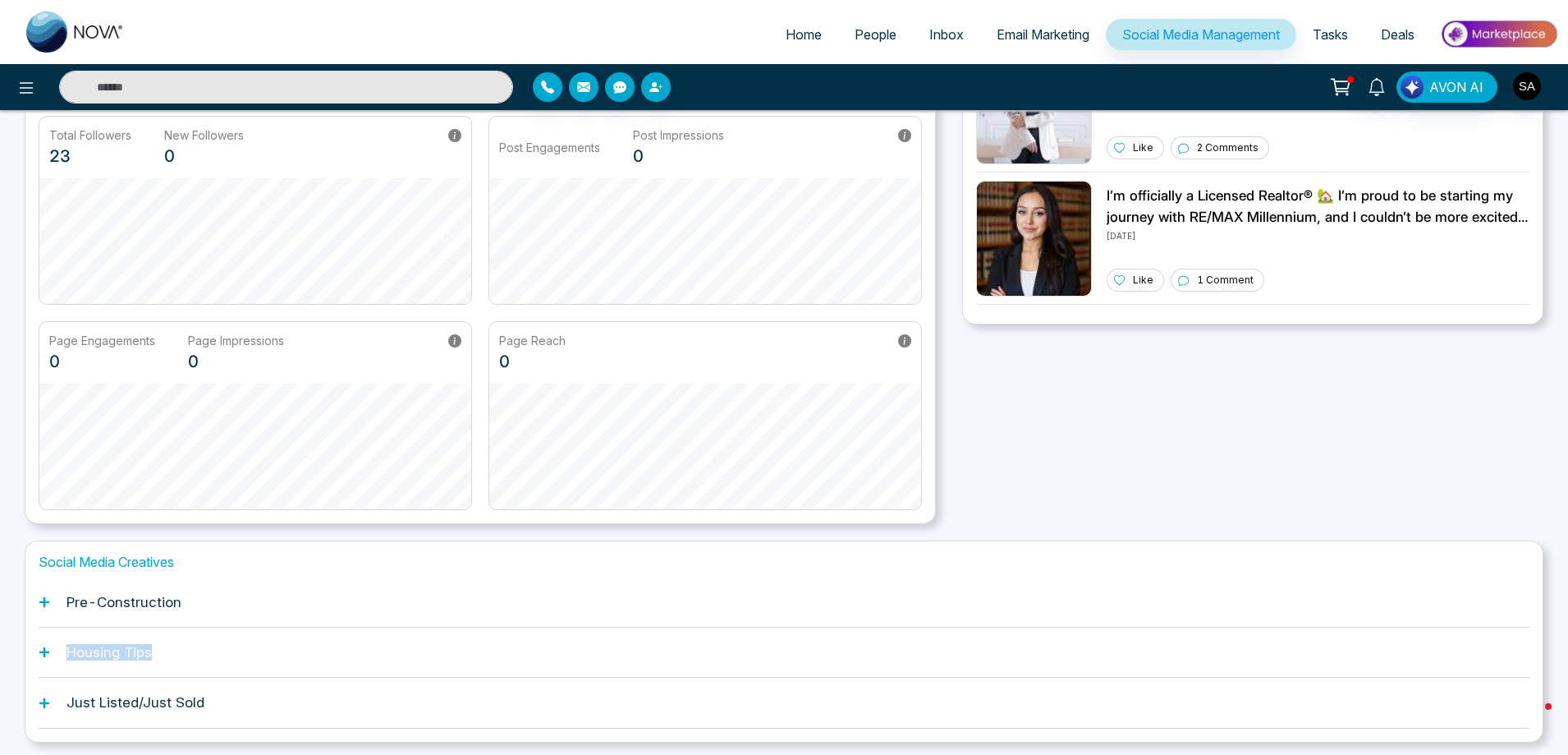
scroll to position [118, 0]
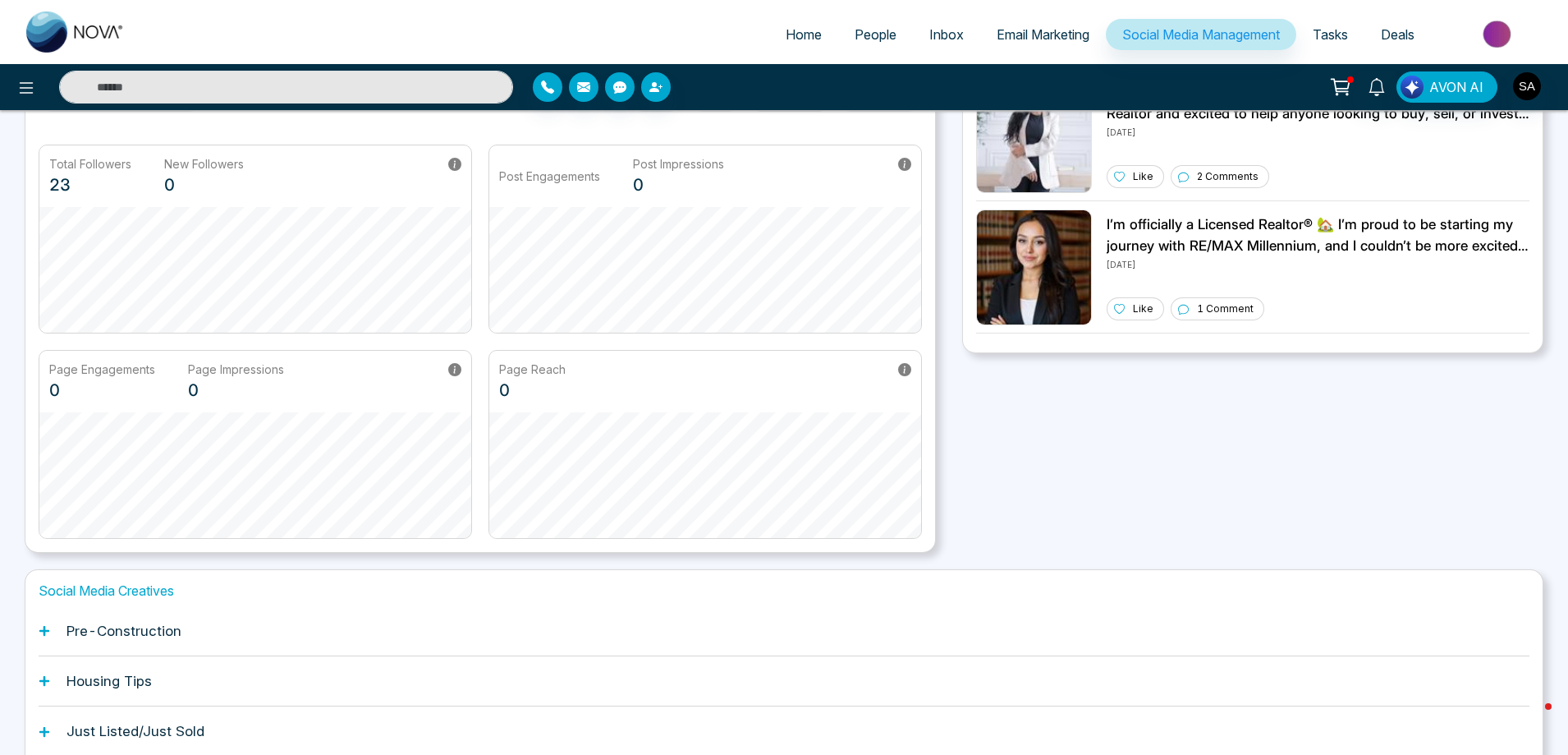
drag, startPoint x: 221, startPoint y: 594, endPoint x: 0, endPoint y: 601, distance: 221.1
click at [0, 601] on div "Home People Inbox Email Marketing Social Media Management Tasks Deals AVON AI S…" at bounding box center [784, 359] width 1568 height 955
drag, startPoint x: 372, startPoint y: 639, endPoint x: 399, endPoint y: 640, distance: 27.0
click at [378, 640] on div "Pre-Construction" at bounding box center [784, 631] width 1490 height 50
click at [171, 597] on h1 "Social Media Creatives" at bounding box center [784, 590] width 1490 height 16
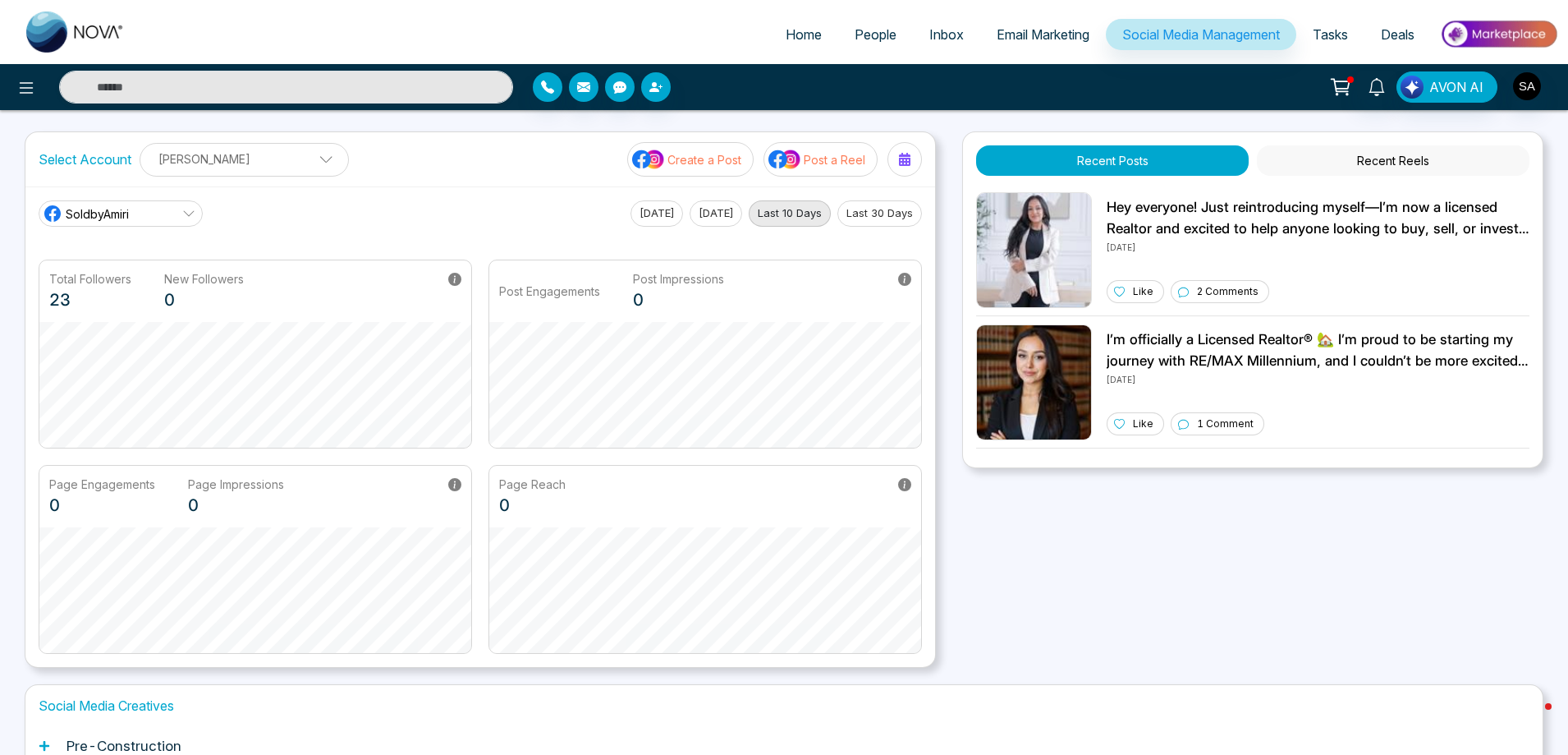
scroll to position [0, 0]
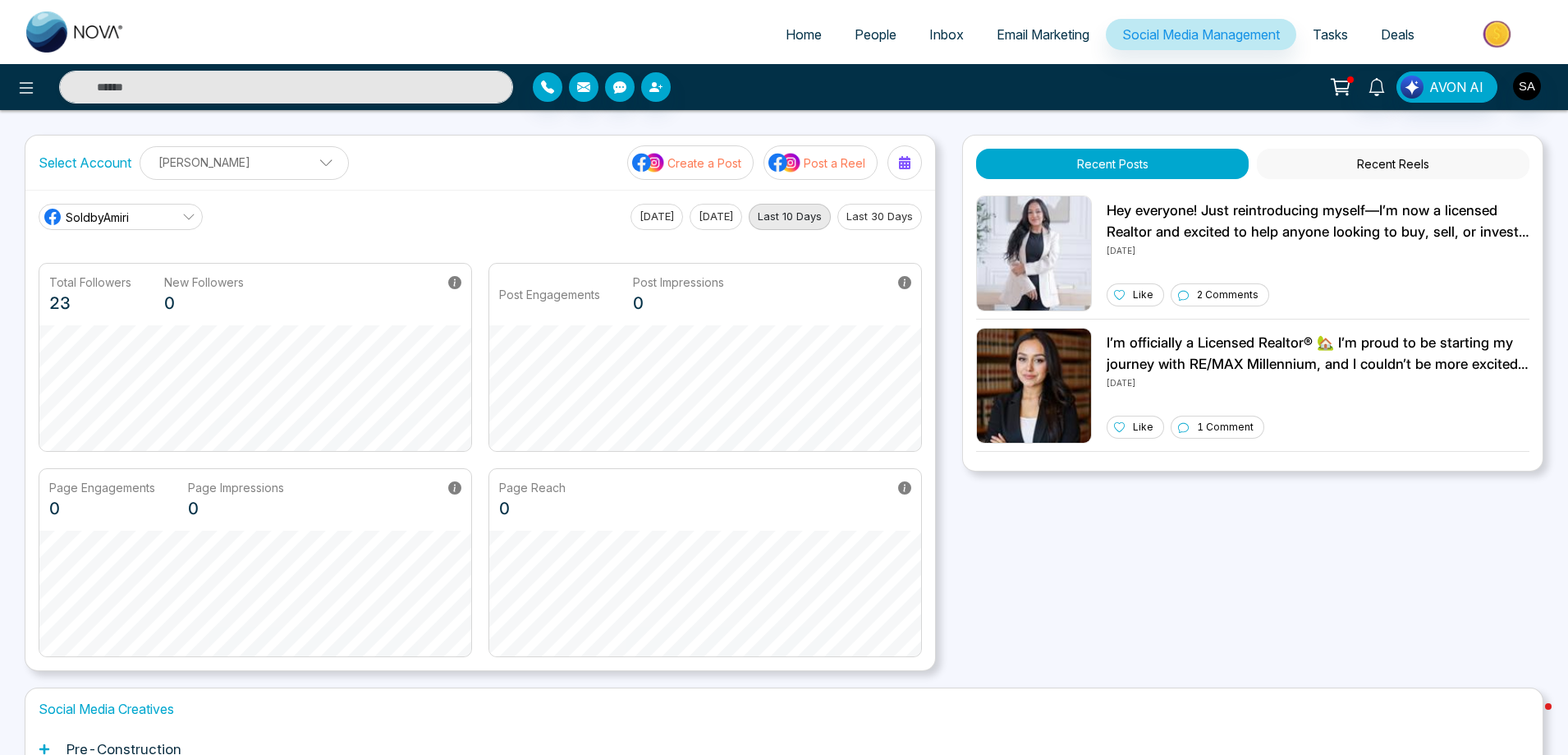
click at [820, 175] on button "Post a Reel" at bounding box center [820, 163] width 114 height 34
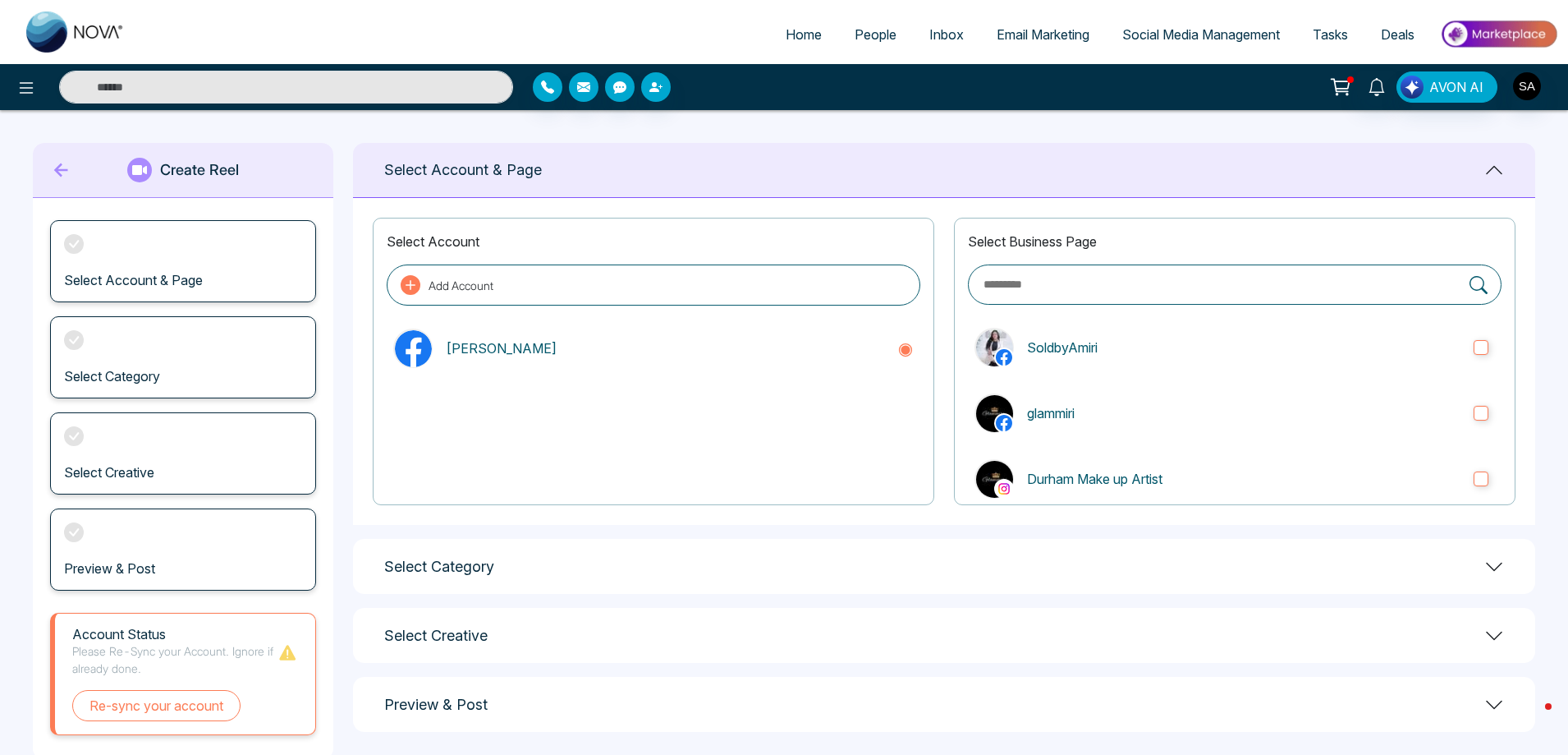
click at [57, 173] on icon at bounding box center [61, 170] width 25 height 33
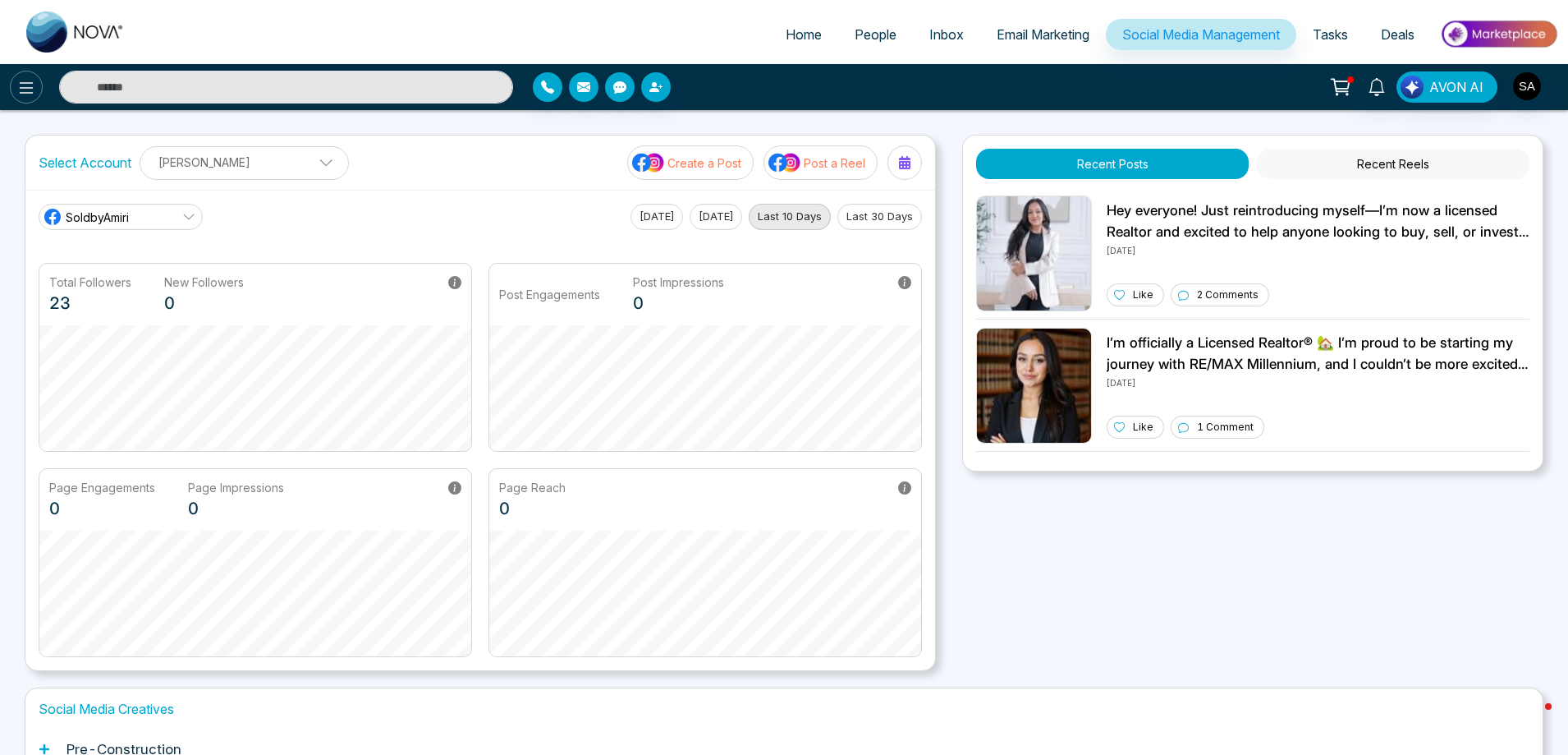
click at [32, 85] on icon at bounding box center [26, 88] width 20 height 20
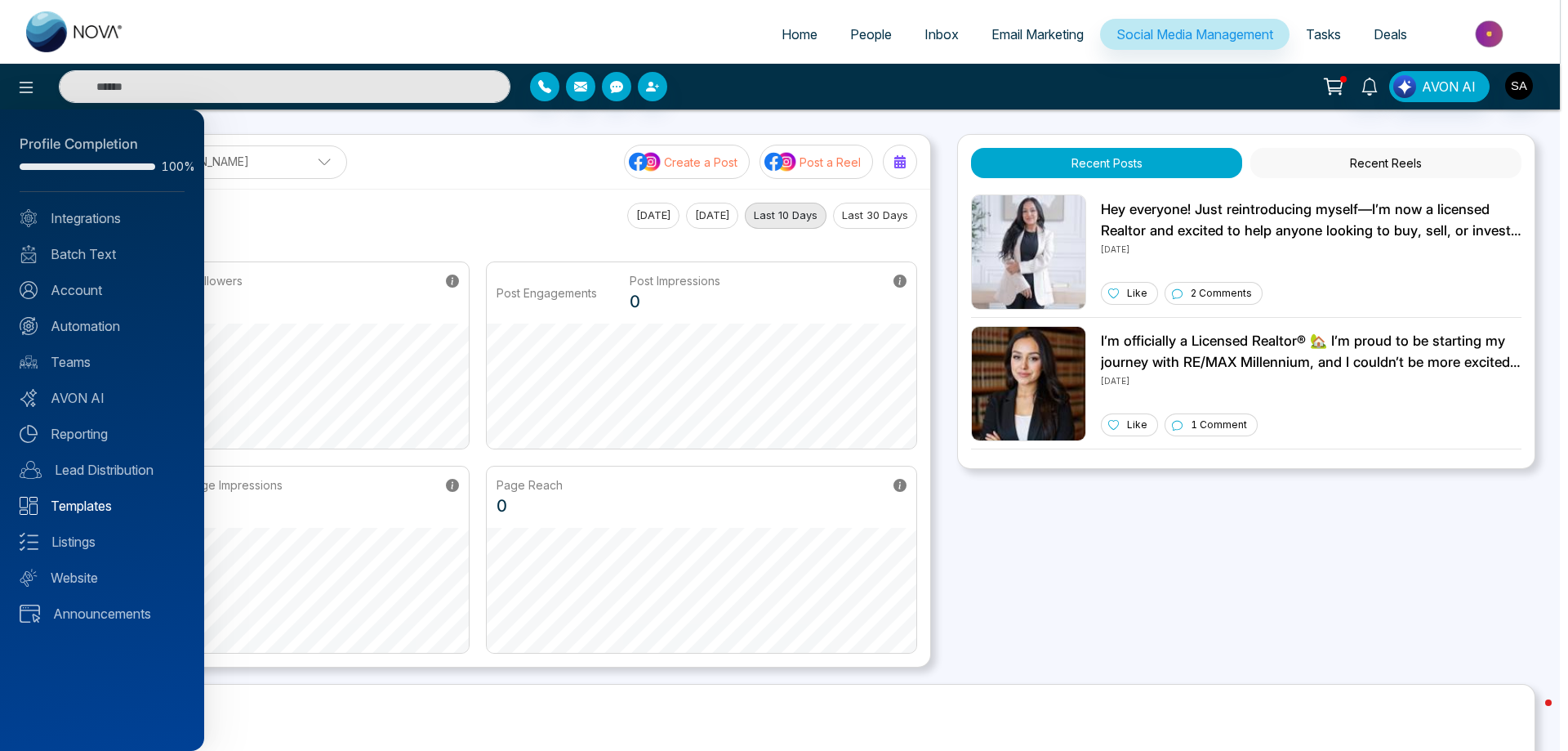
click at [95, 509] on link "Templates" at bounding box center [102, 505] width 165 height 20
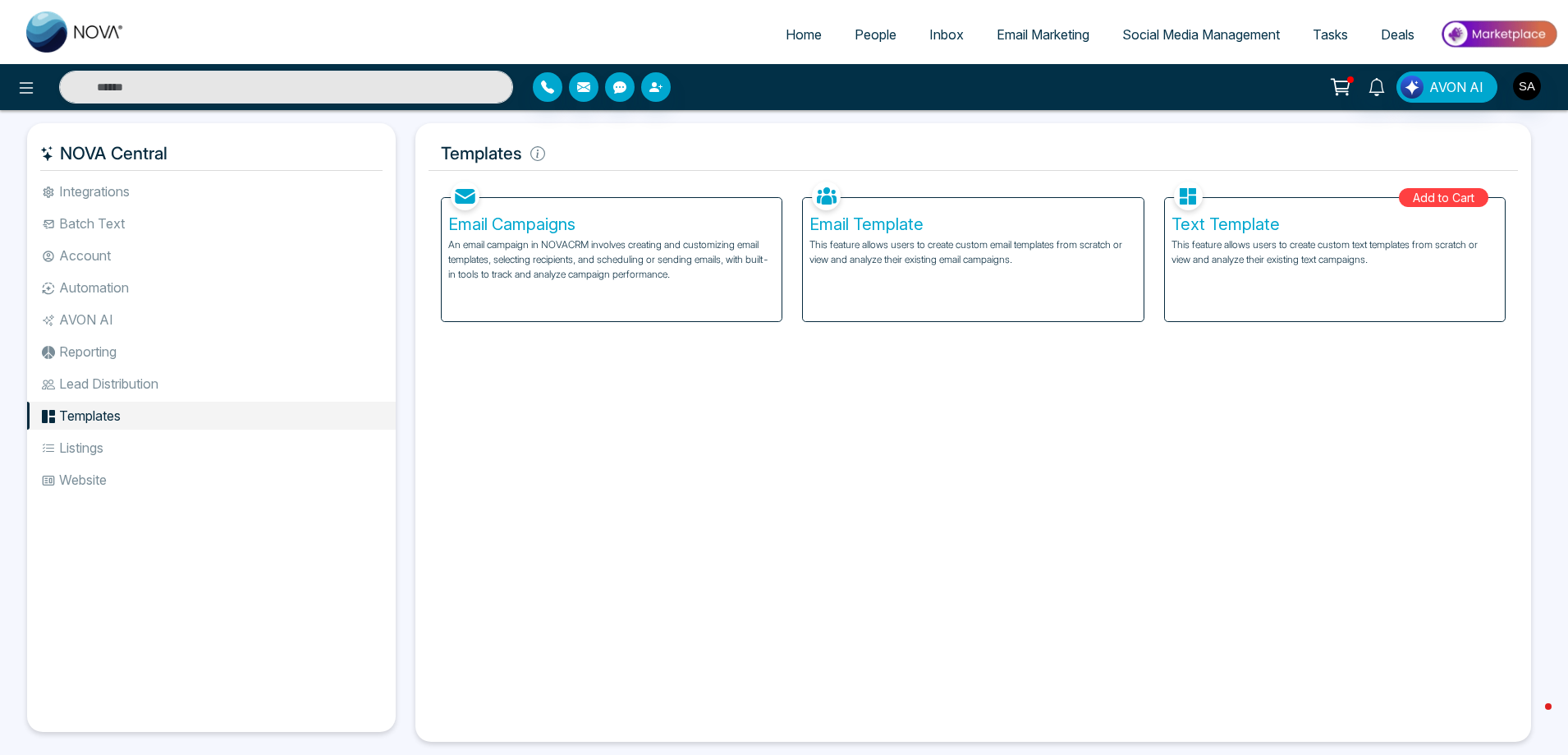
click at [77, 250] on li "Account" at bounding box center [211, 255] width 369 height 28
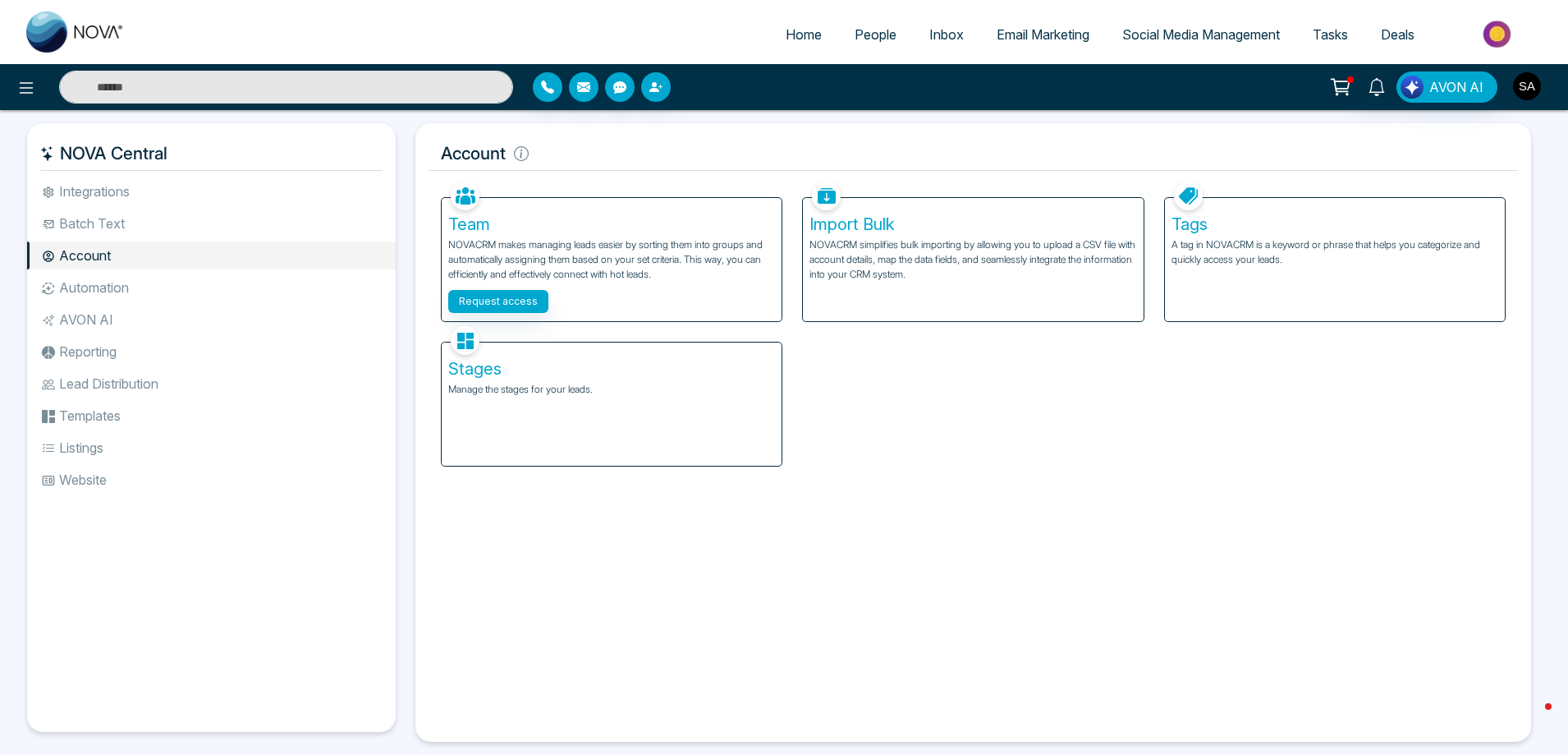
click at [1519, 82] on img "button" at bounding box center [1527, 86] width 28 height 28
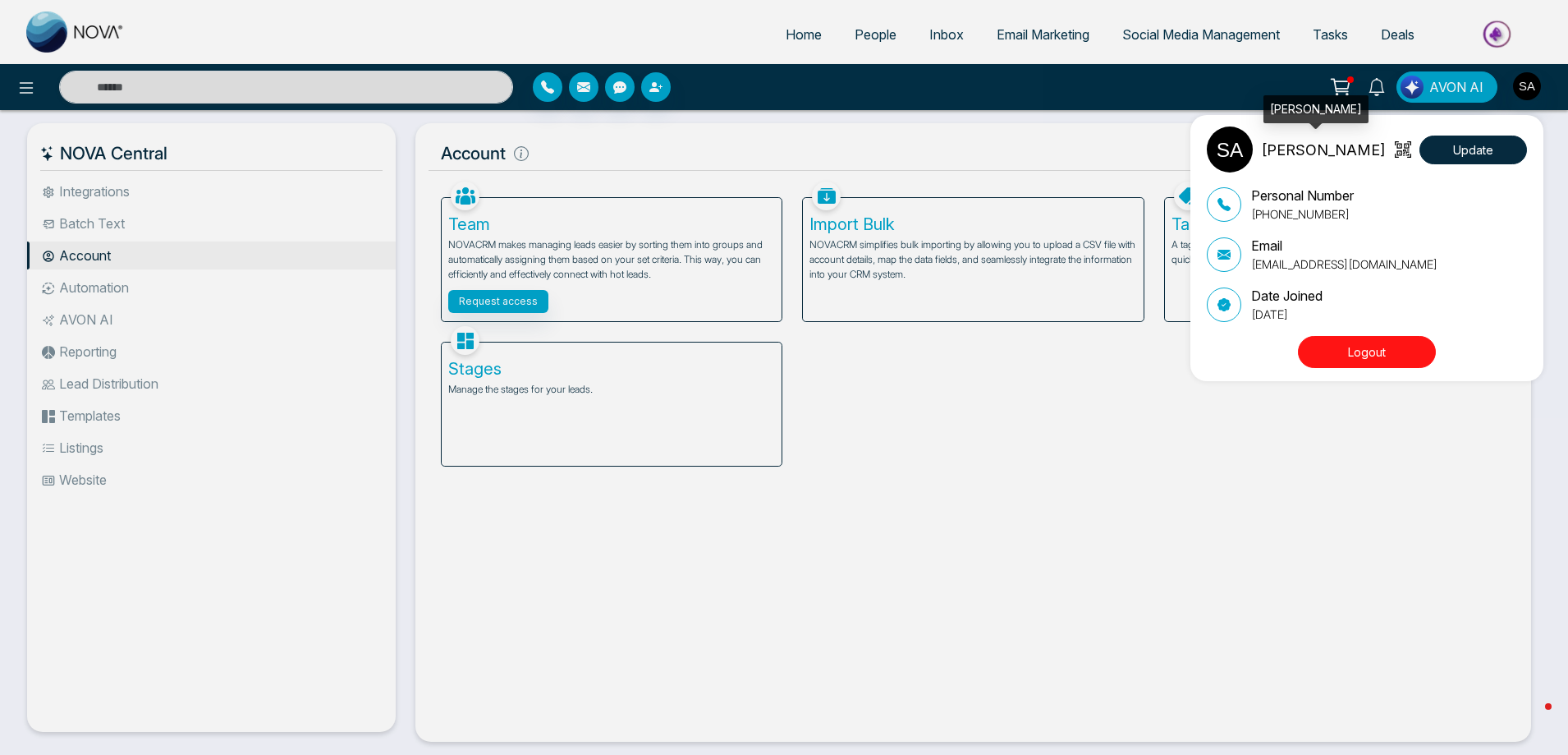
click at [1230, 150] on img at bounding box center [1229, 149] width 46 height 46
click at [96, 195] on div "Sapna Amiri Update Personal Number +16476866343 Email zaraamiri11@gmail.com Dat…" at bounding box center [784, 378] width 1568 height 755
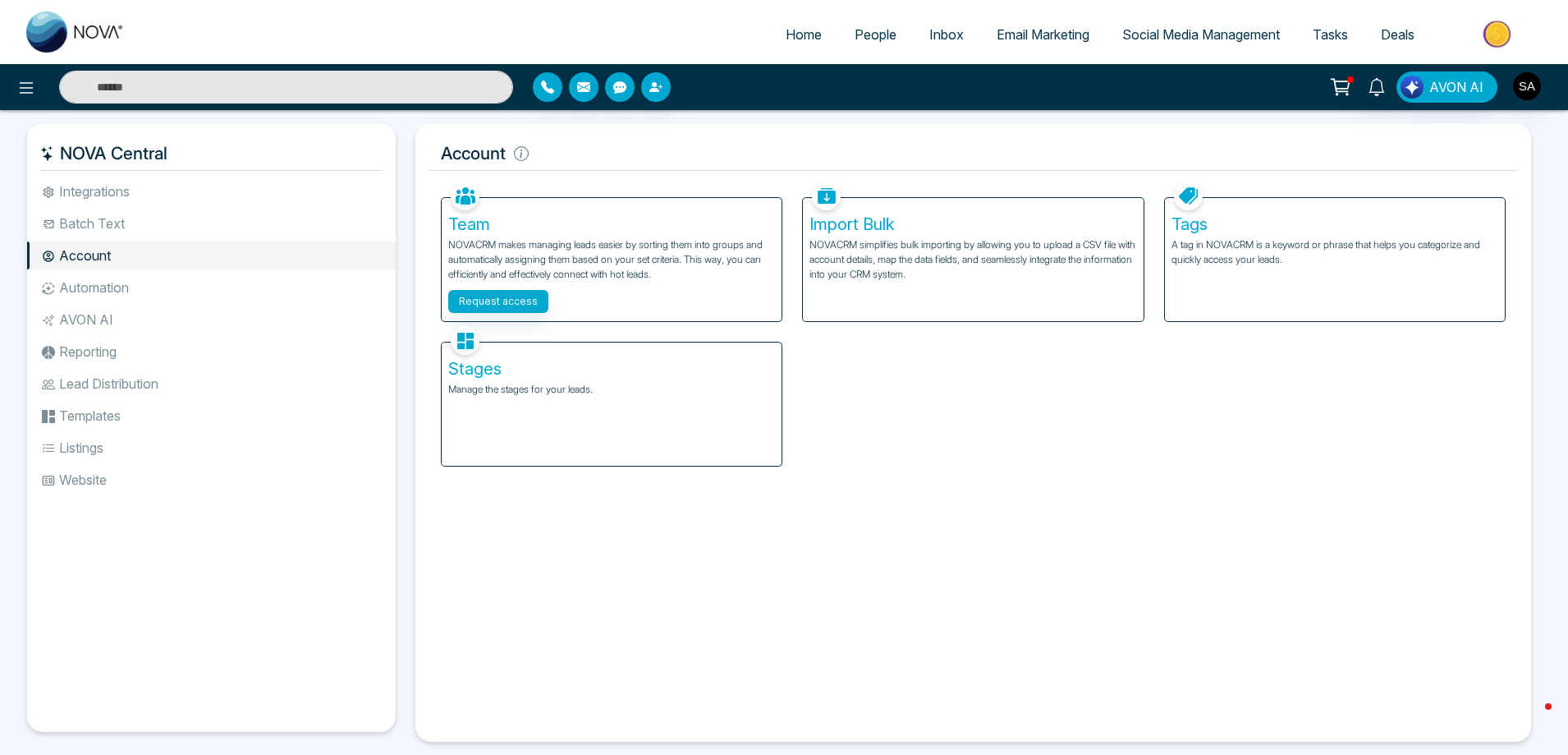
click at [106, 184] on li "Integrations" at bounding box center [211, 191] width 369 height 28
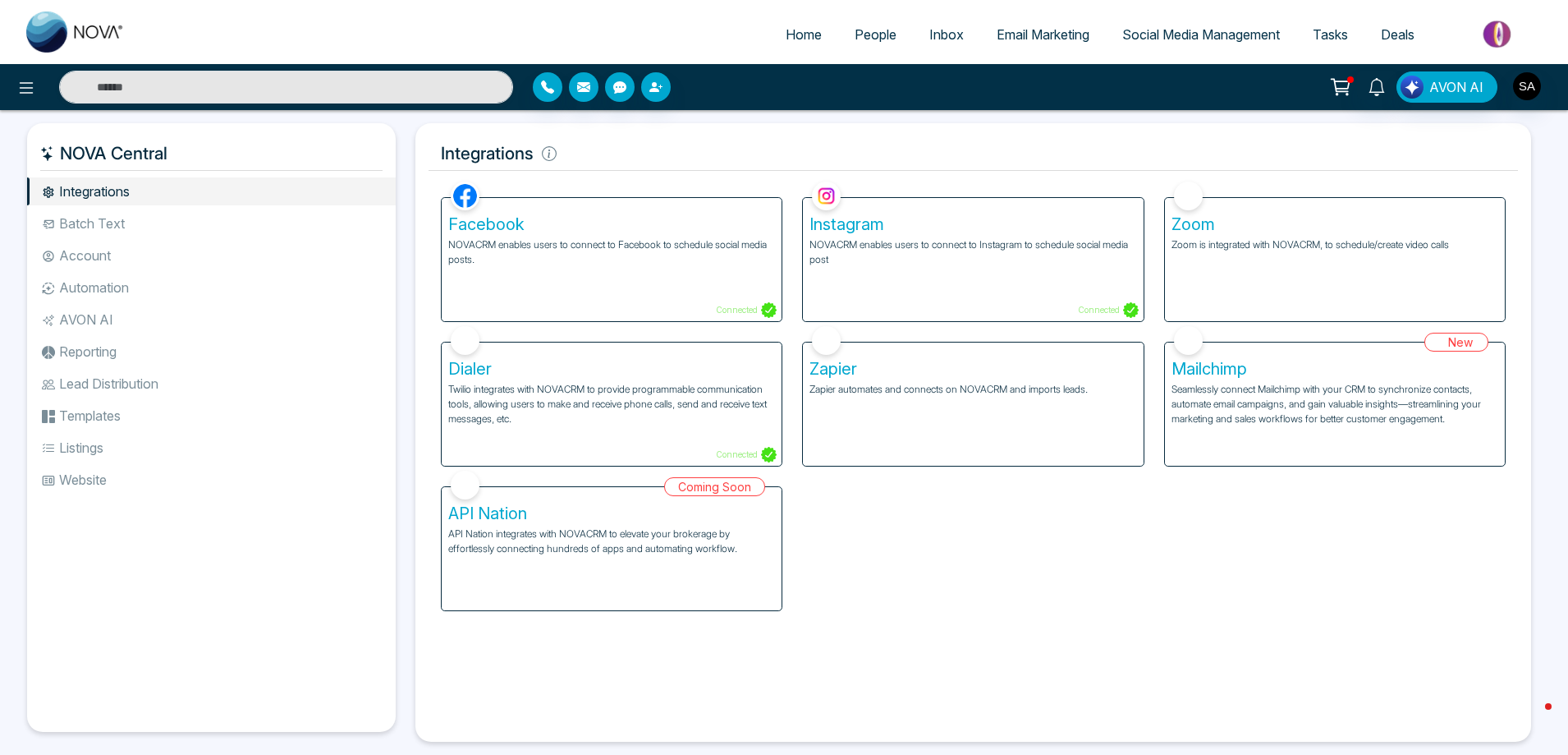
click at [1055, 298] on div "Instagram NOVACRM enables users to connect to Instagram to schedule social medi…" at bounding box center [973, 259] width 339 height 123
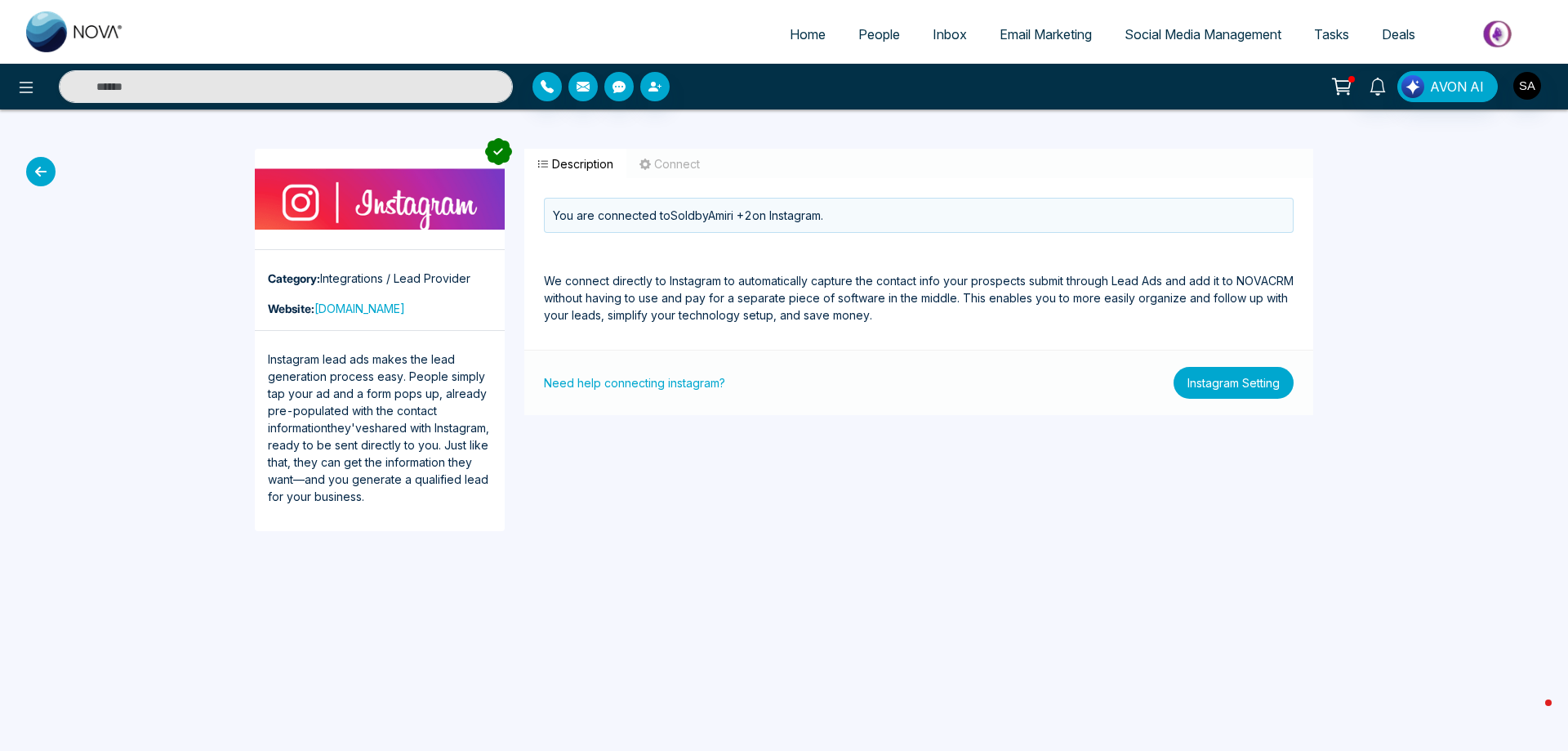
click at [1210, 372] on button "Instagram Setting" at bounding box center [1234, 382] width 120 height 32
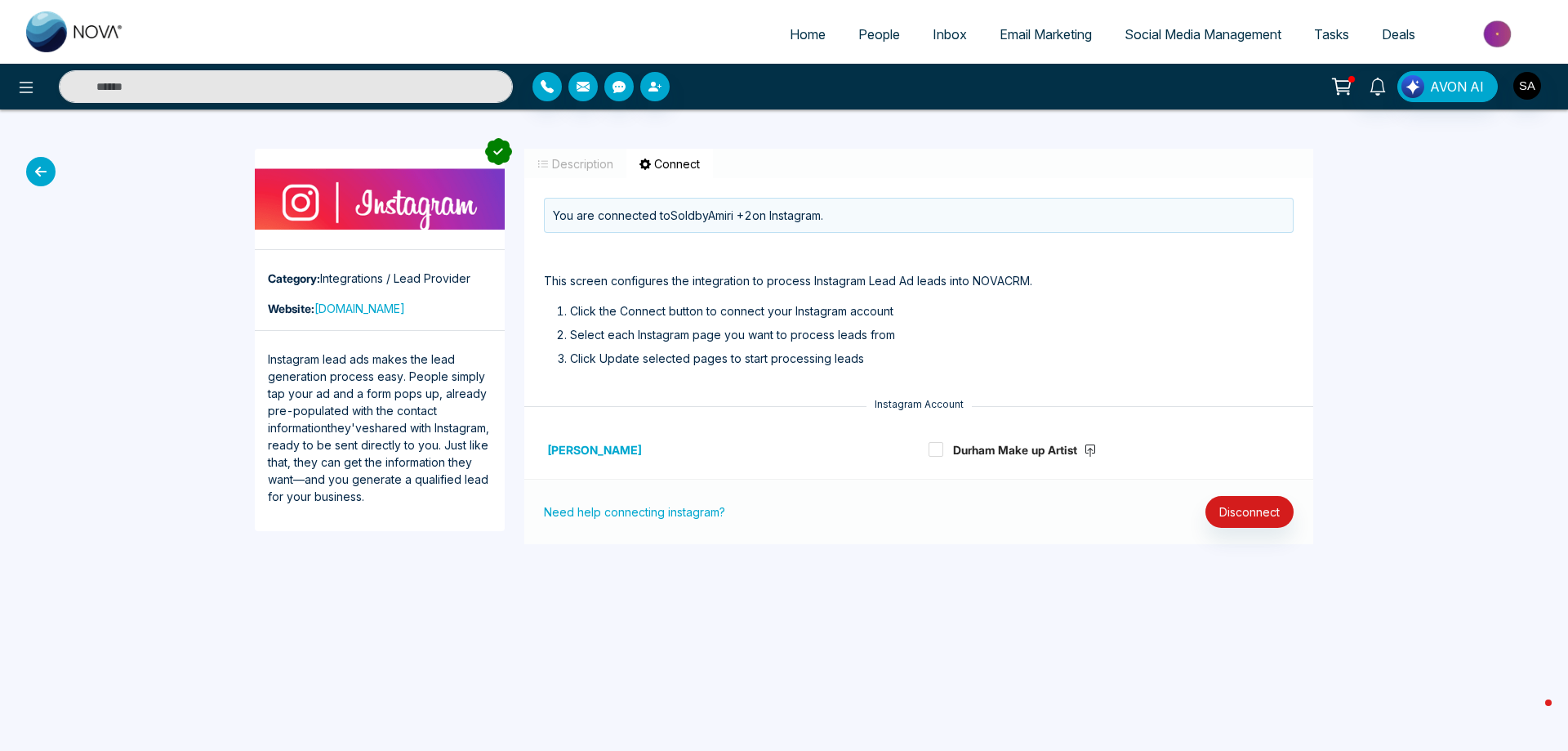
drag, startPoint x: 748, startPoint y: 215, endPoint x: 959, endPoint y: 231, distance: 211.6
click at [959, 230] on div "You are connected to SoldbyAmiri +2 on Instagram." at bounding box center [919, 215] width 750 height 35
click at [959, 231] on div "You are connected to SoldbyAmiri +2 on Instagram." at bounding box center [919, 215] width 750 height 35
click at [934, 447] on span at bounding box center [935, 448] width 15 height 15
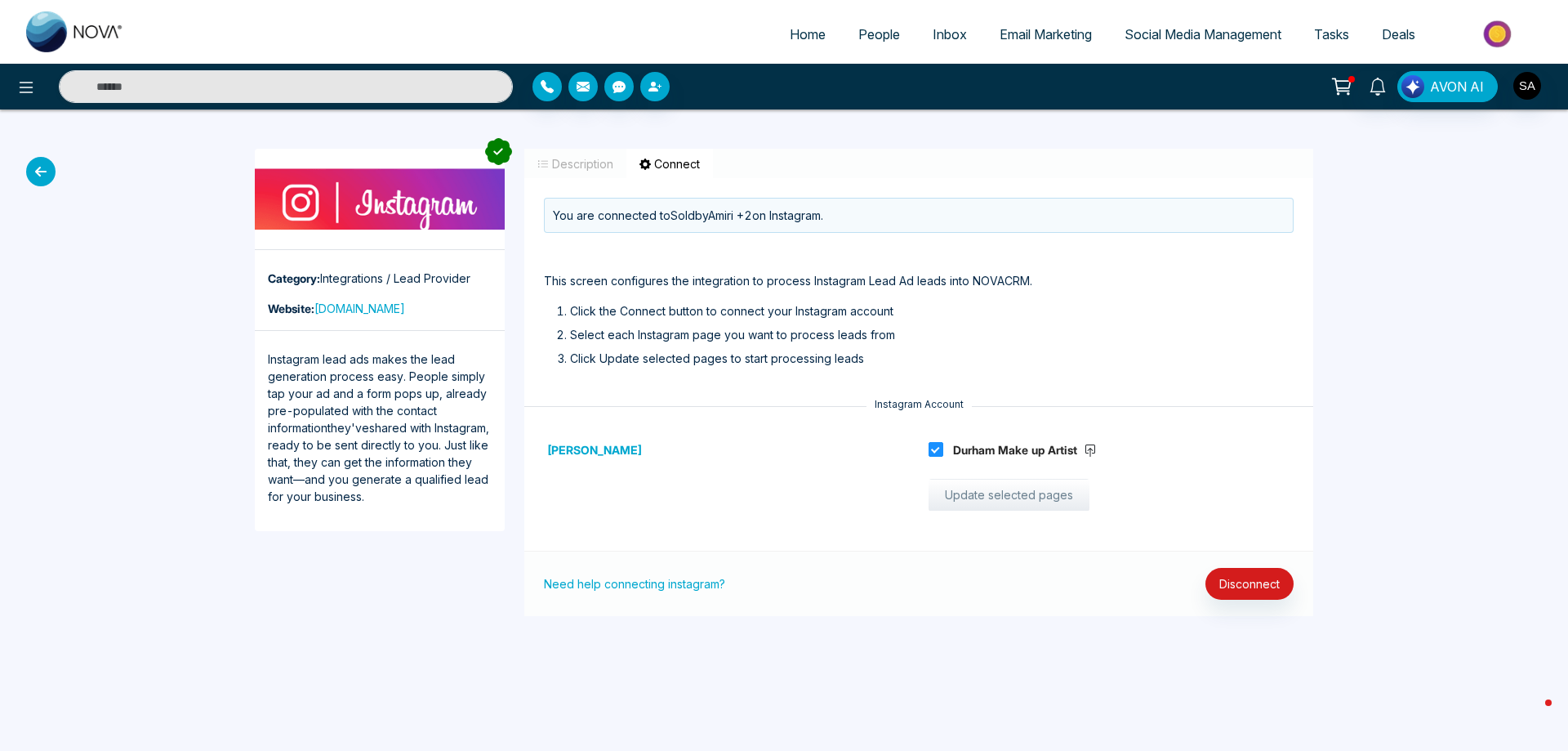
click at [1030, 505] on button "Update selected pages" at bounding box center [1009, 495] width 161 height 33
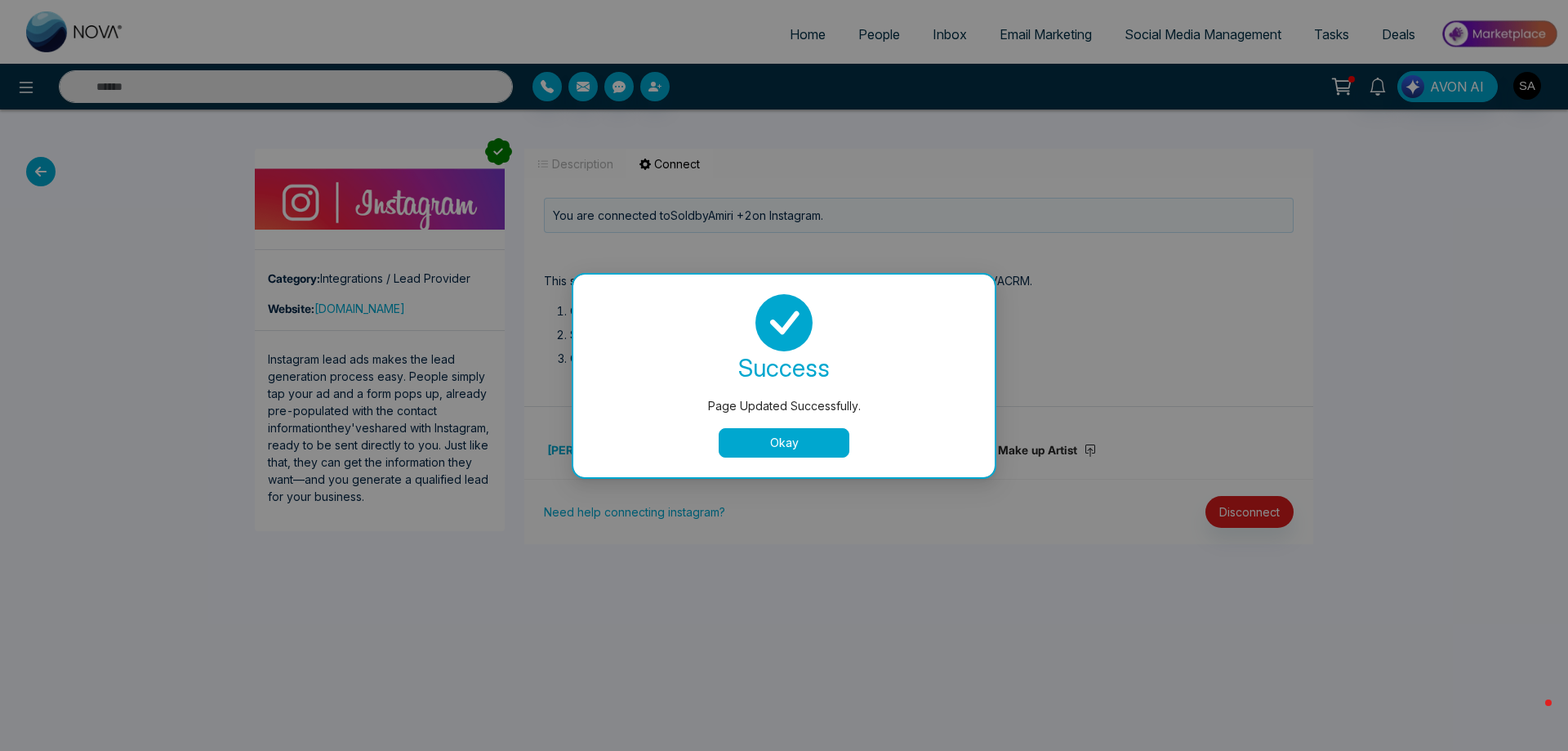
click at [812, 448] on button "Okay" at bounding box center [784, 442] width 130 height 29
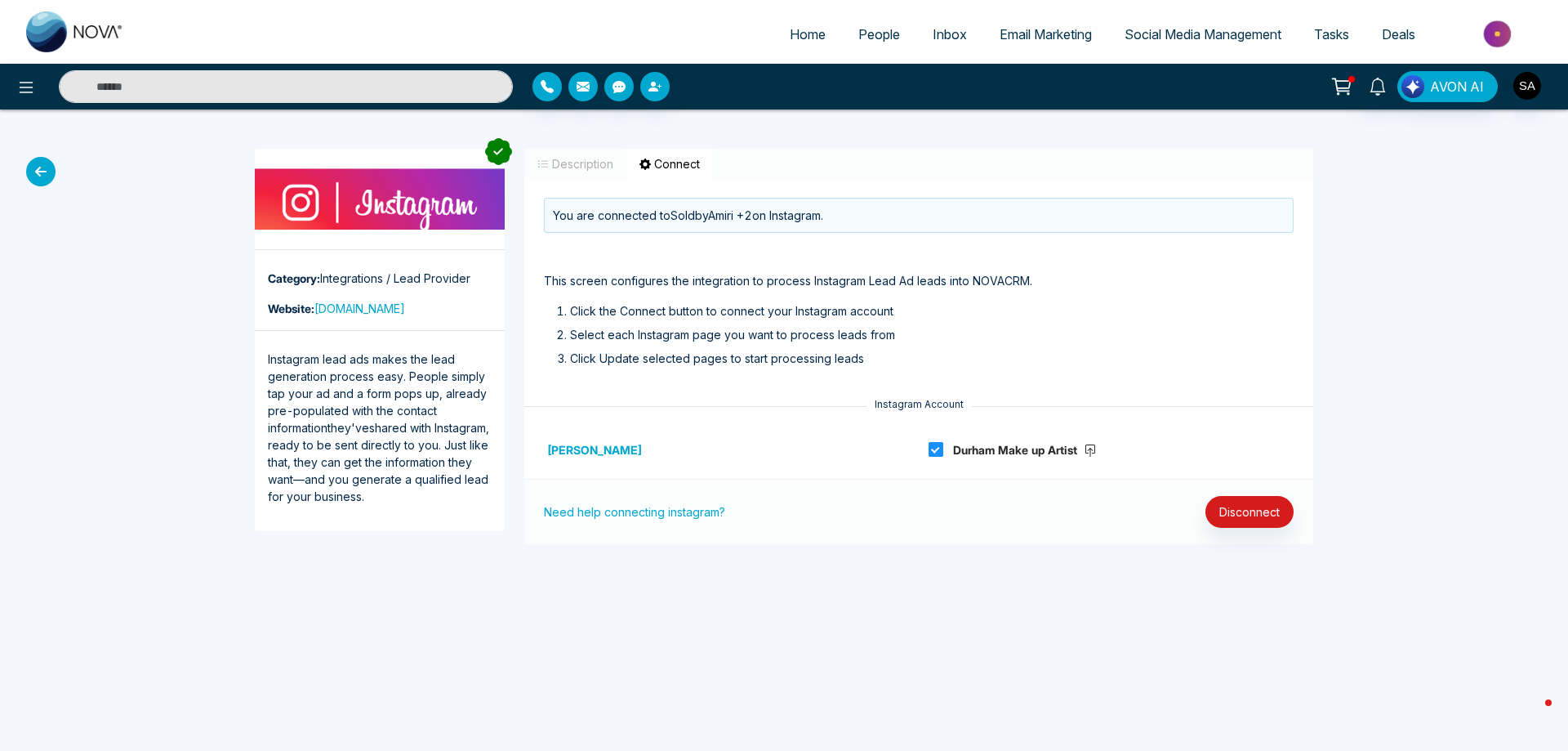
click at [934, 450] on span at bounding box center [935, 448] width 15 height 15
click at [1095, 448] on icon at bounding box center [1090, 450] width 13 height 13
click at [829, 297] on div "You are connected to SoldbyAmiri +2 on Instagram. This screen configures the in…" at bounding box center [919, 296] width 789 height 195
drag, startPoint x: 789, startPoint y: 215, endPoint x: 629, endPoint y: 216, distance: 160.0
click at [629, 216] on div "You are connected to SoldbyAmiri +2 on Instagram." at bounding box center [919, 215] width 750 height 35
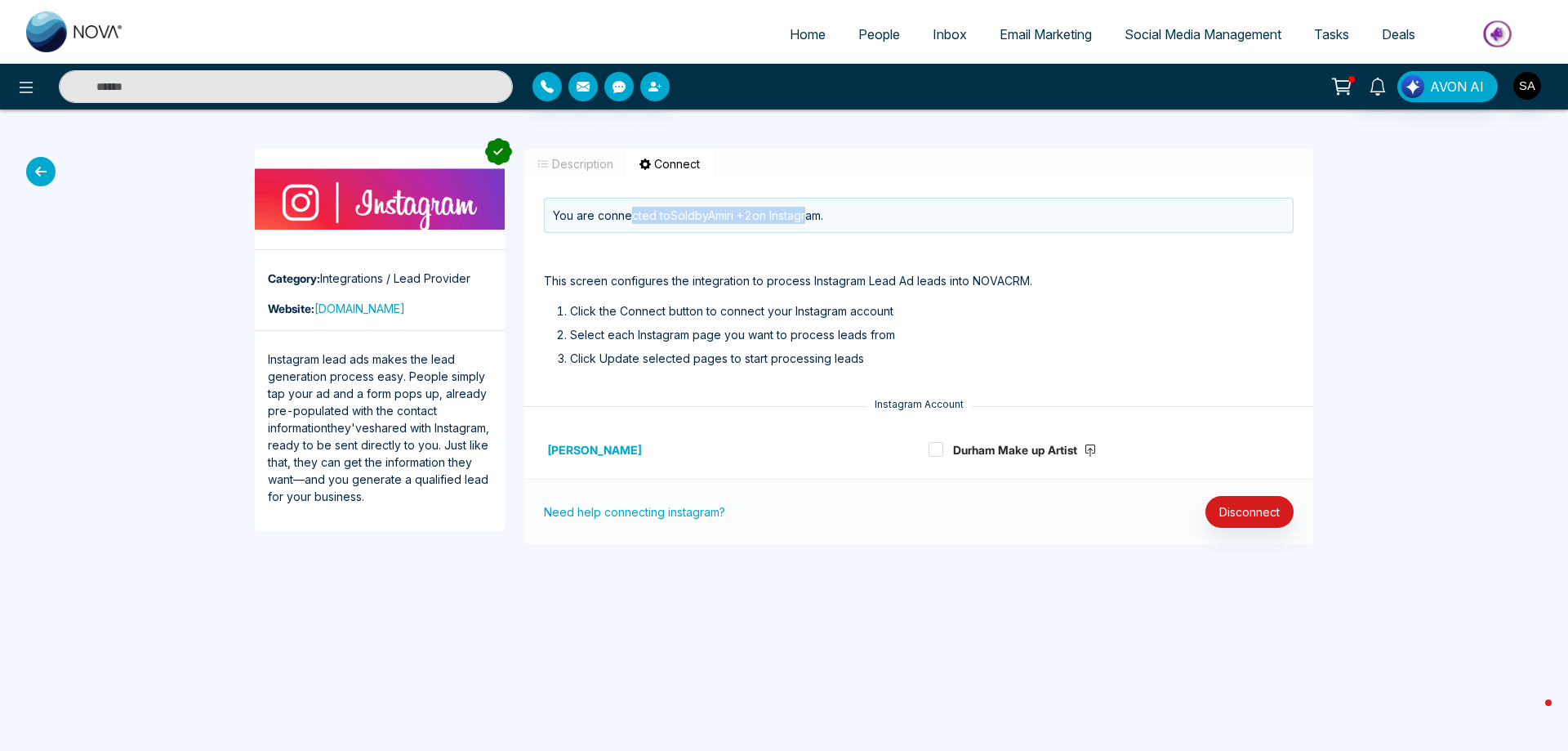
click at [708, 209] on div "You are connected to SoldbyAmiri +2 on Instagram." at bounding box center [919, 215] width 750 height 35
click at [26, 174] on icon at bounding box center [40, 171] width 29 height 29
